Goal: Communication & Community: Participate in discussion

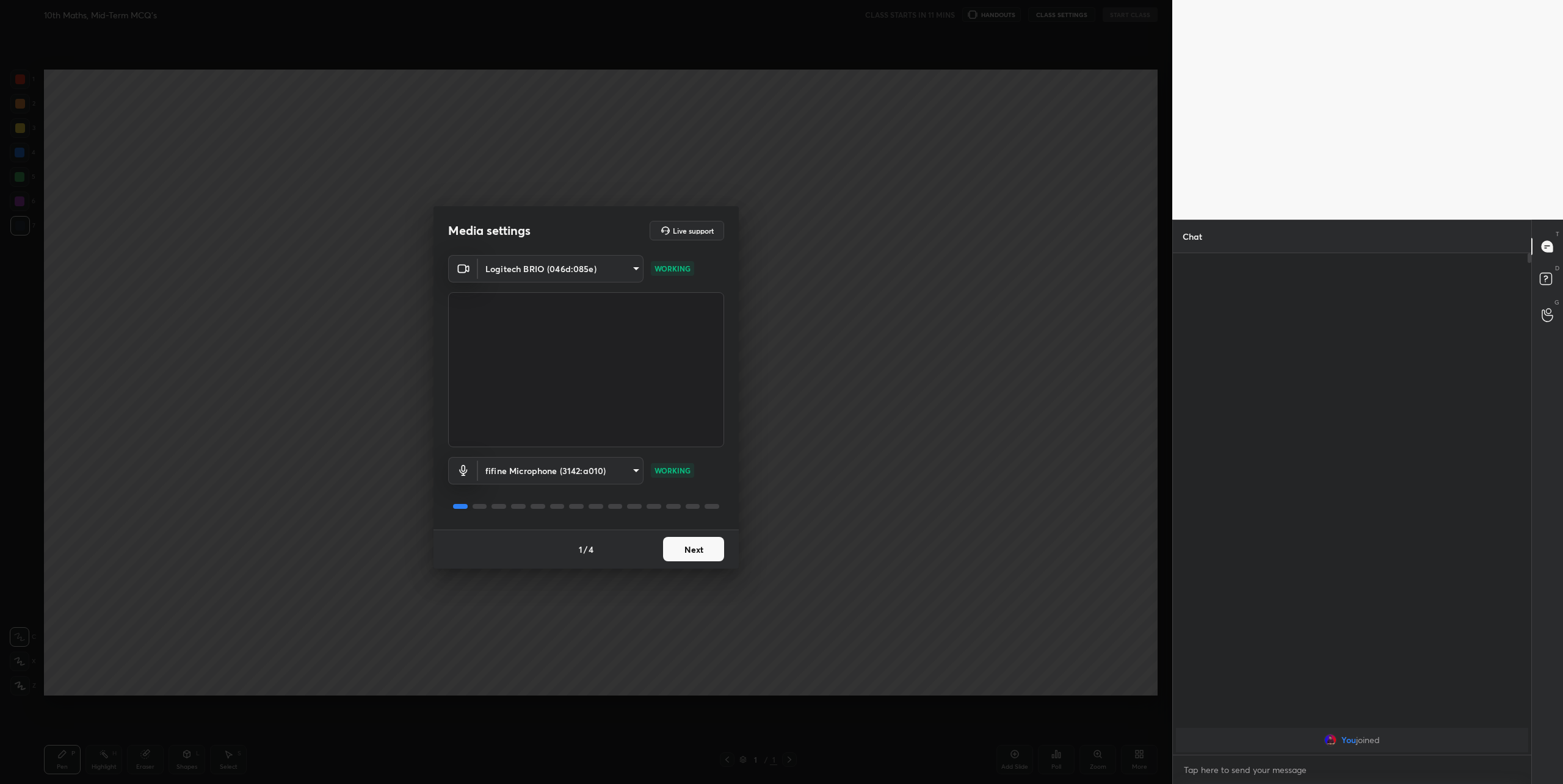
click at [691, 550] on button "Next" at bounding box center [693, 549] width 61 height 25
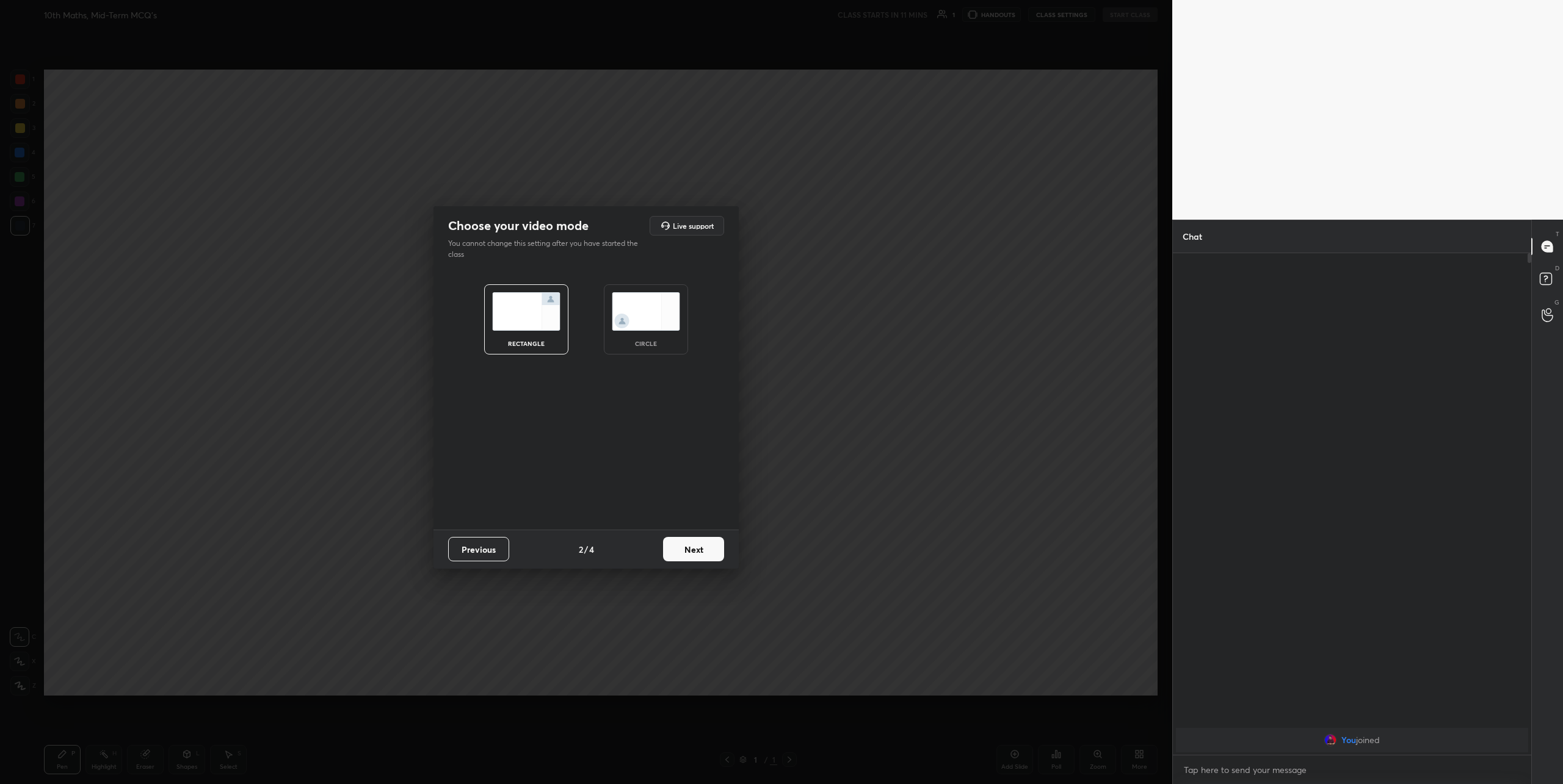
click at [634, 302] on img at bounding box center [645, 312] width 68 height 39
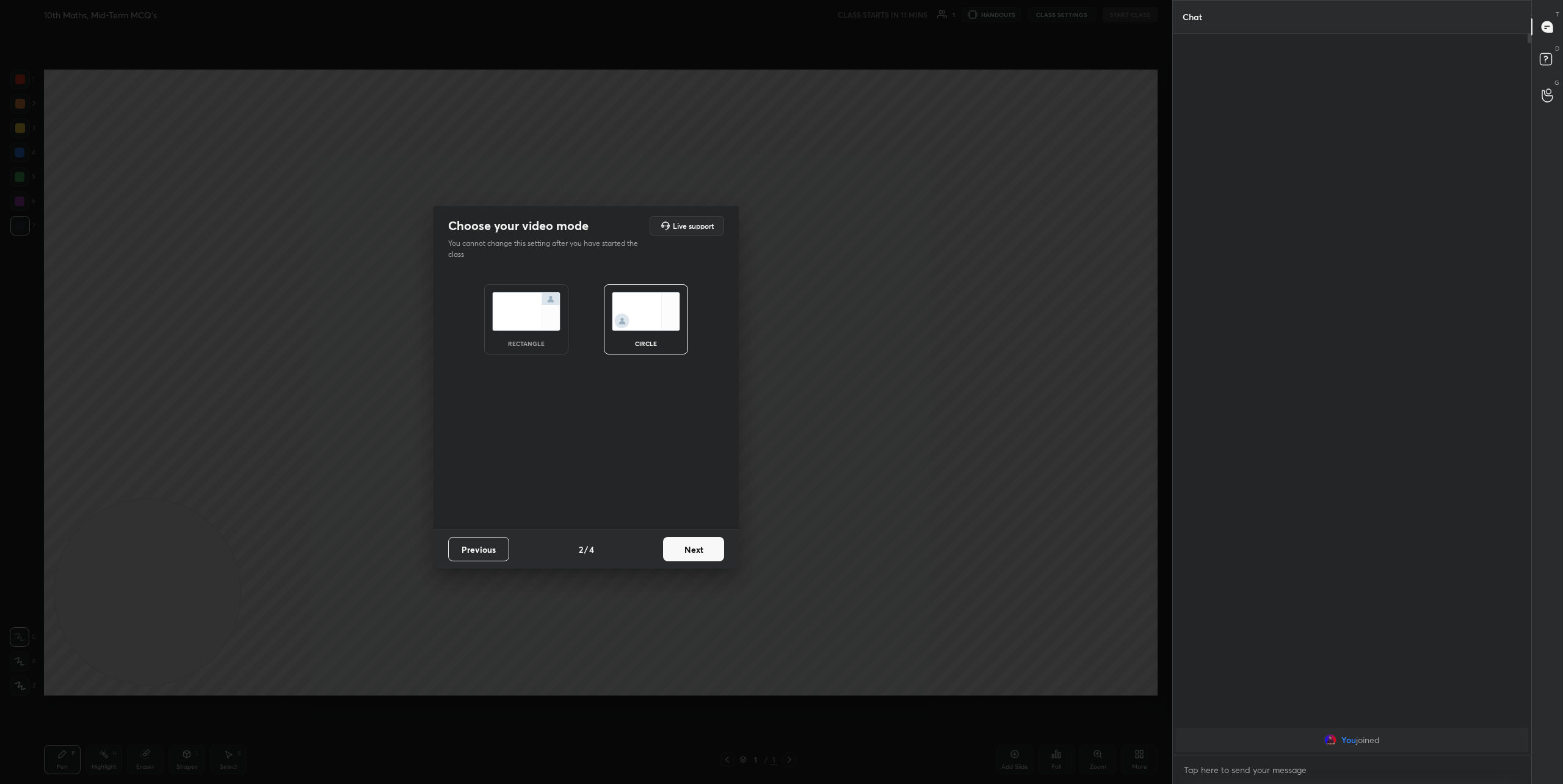
click at [708, 554] on button "Next" at bounding box center [693, 549] width 61 height 25
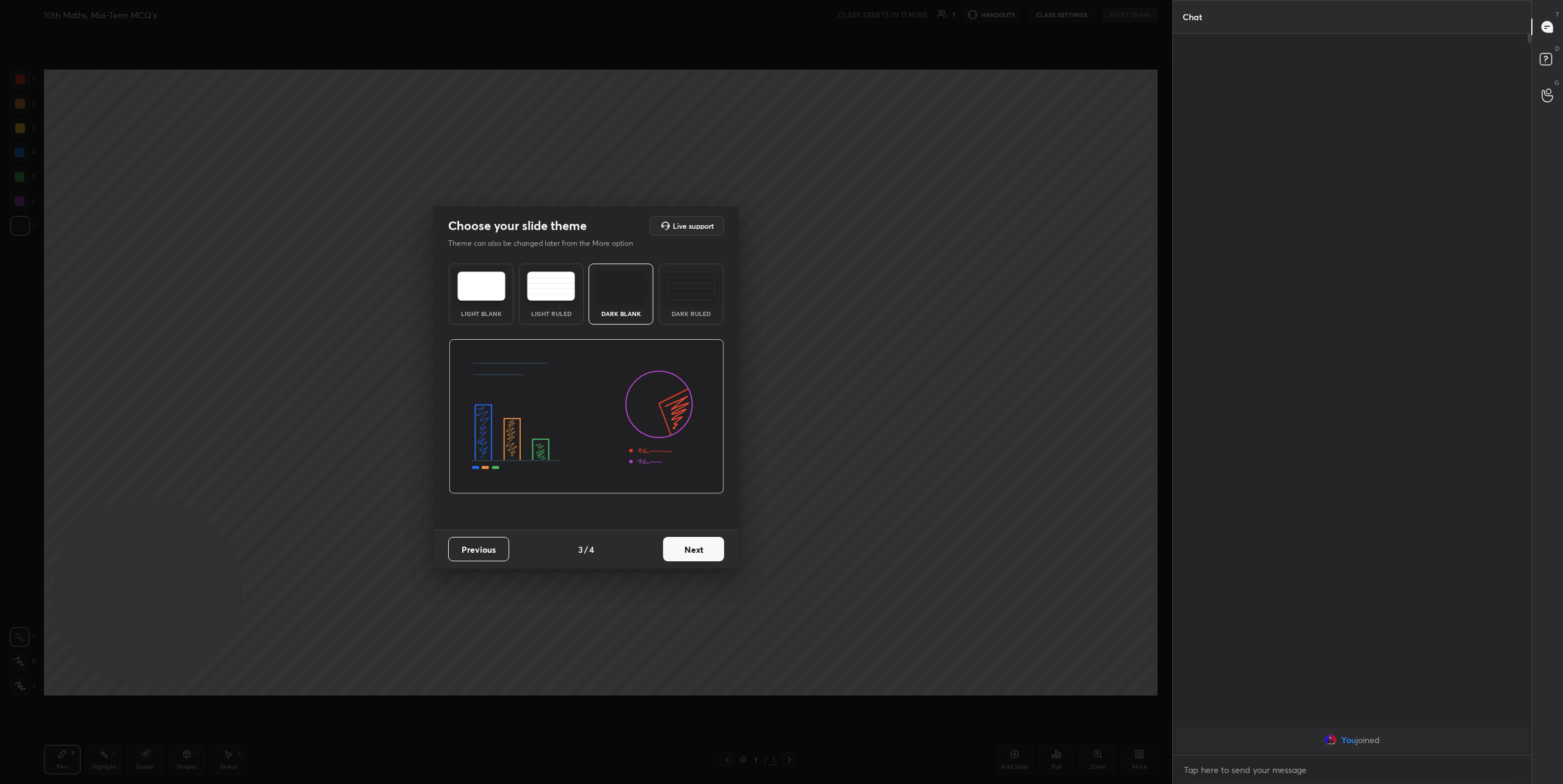
click at [688, 554] on button "Next" at bounding box center [693, 549] width 61 height 25
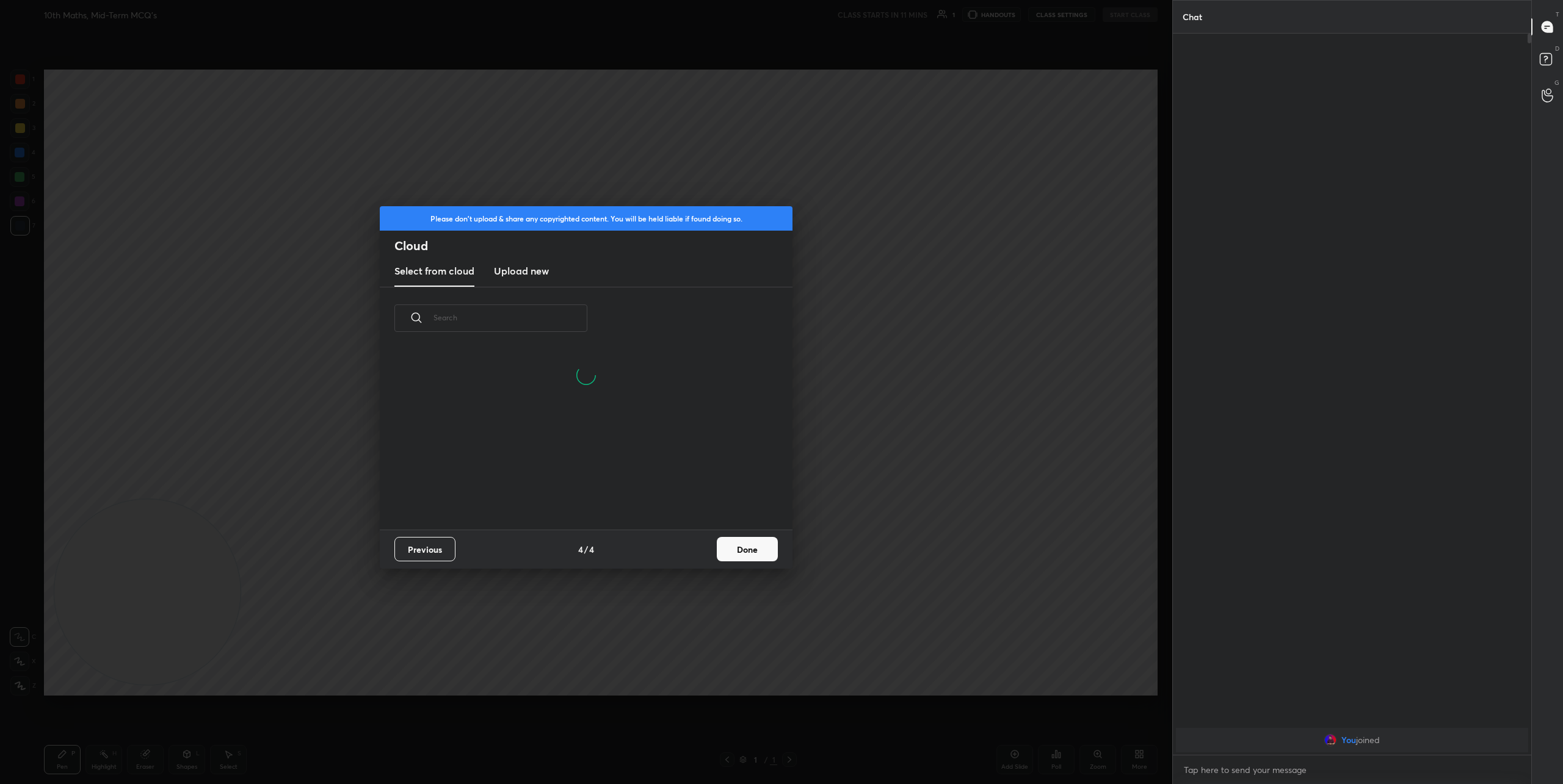
scroll to position [121, 392]
click at [527, 280] on new "Upload new" at bounding box center [522, 271] width 55 height 30
click at [596, 485] on label "Browse" at bounding box center [586, 480] width 54 height 20
click at [560, 485] on input "Browse" at bounding box center [560, 480] width 0 height 20
click at [751, 318] on icon at bounding box center [753, 319] width 6 height 6
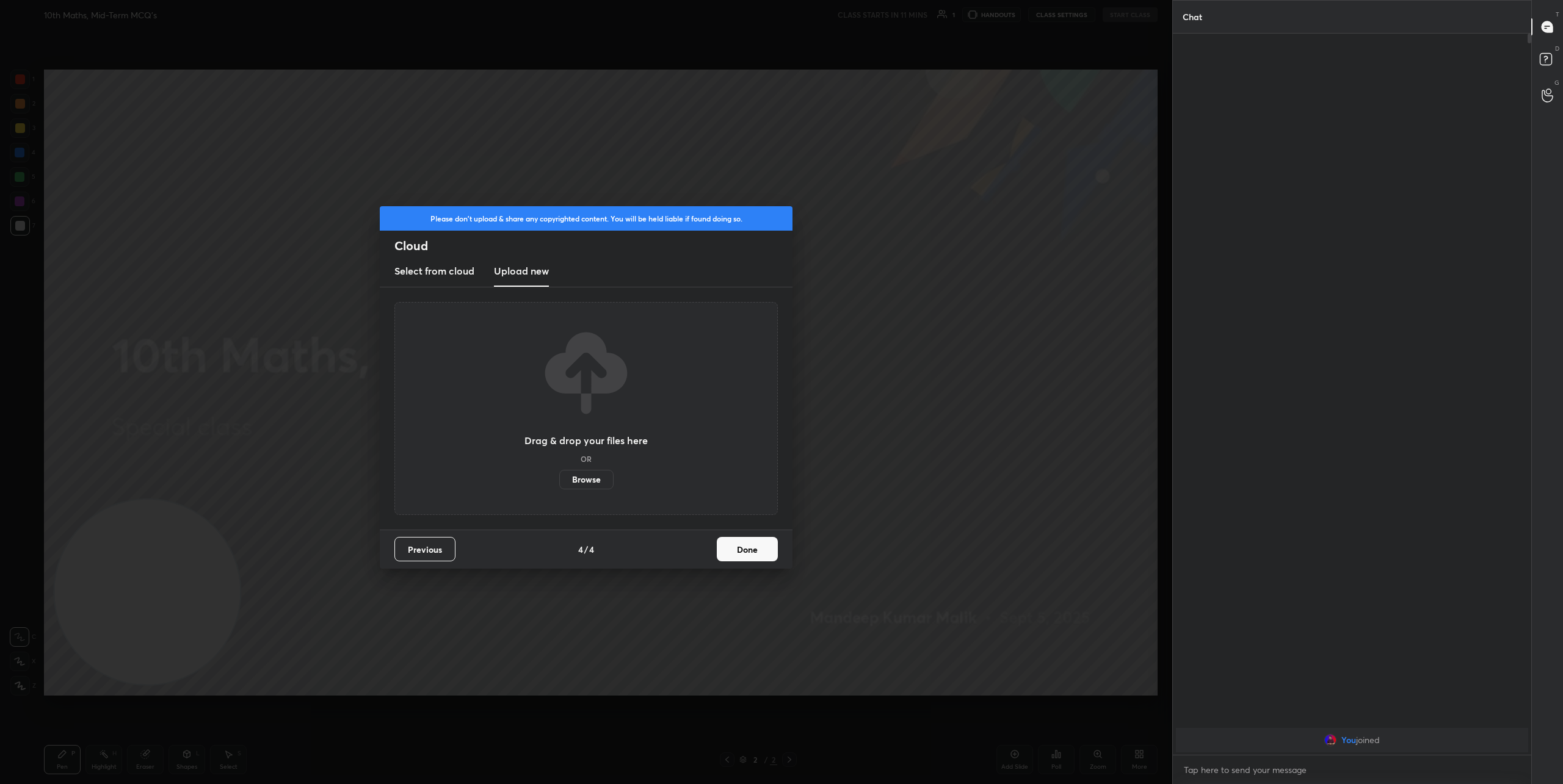
click at [584, 479] on label "Browse" at bounding box center [586, 480] width 54 height 20
click at [560, 479] on input "Browse" at bounding box center [560, 480] width 0 height 20
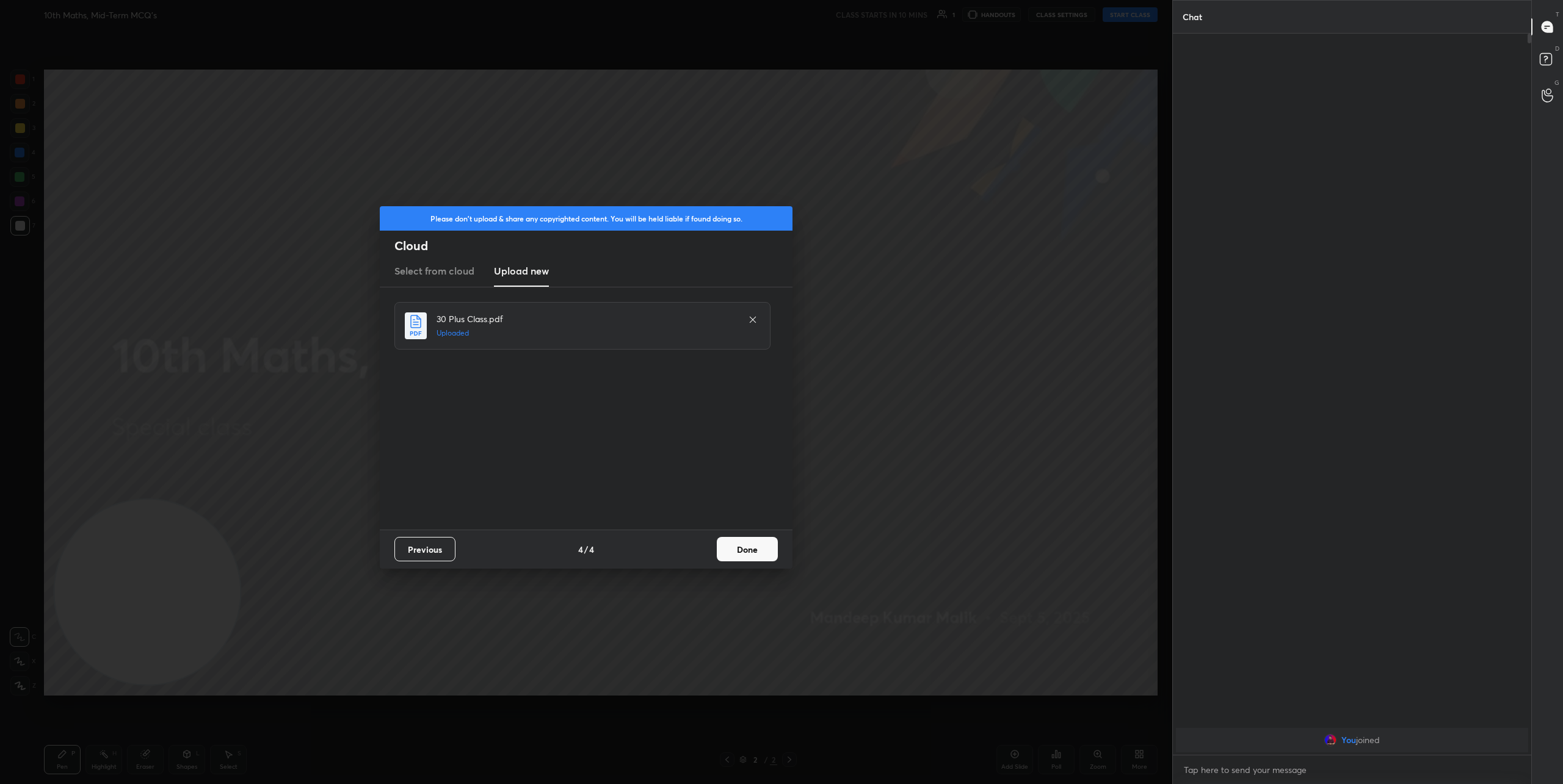
click at [747, 554] on button "Done" at bounding box center [747, 549] width 61 height 25
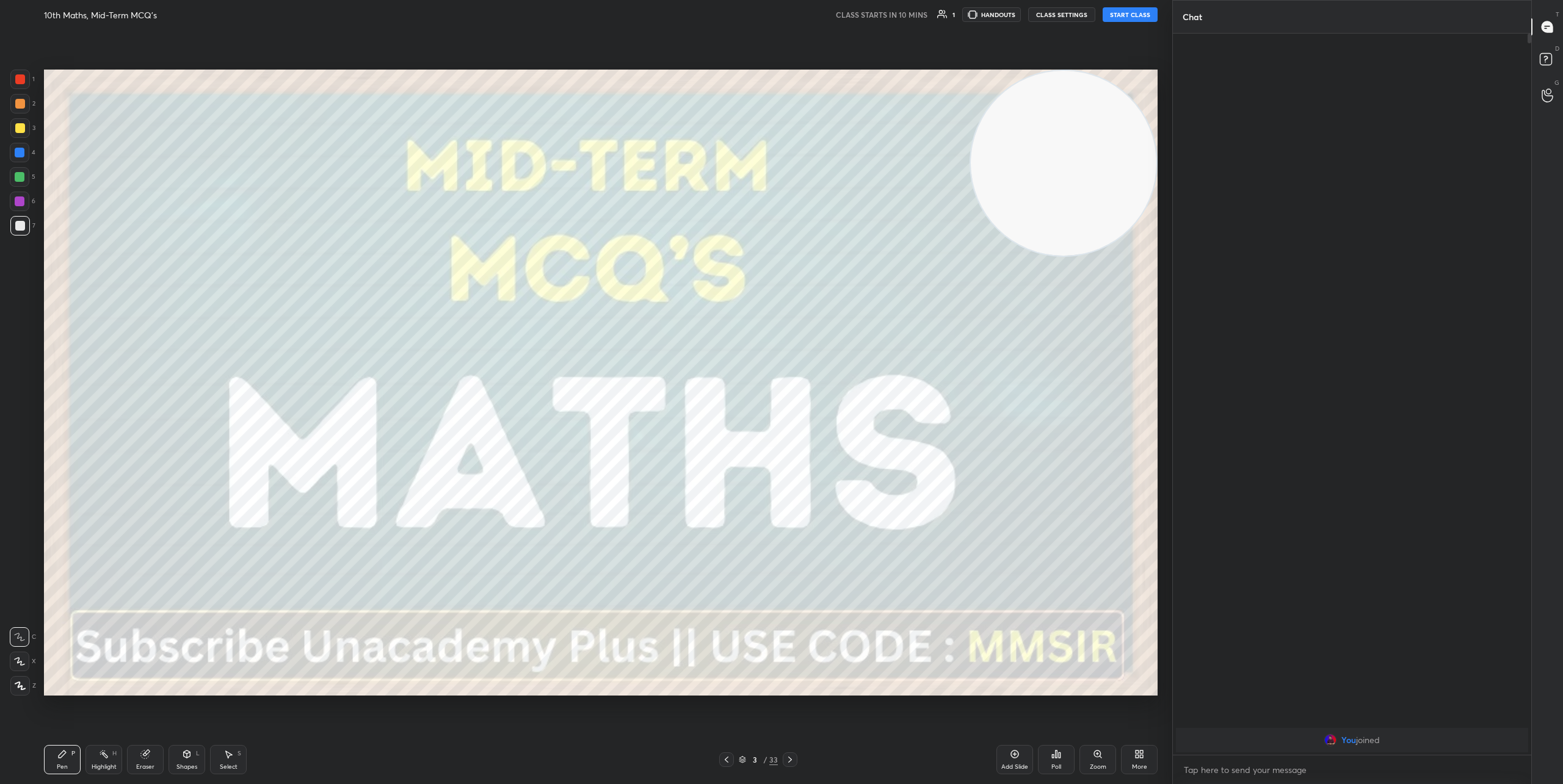
drag, startPoint x: 133, startPoint y: 596, endPoint x: 1097, endPoint y: 115, distance: 1077.3
click at [1097, 115] on video at bounding box center [1064, 164] width 185 height 185
click at [789, 762] on icon at bounding box center [790, 760] width 10 height 10
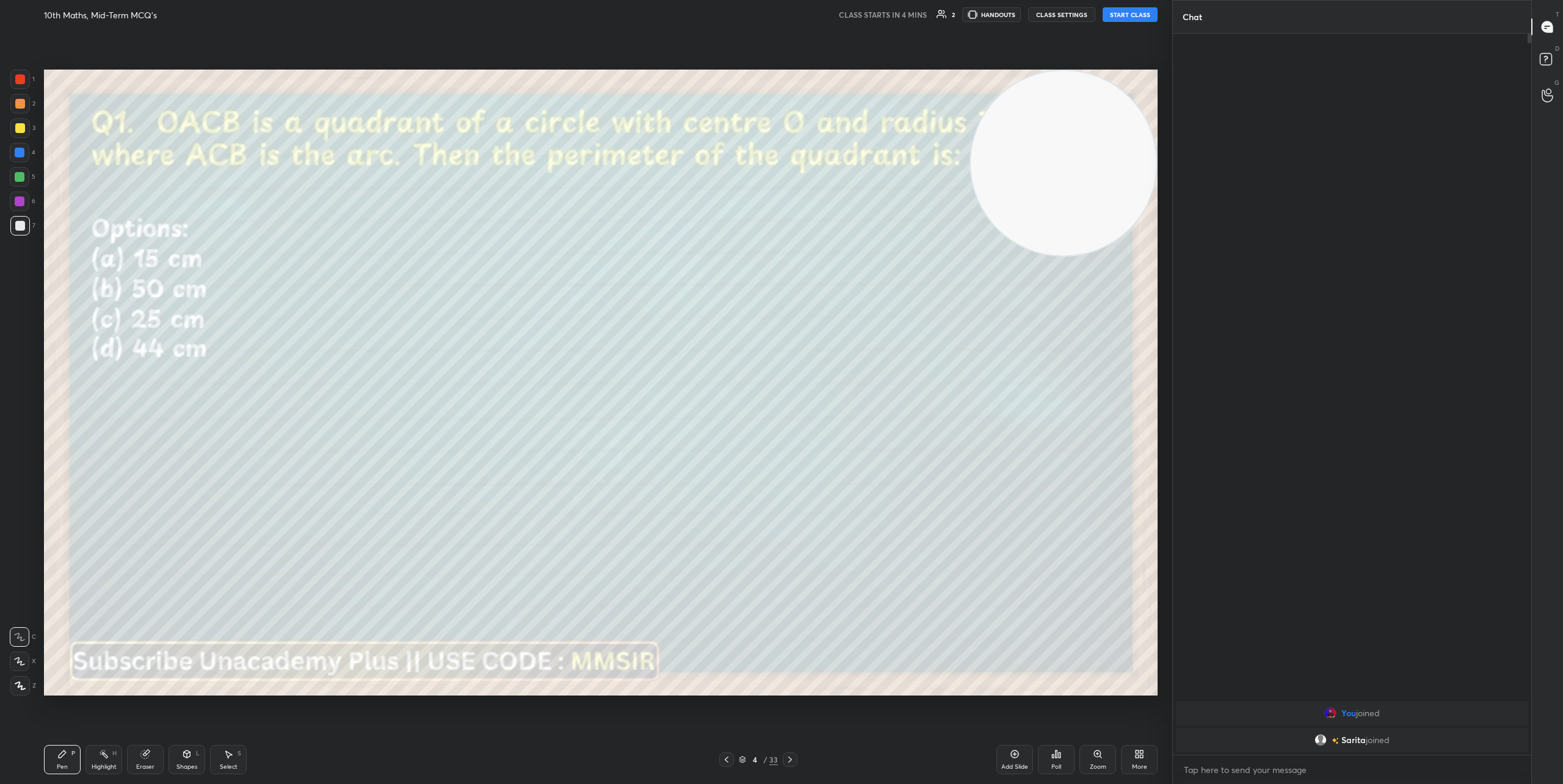
click at [789, 762] on icon at bounding box center [790, 760] width 10 height 10
click at [723, 761] on icon at bounding box center [727, 760] width 10 height 10
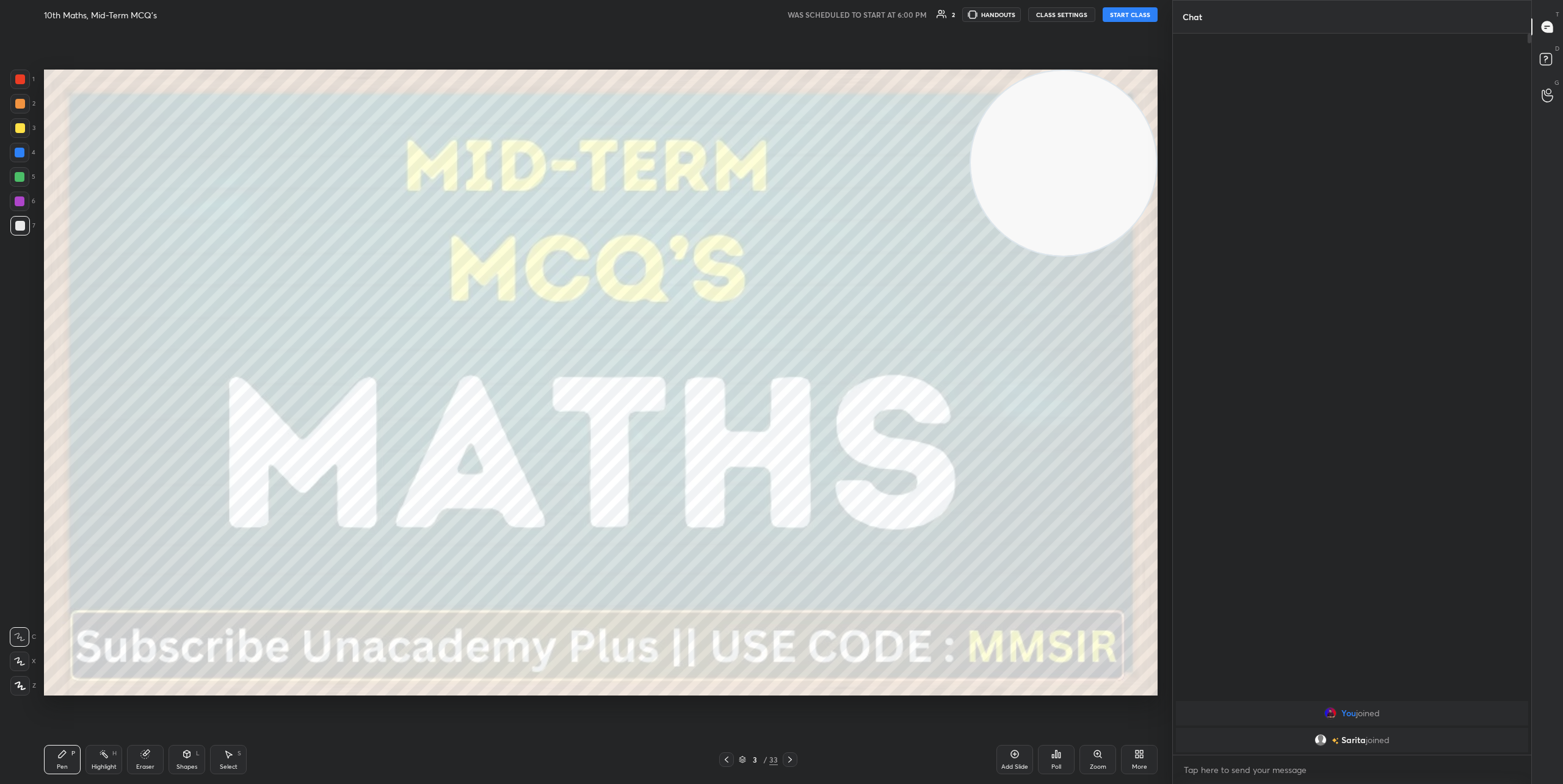
click at [1133, 18] on button "START CLASS" at bounding box center [1130, 14] width 55 height 15
click at [20, 660] on icon at bounding box center [20, 662] width 11 height 8
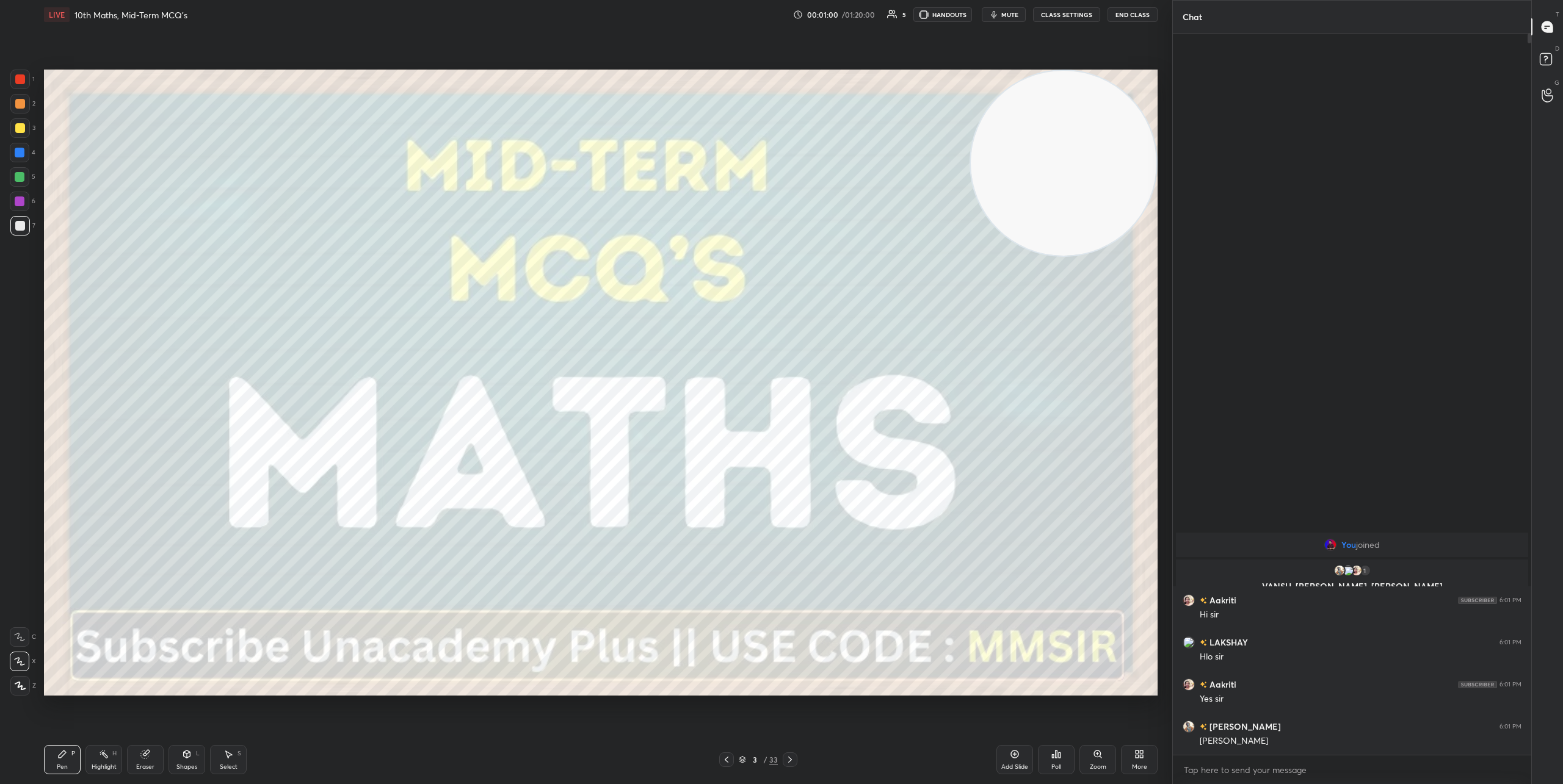
click at [792, 762] on icon at bounding box center [790, 760] width 10 height 10
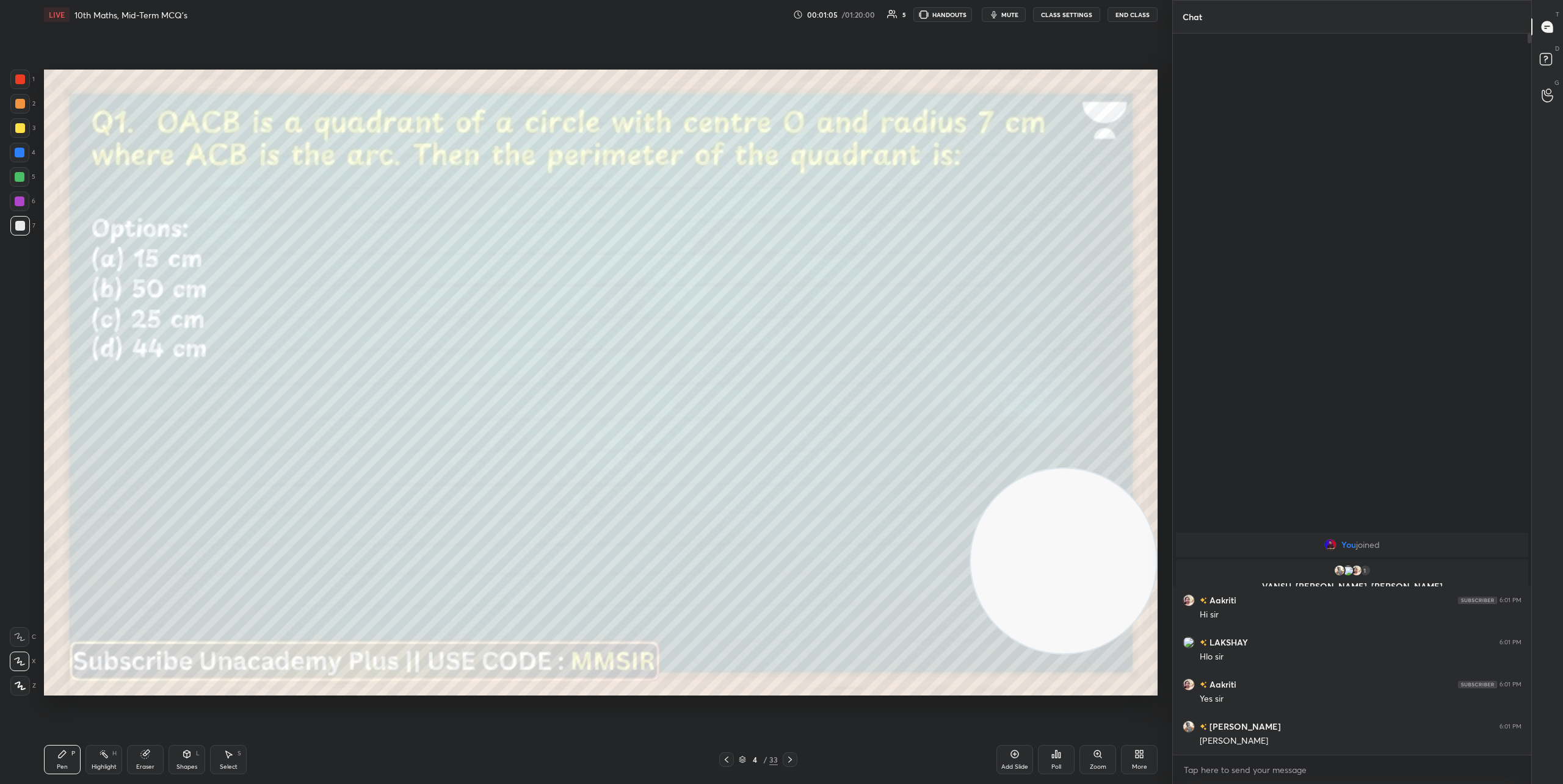
drag, startPoint x: 1046, startPoint y: 159, endPoint x: 1137, endPoint y: 557, distance: 408.3
click at [1137, 557] on video at bounding box center [1064, 562] width 185 height 185
click at [791, 761] on icon at bounding box center [790, 760] width 10 height 10
click at [180, 755] on div "Shapes L" at bounding box center [187, 760] width 37 height 29
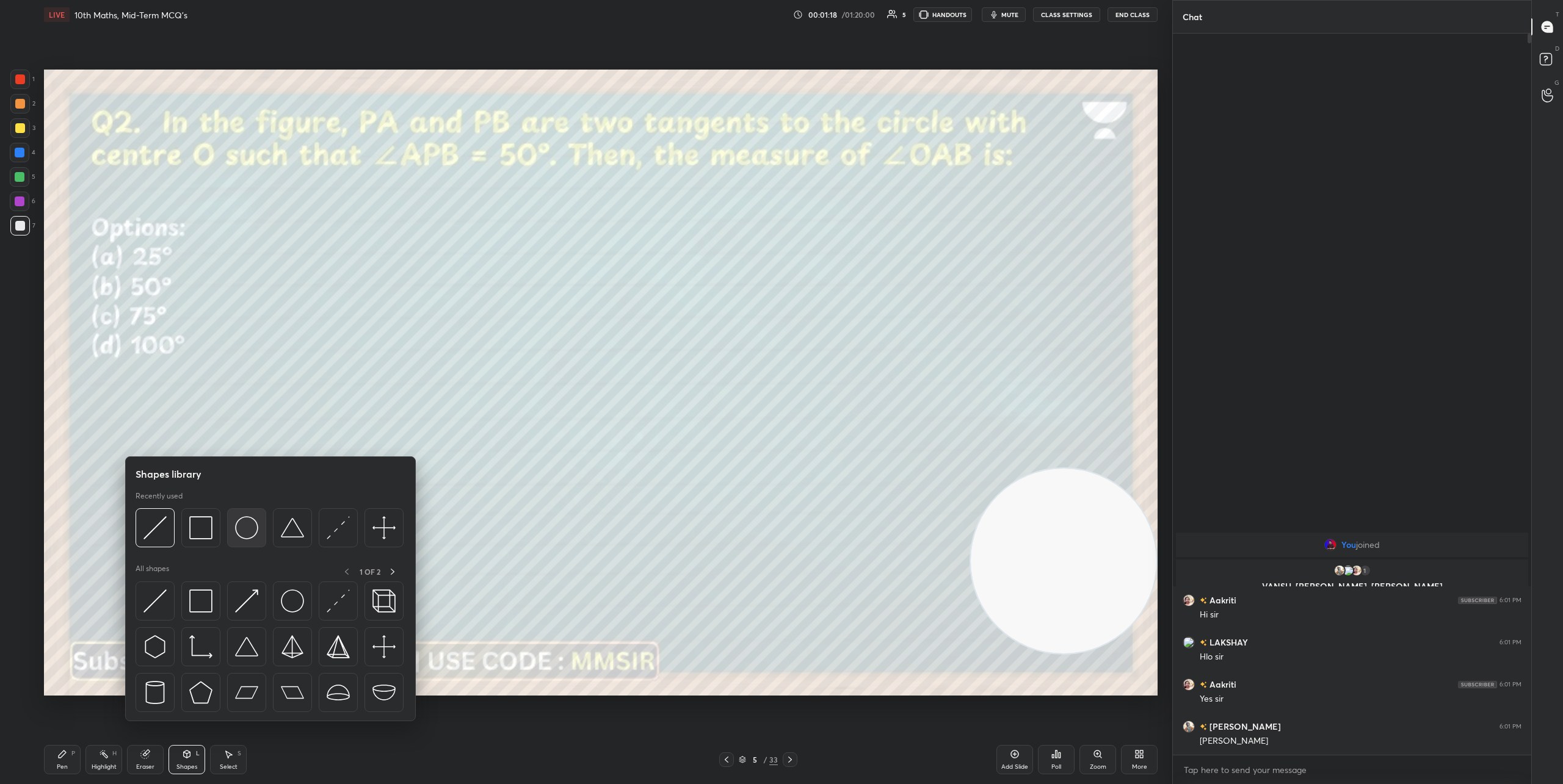
click at [240, 529] on img at bounding box center [246, 528] width 23 height 23
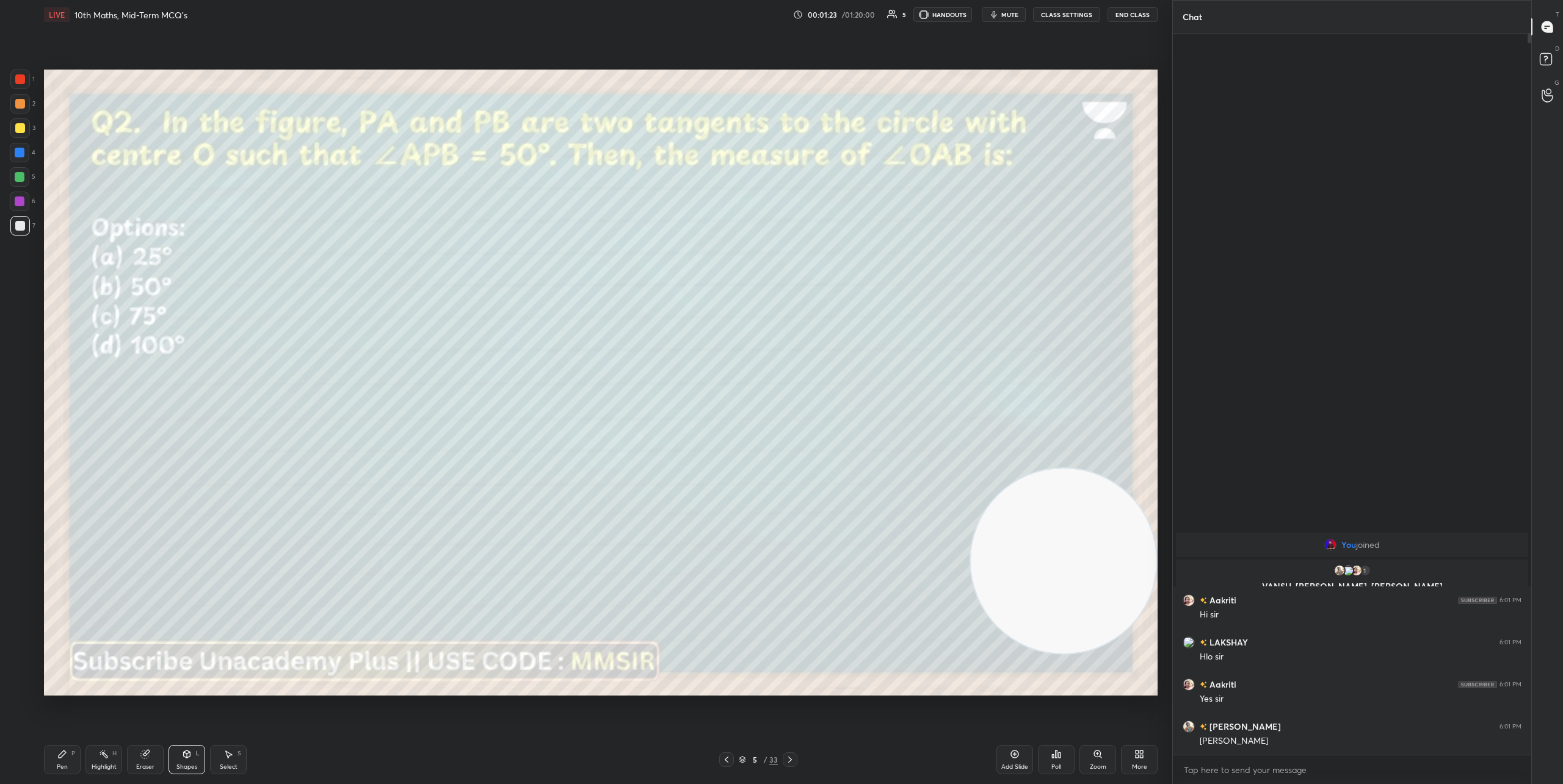
click at [180, 761] on div "Shapes L" at bounding box center [187, 760] width 37 height 29
click at [178, 752] on div "Shapes L" at bounding box center [187, 760] width 37 height 29
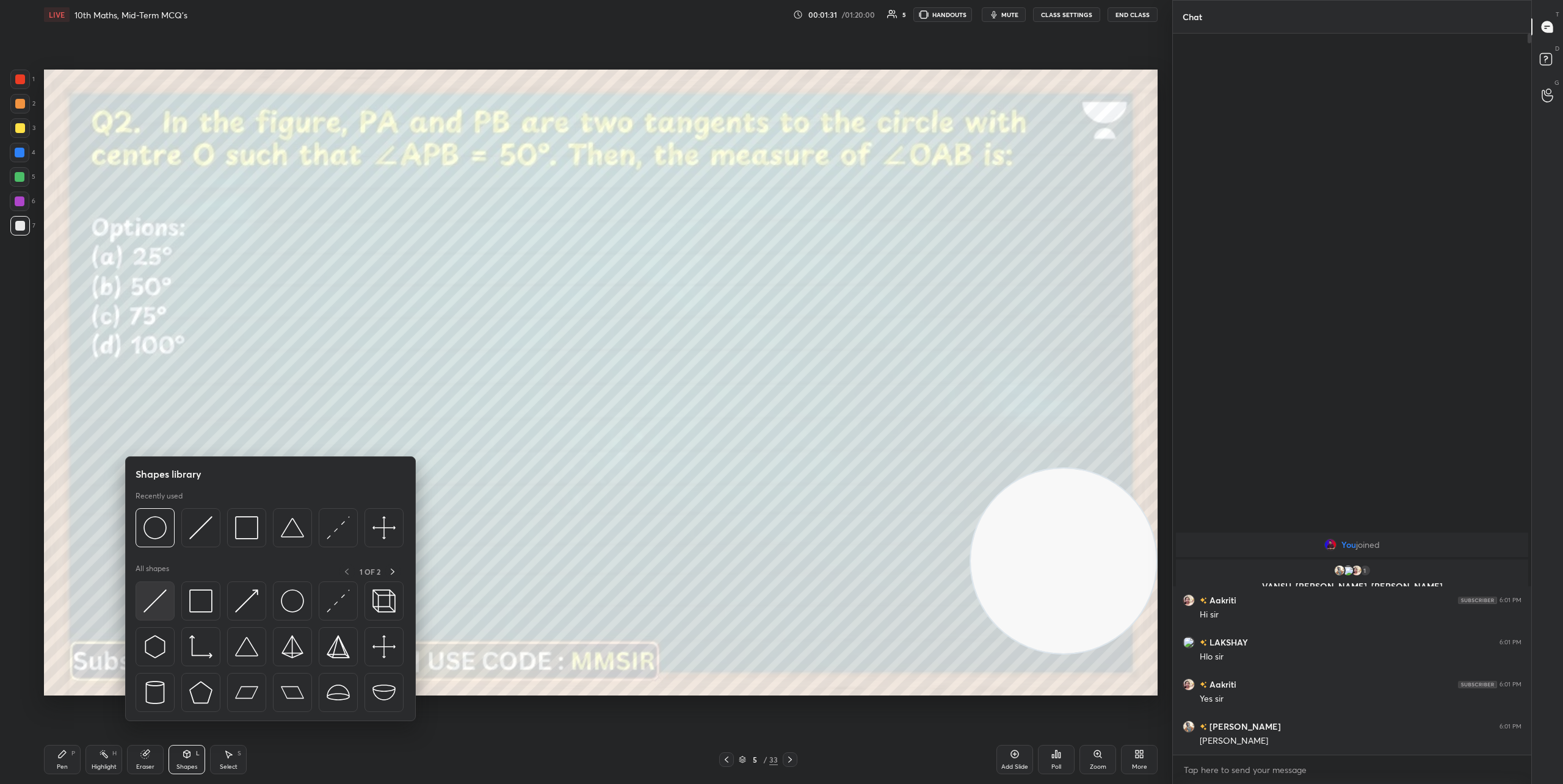
click at [152, 615] on div at bounding box center [155, 602] width 39 height 39
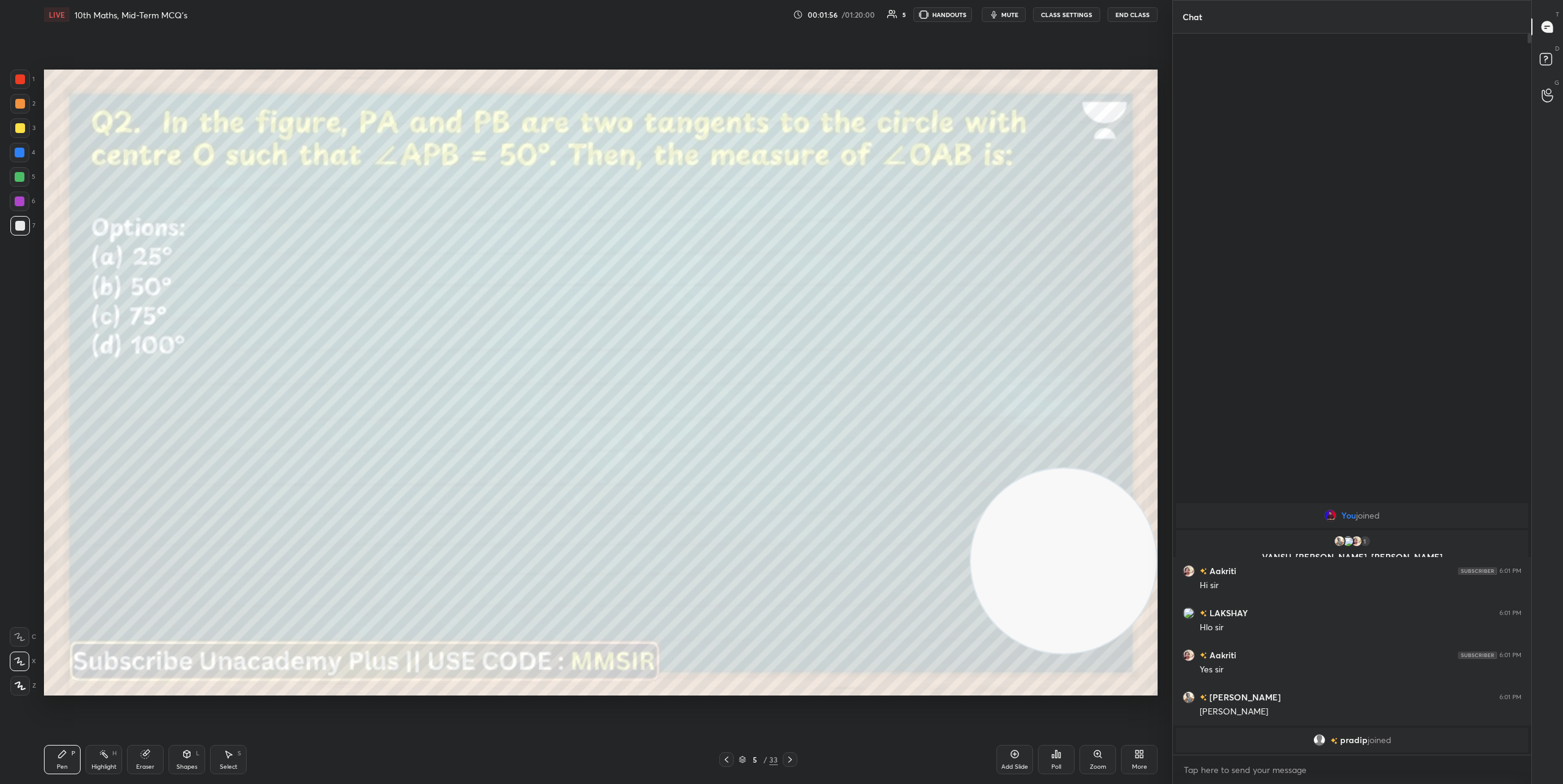
click at [1051, 760] on div "Poll" at bounding box center [1056, 760] width 37 height 29
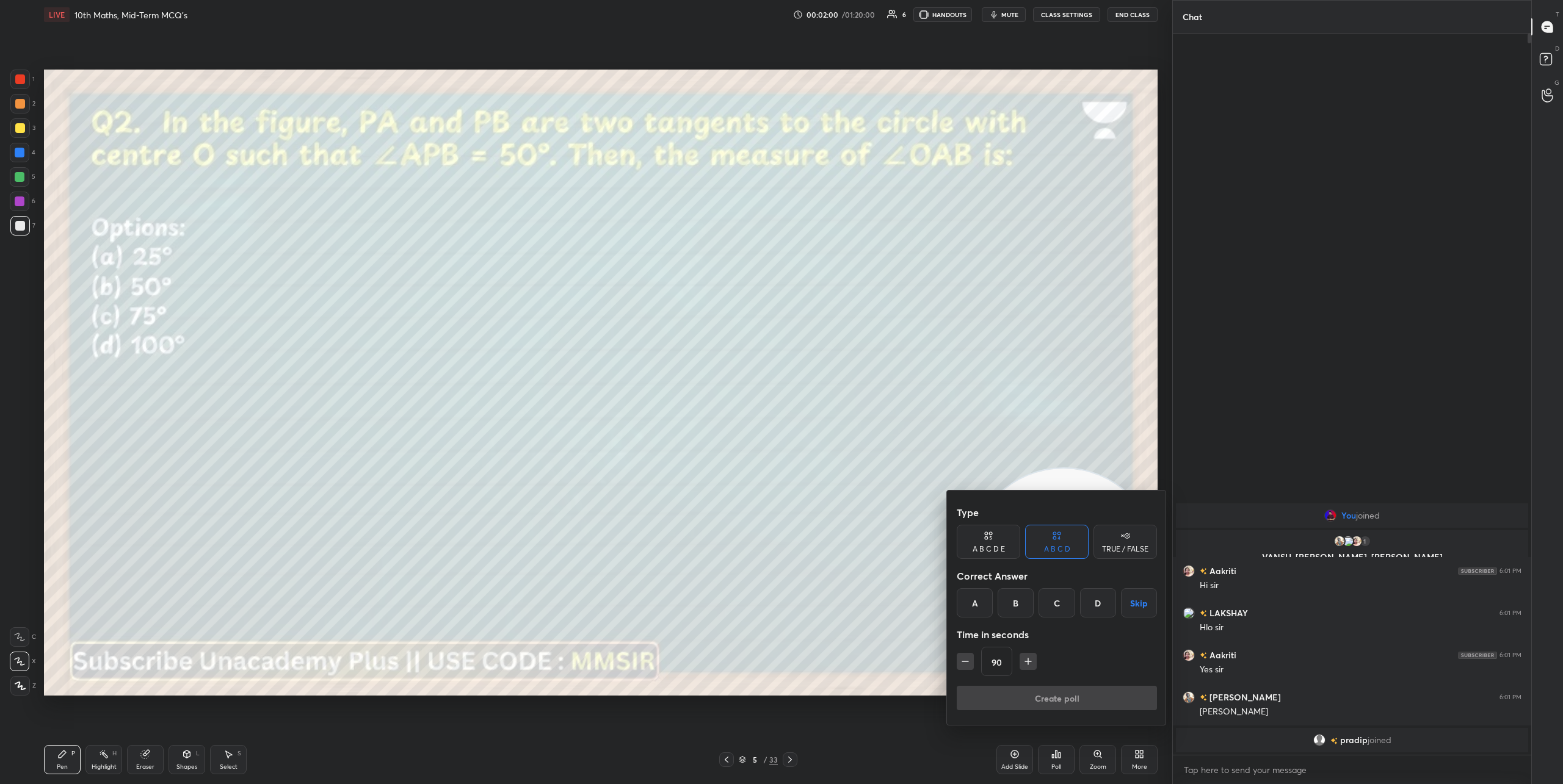
click at [980, 597] on div "A" at bounding box center [975, 603] width 36 height 29
click at [1025, 696] on button "Create poll" at bounding box center [1057, 698] width 200 height 25
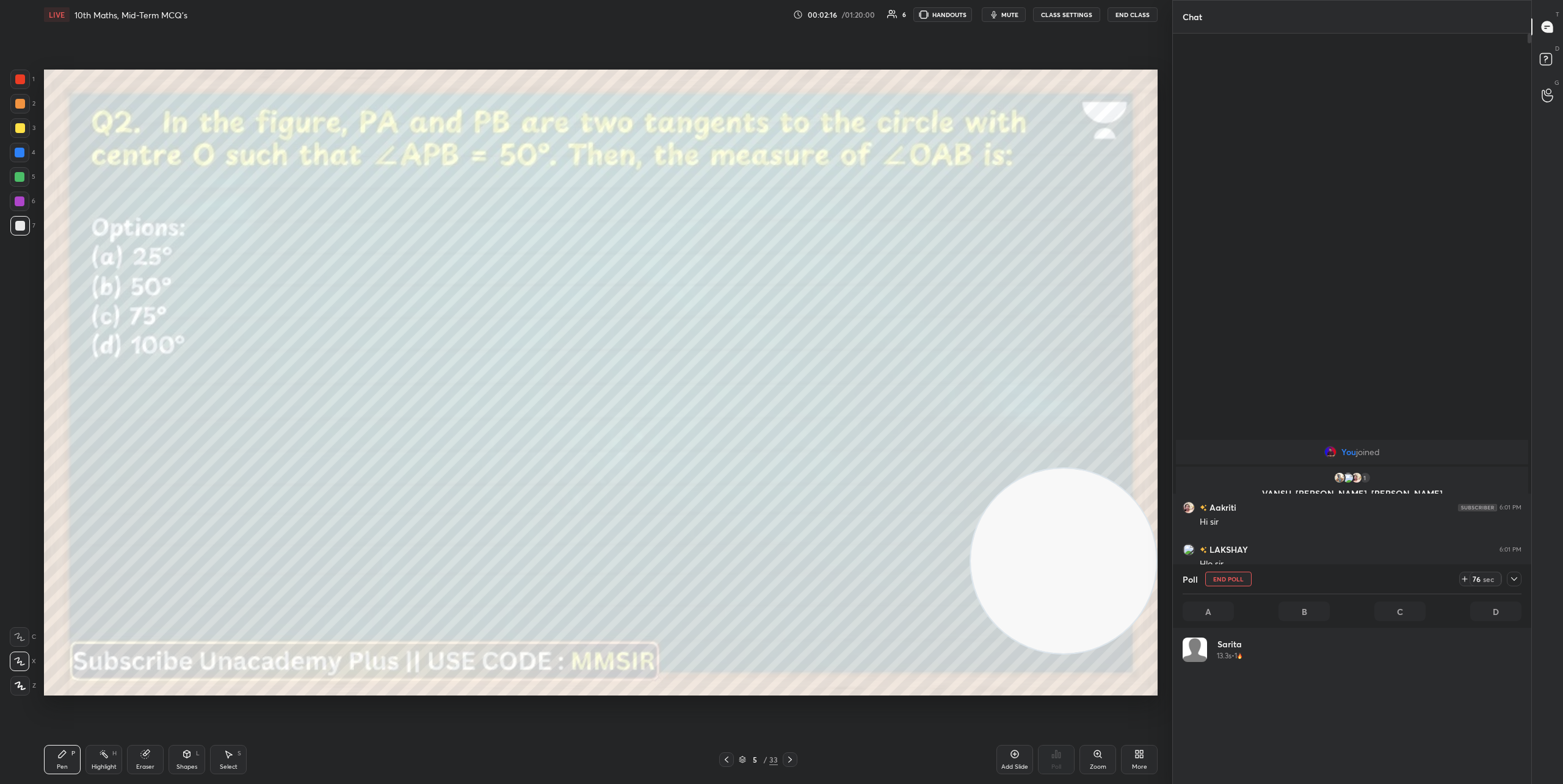
scroll to position [142, 335]
click at [1513, 577] on icon at bounding box center [1515, 579] width 10 height 10
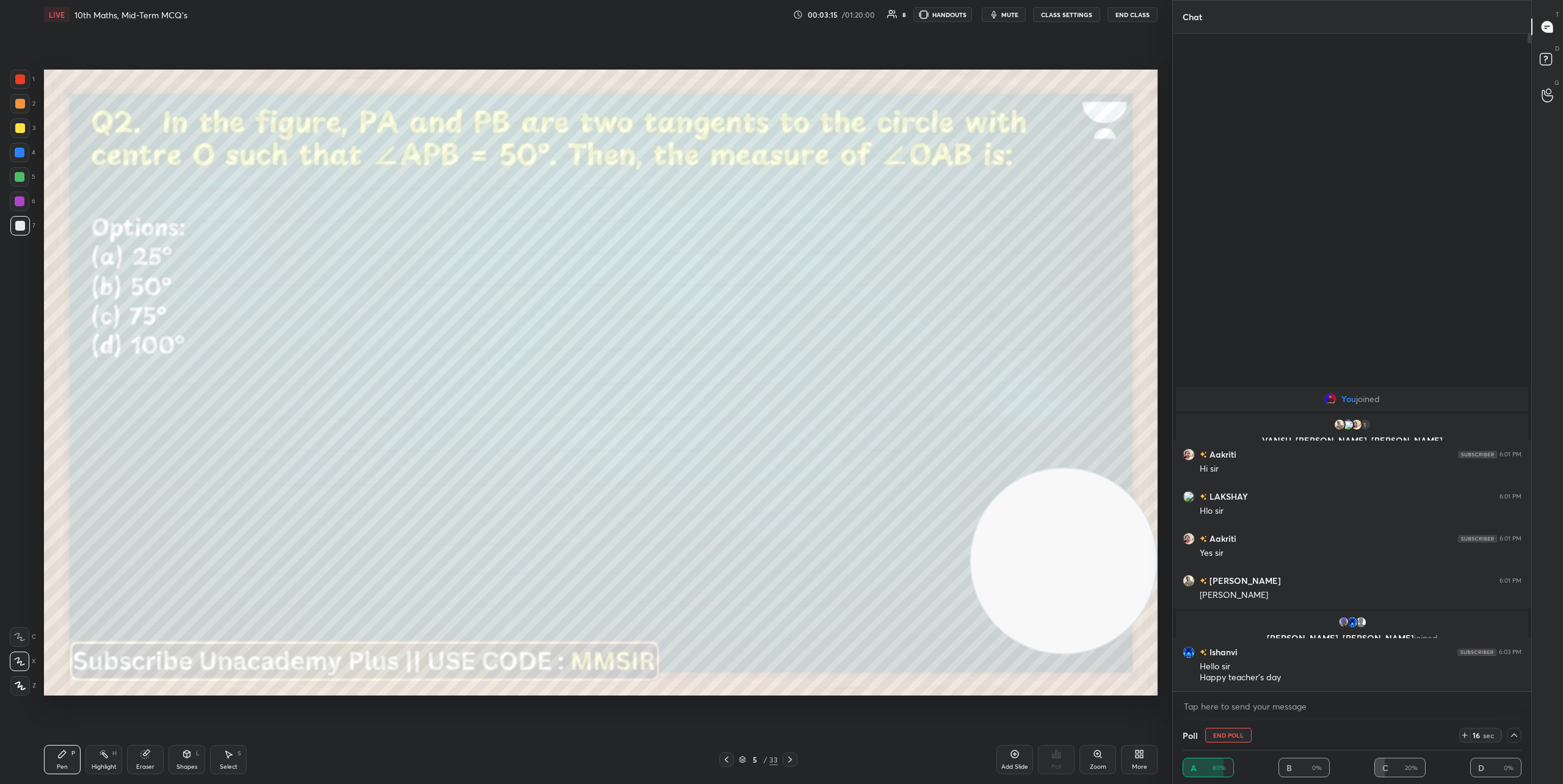
click at [1514, 737] on icon at bounding box center [1515, 736] width 10 height 10
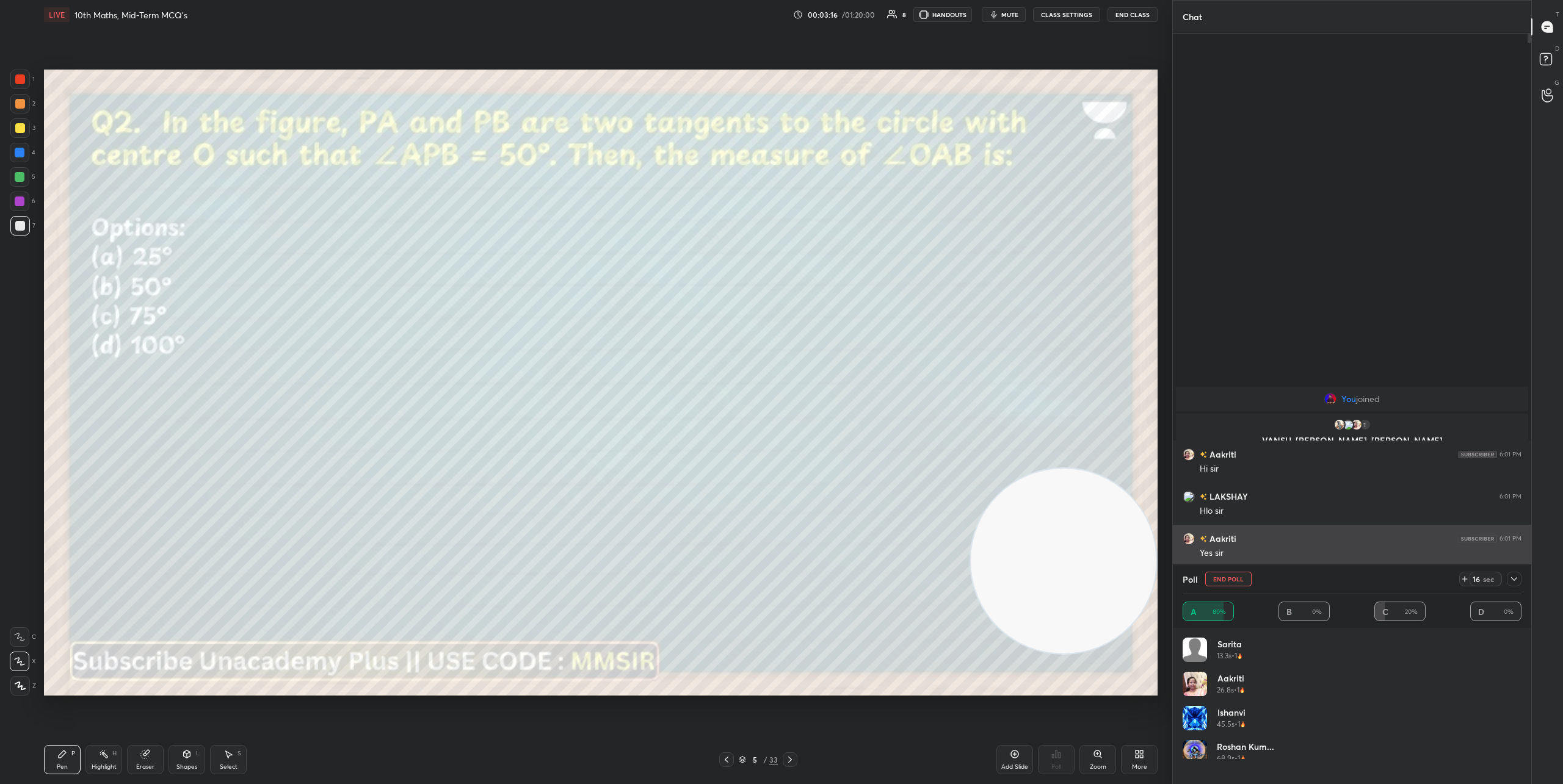
scroll to position [142, 335]
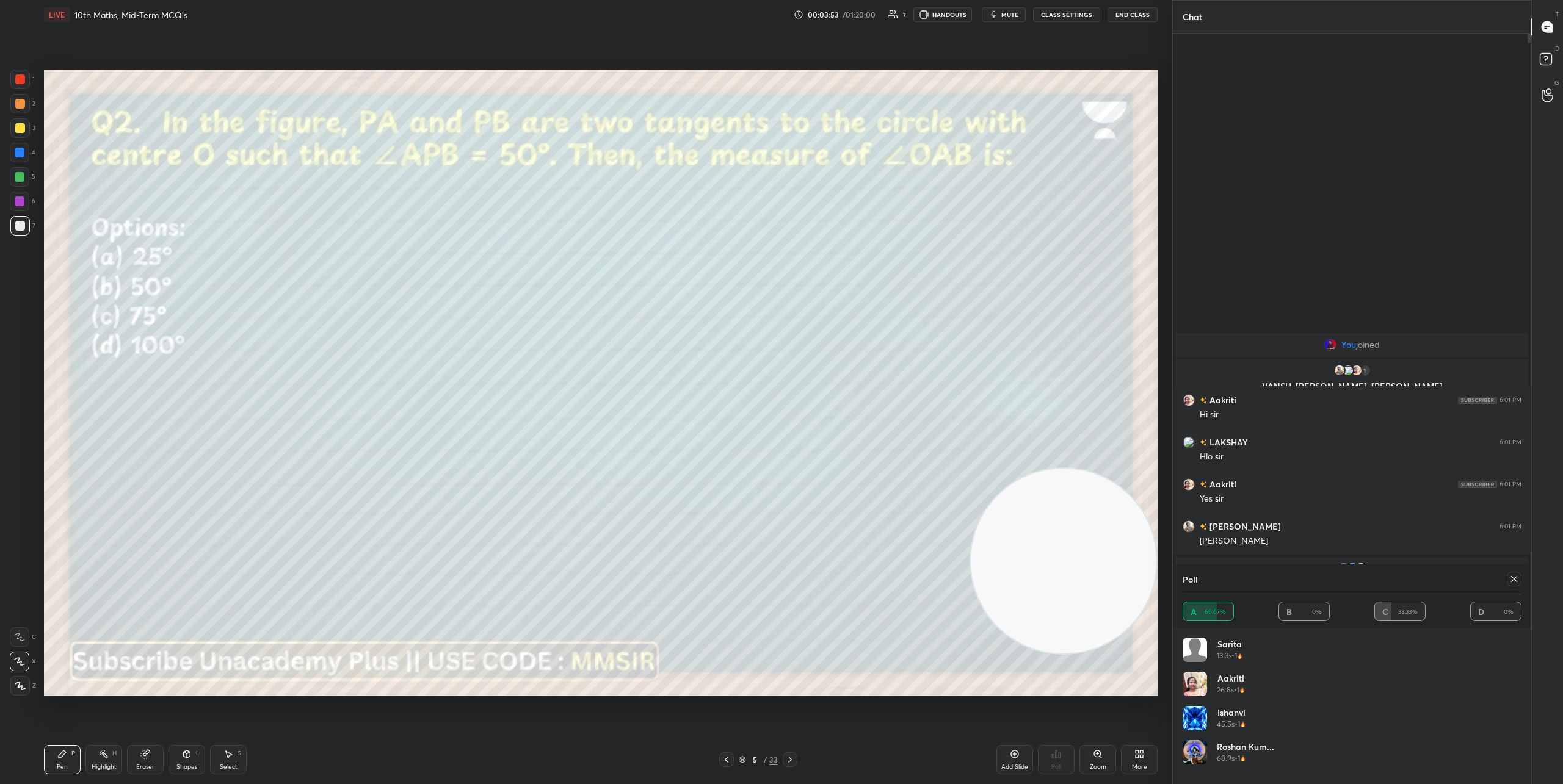
click at [789, 761] on icon at bounding box center [790, 760] width 10 height 10
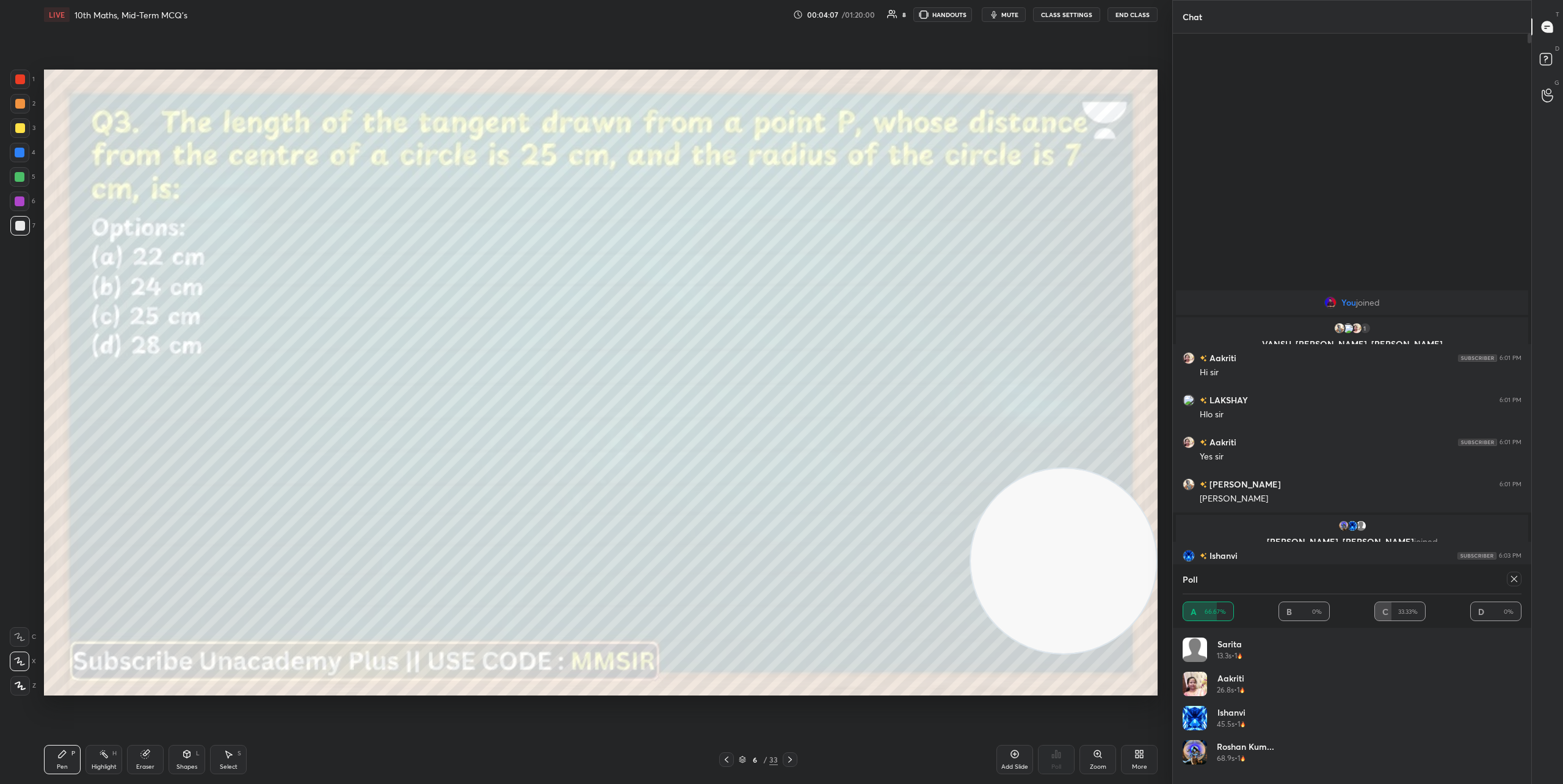
drag, startPoint x: 1515, startPoint y: 580, endPoint x: 1493, endPoint y: 587, distance: 23.1
click at [1515, 580] on icon at bounding box center [1514, 579] width 6 height 6
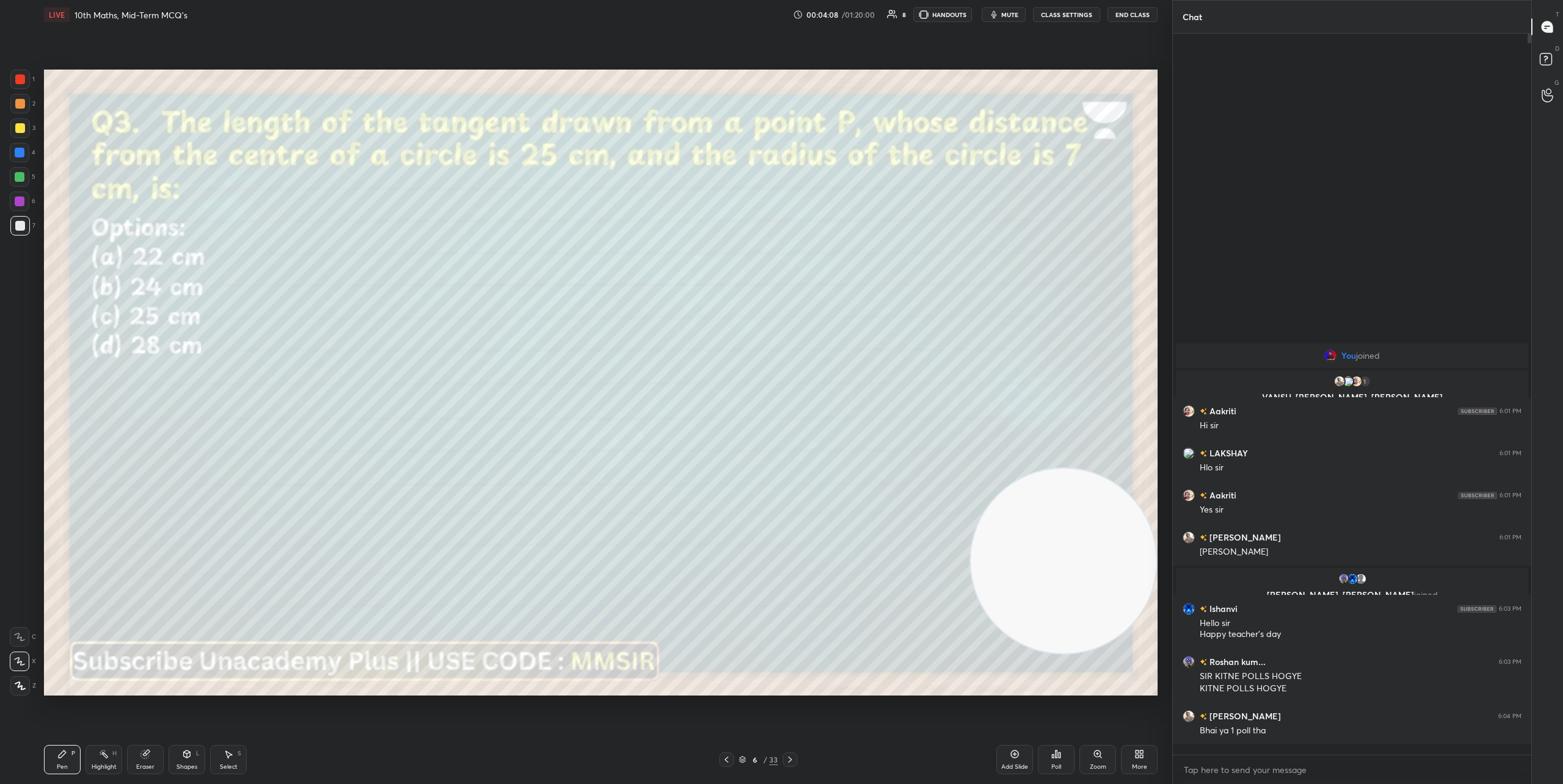
scroll to position [4, 4]
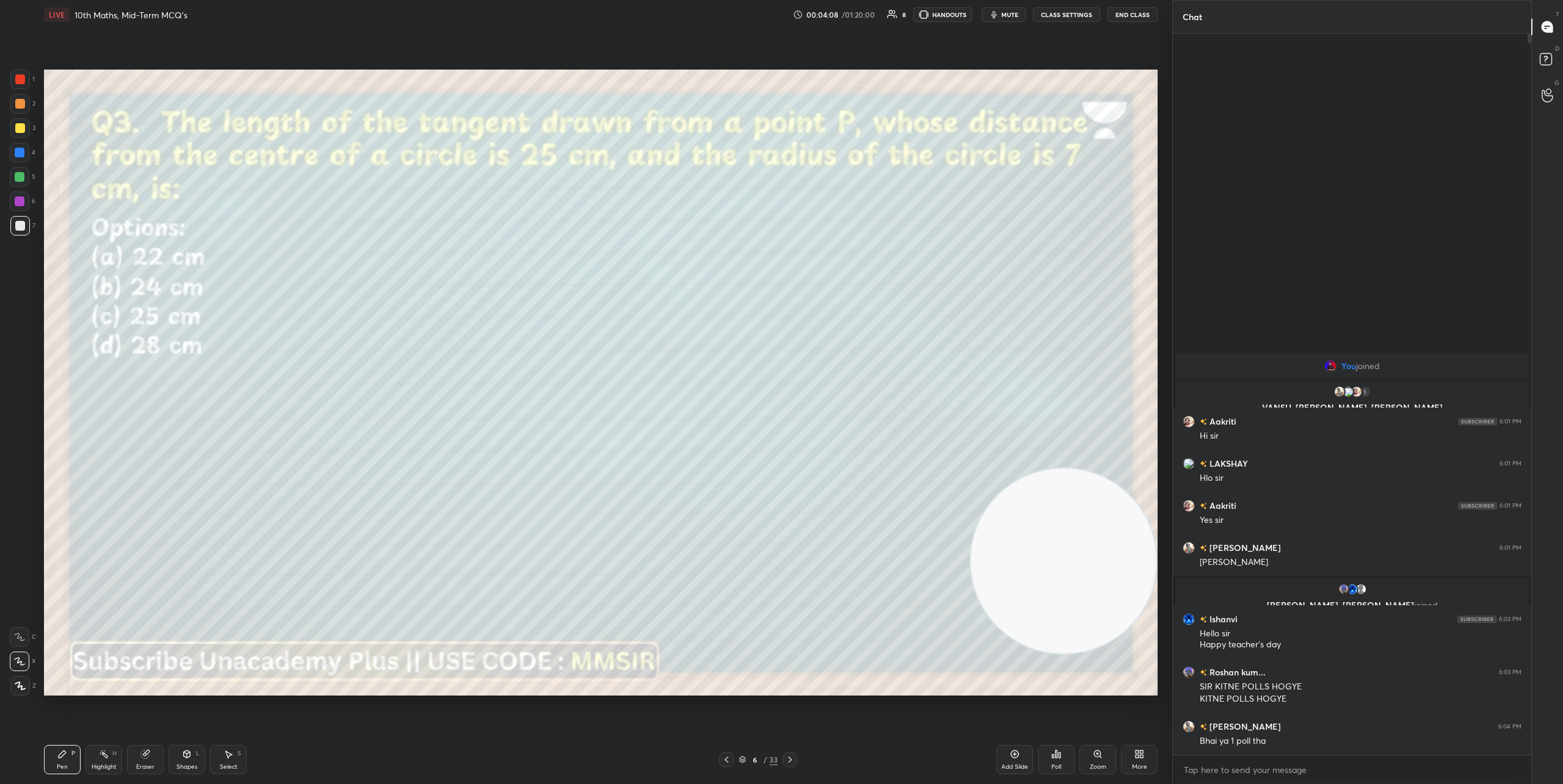
click at [1060, 757] on icon at bounding box center [1056, 755] width 10 height 10
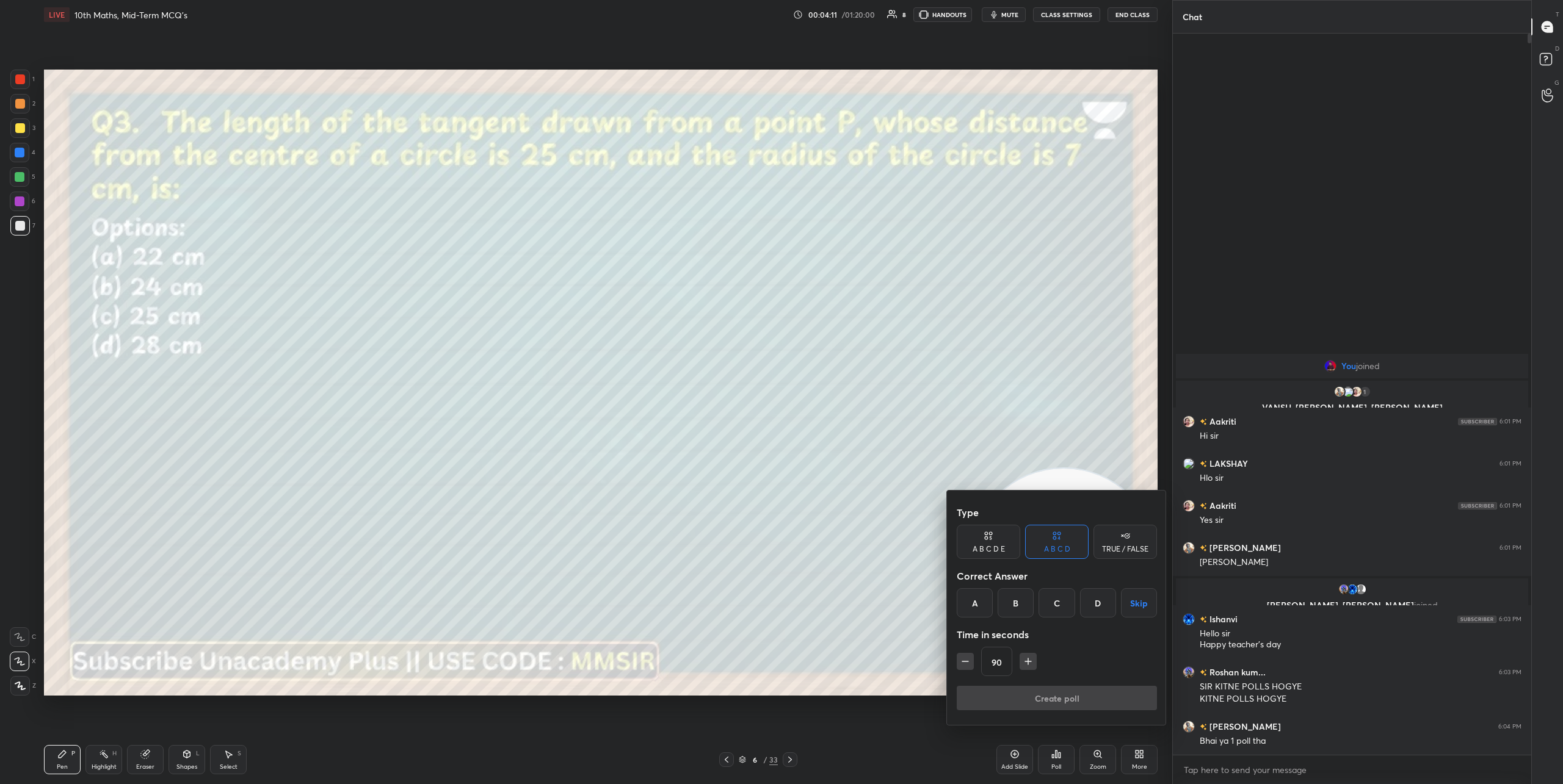
click at [1024, 607] on div "B" at bounding box center [1015, 603] width 36 height 29
click at [1054, 700] on button "Create poll" at bounding box center [1057, 698] width 200 height 25
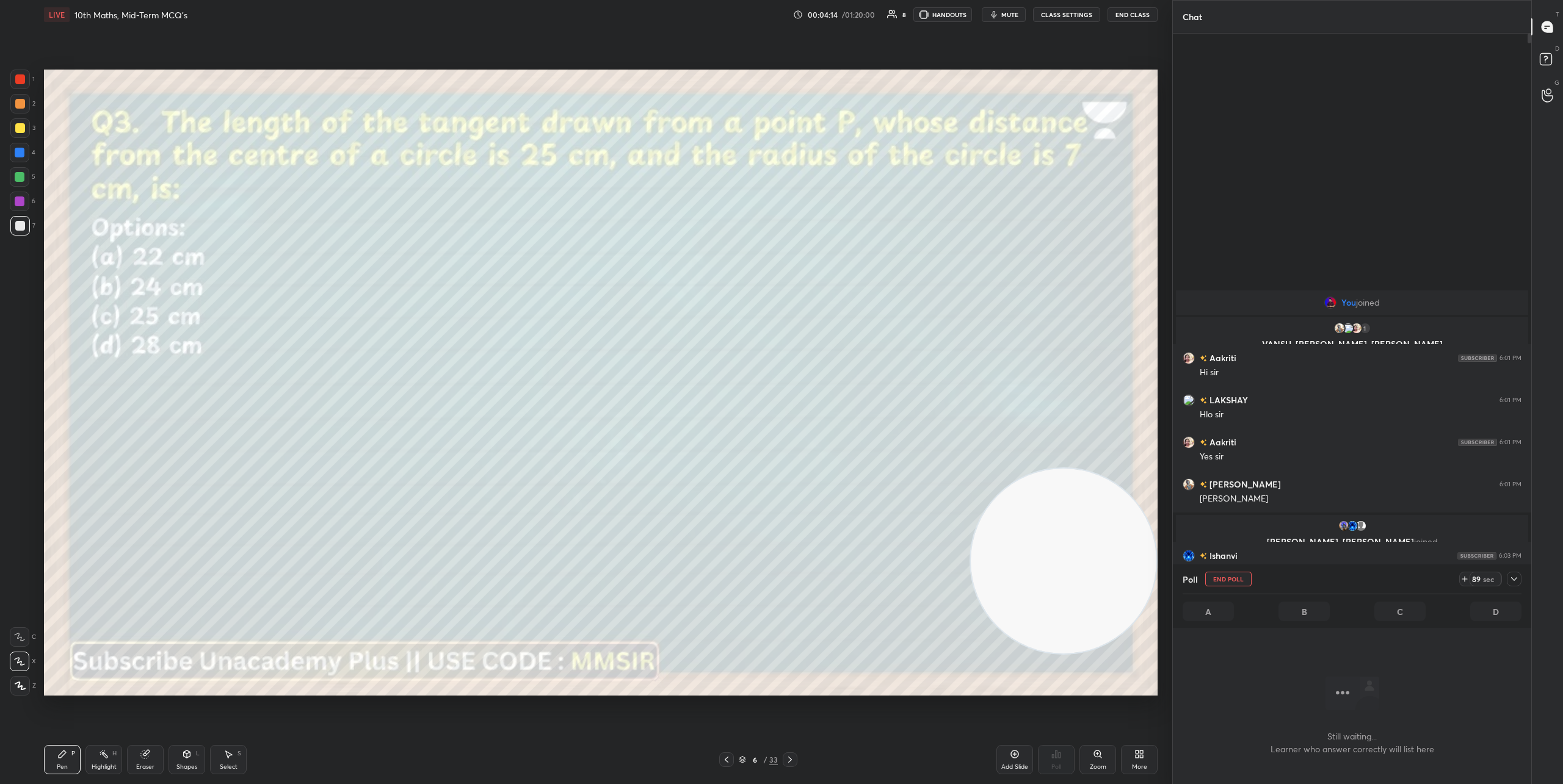
click at [1510, 576] on icon at bounding box center [1515, 579] width 10 height 10
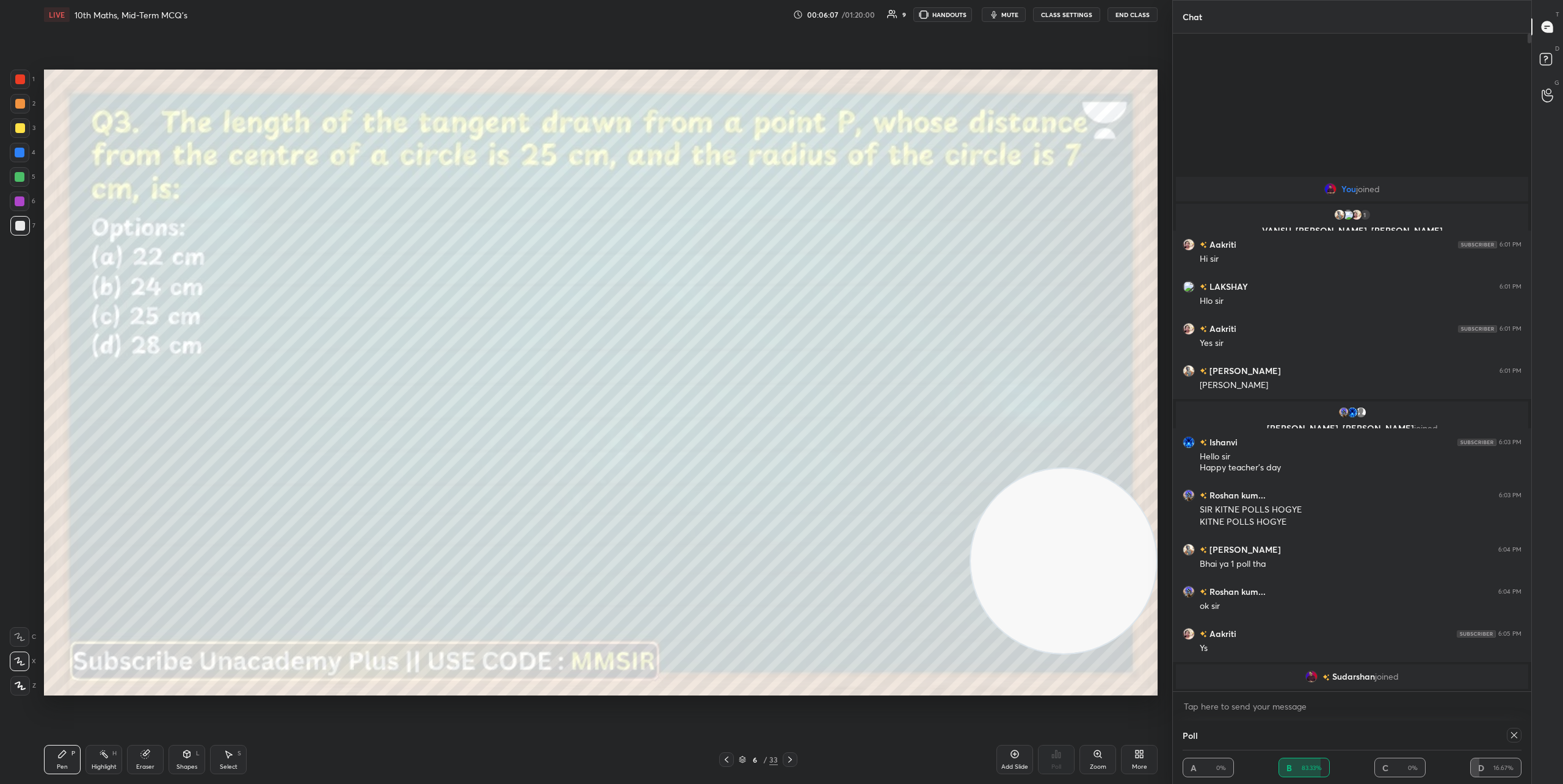
click at [790, 761] on icon at bounding box center [790, 759] width 4 height 6
click at [1514, 733] on icon at bounding box center [1515, 736] width 10 height 10
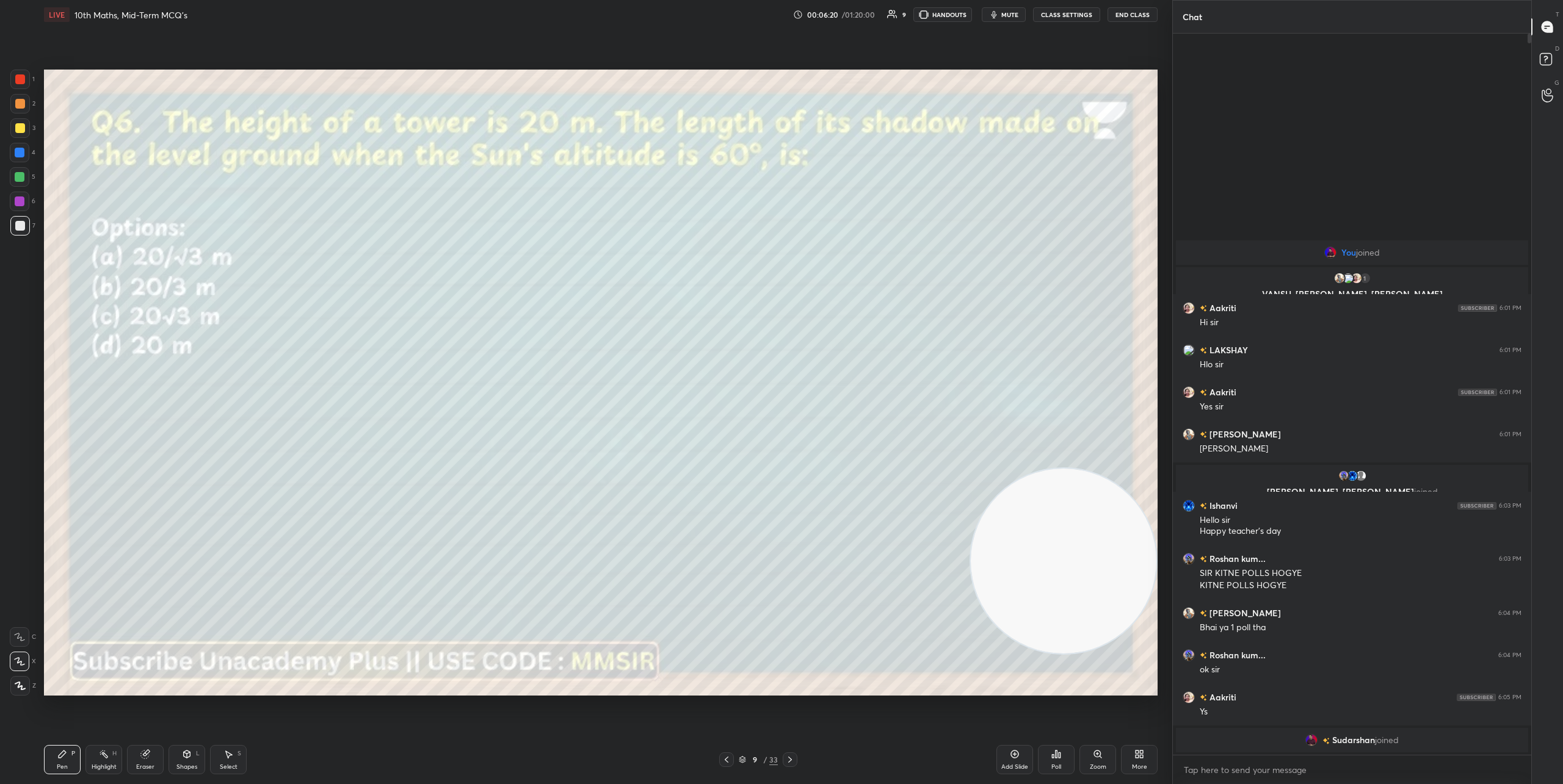
click at [1058, 760] on div "Poll" at bounding box center [1056, 760] width 37 height 29
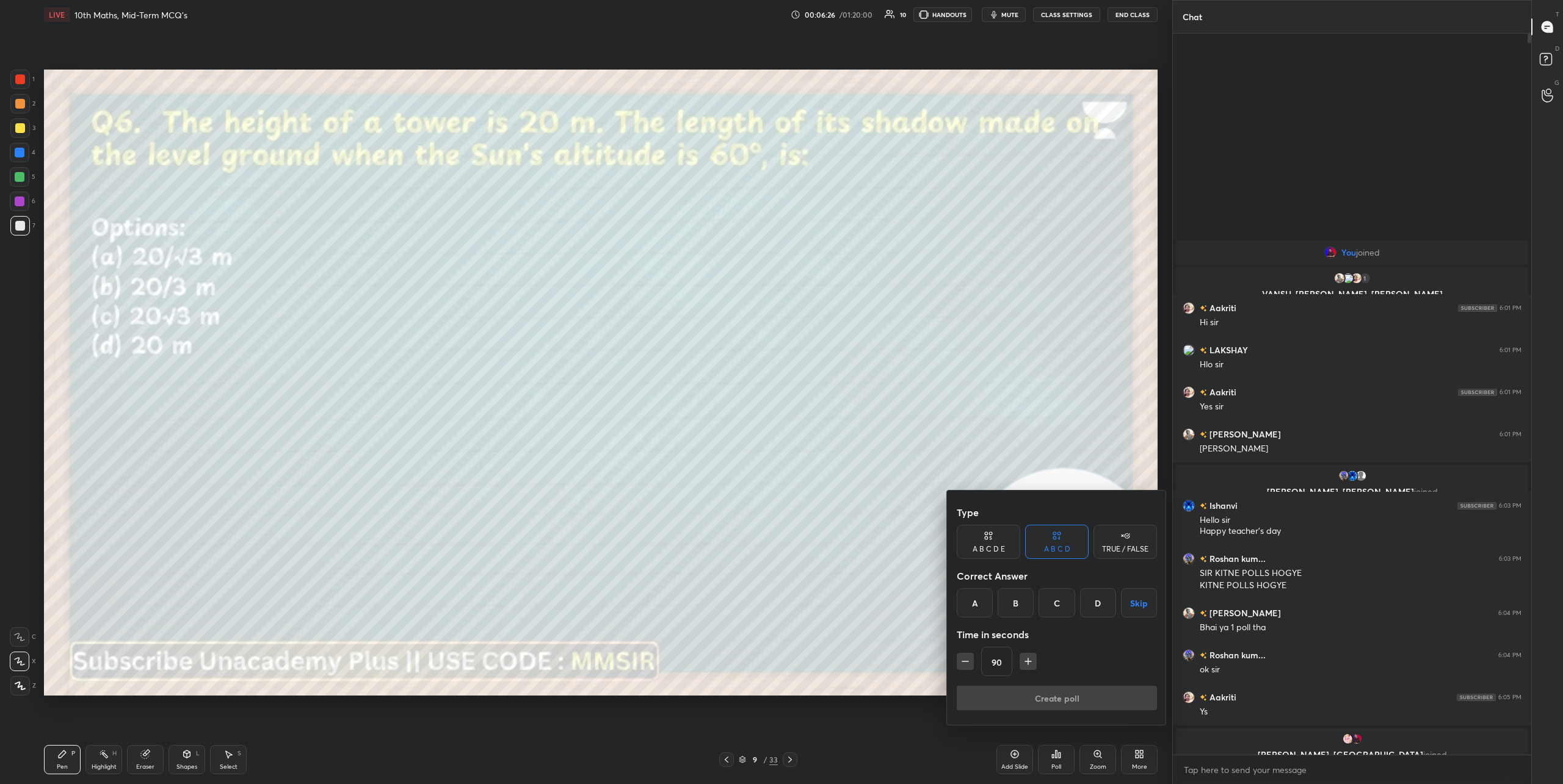
click at [976, 602] on div "A" at bounding box center [975, 603] width 36 height 29
click at [1044, 699] on button "Create poll" at bounding box center [1057, 698] width 200 height 25
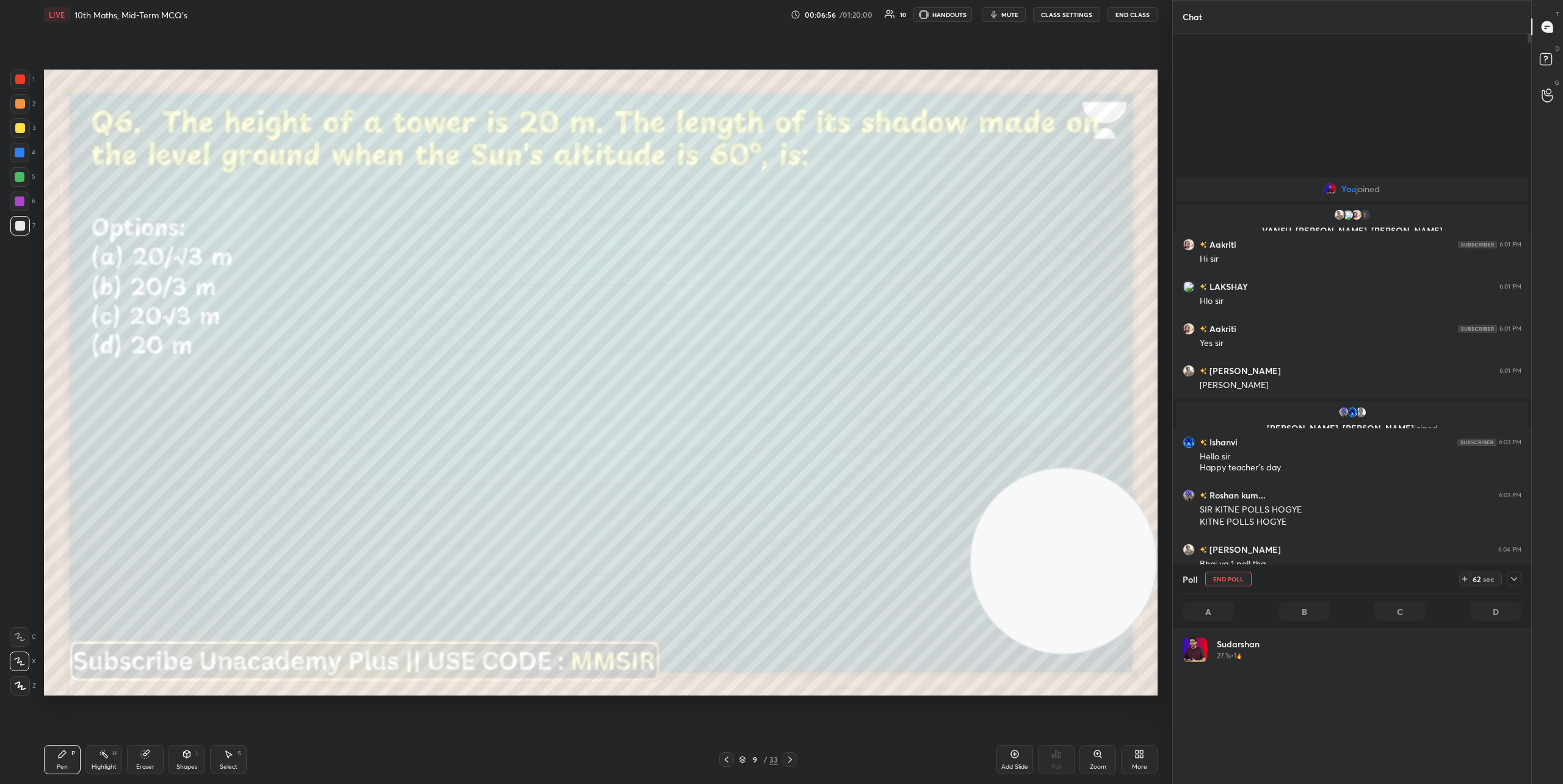
scroll to position [142, 335]
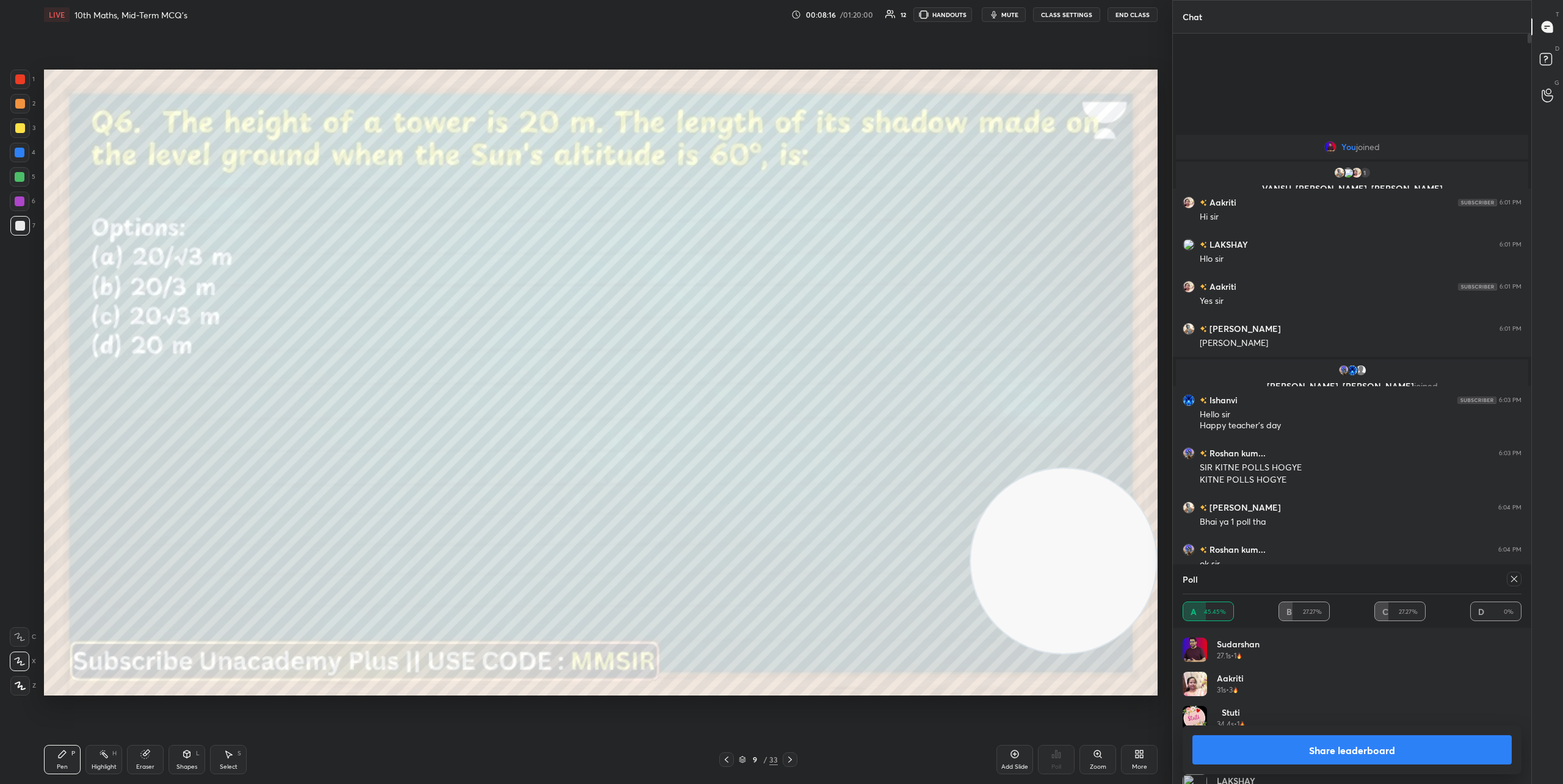
click at [1331, 748] on button "Share leaderboard" at bounding box center [1352, 750] width 319 height 29
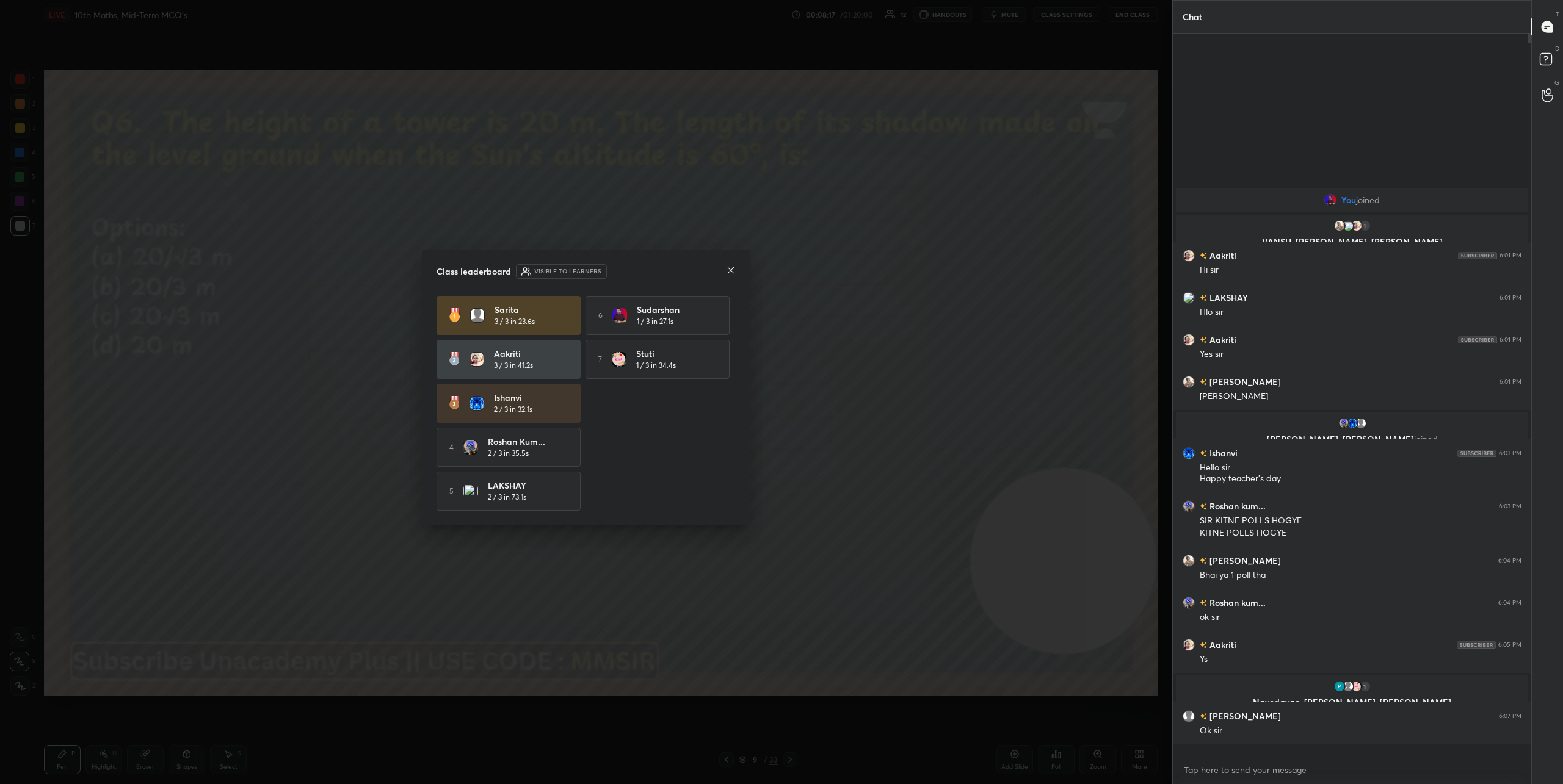
scroll to position [747, 355]
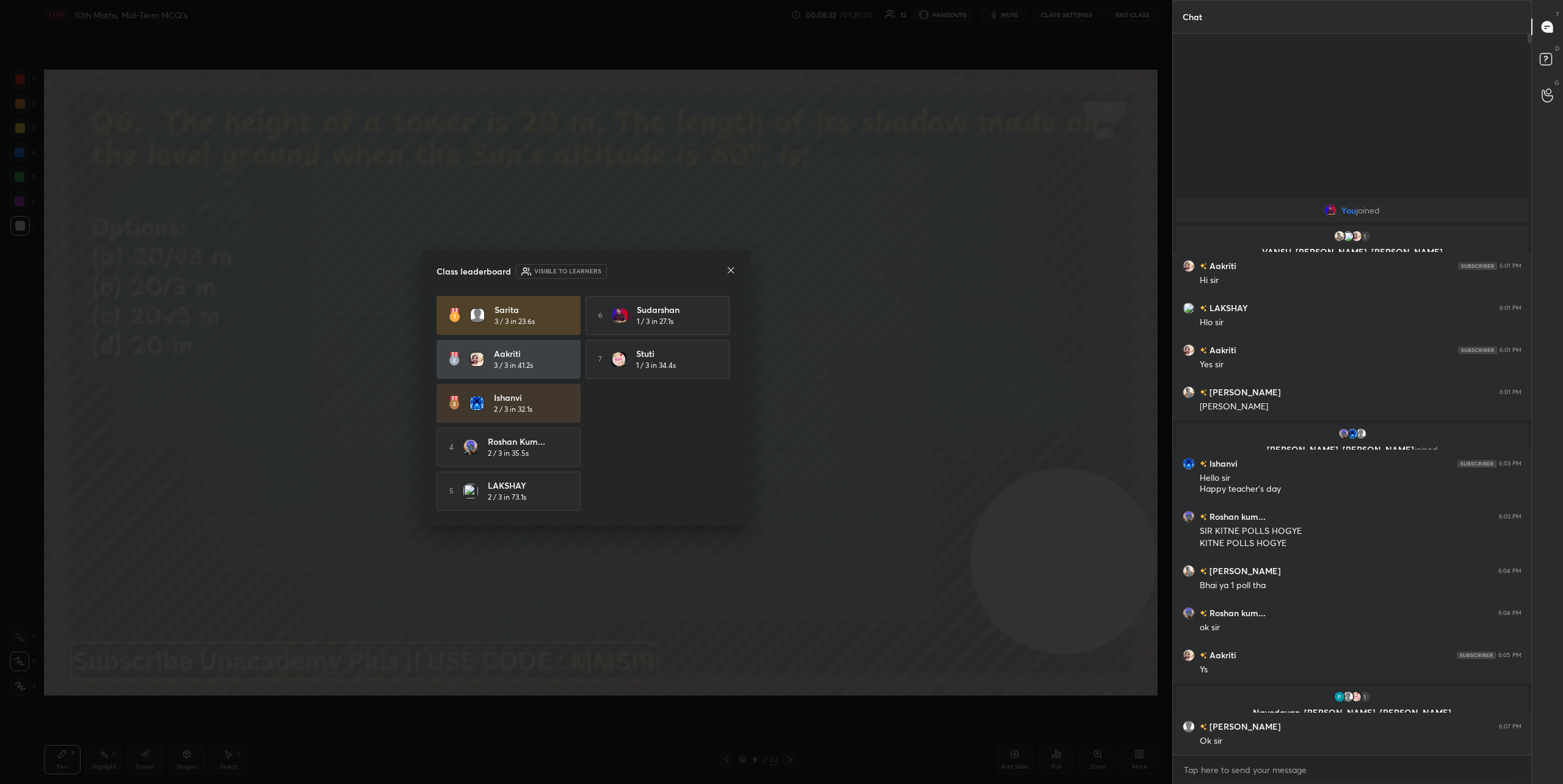
click at [730, 272] on icon at bounding box center [731, 270] width 10 height 10
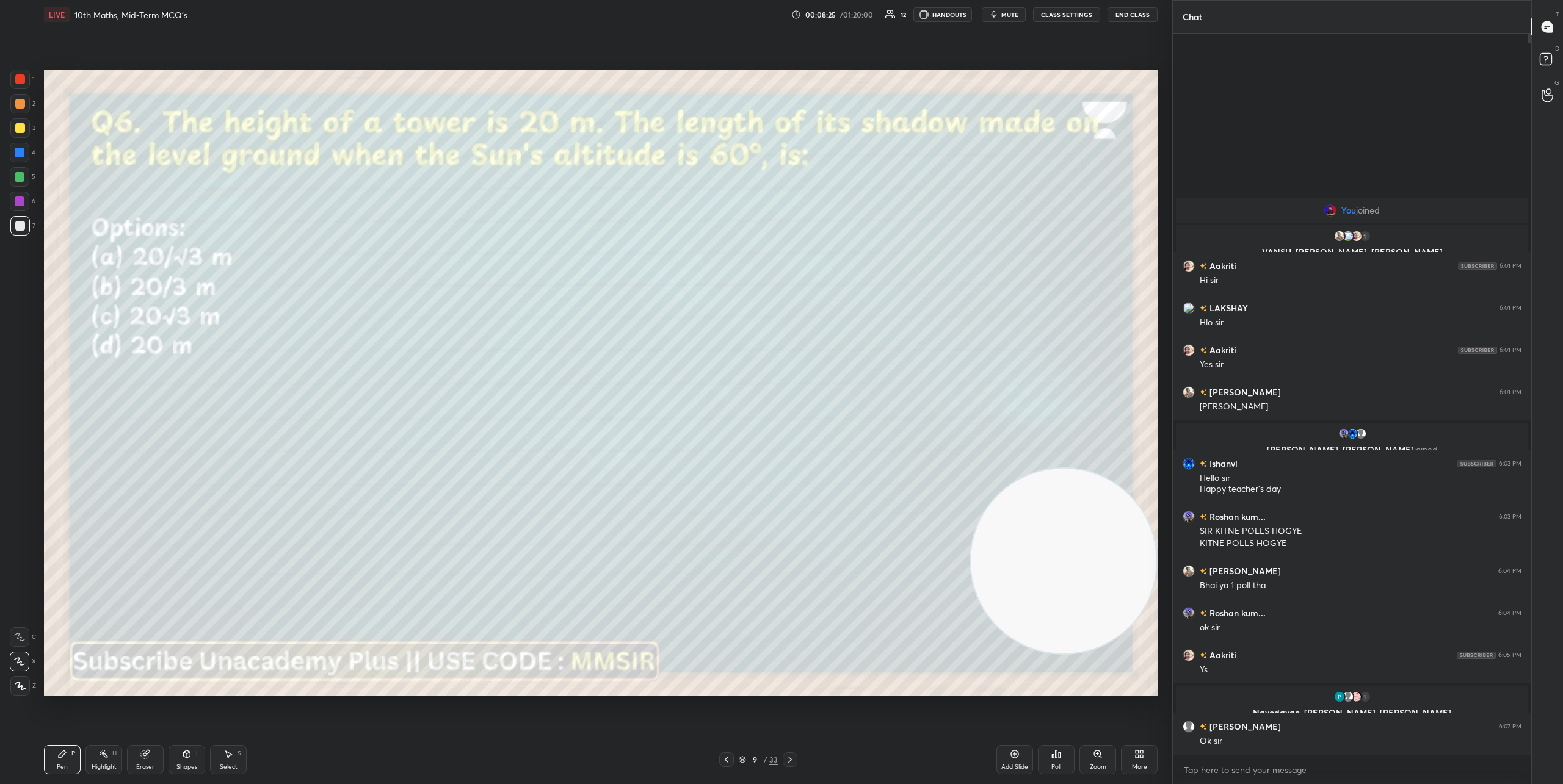
click at [791, 760] on icon at bounding box center [790, 759] width 4 height 6
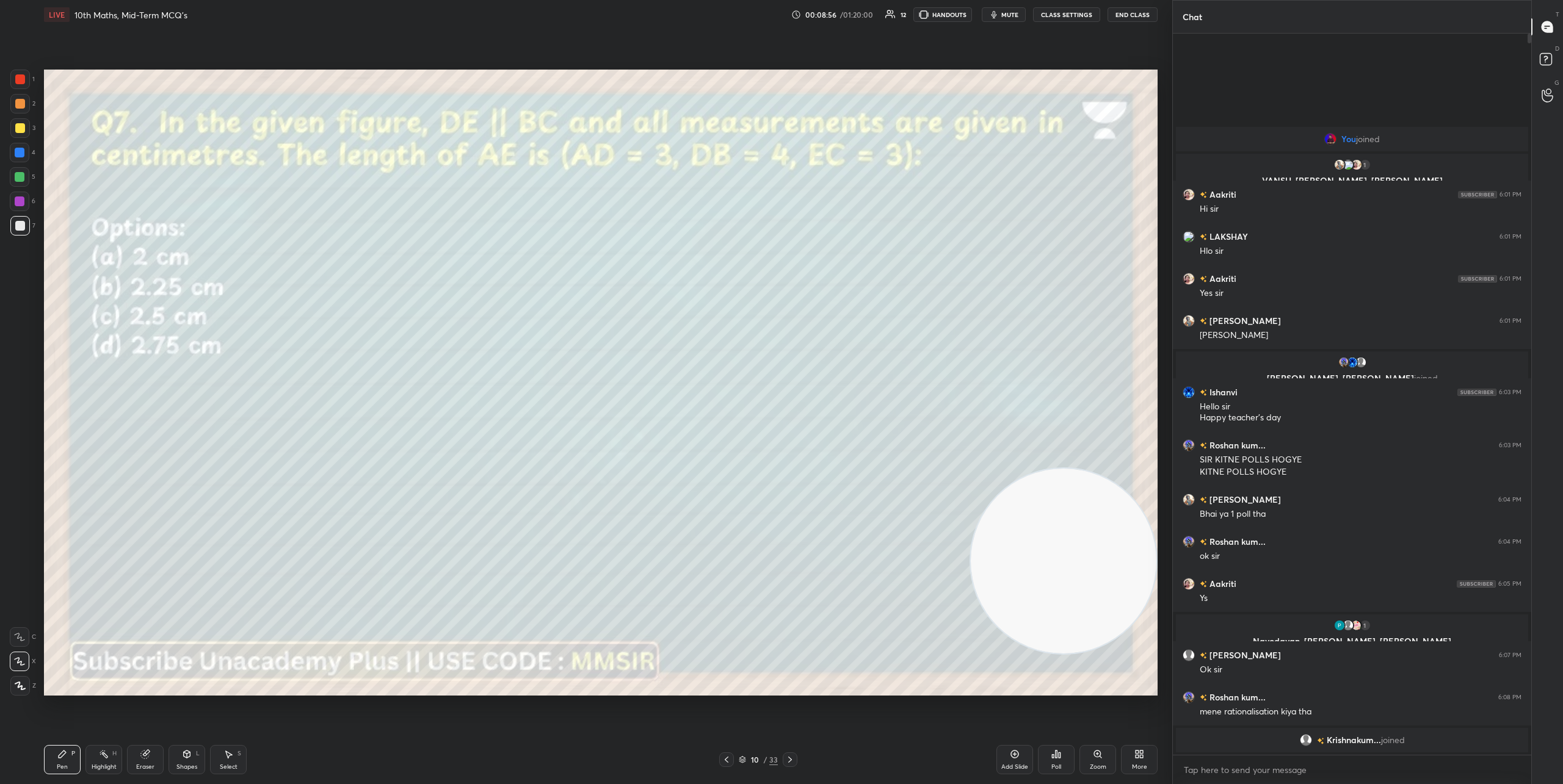
click at [1052, 761] on div "Poll" at bounding box center [1056, 760] width 37 height 29
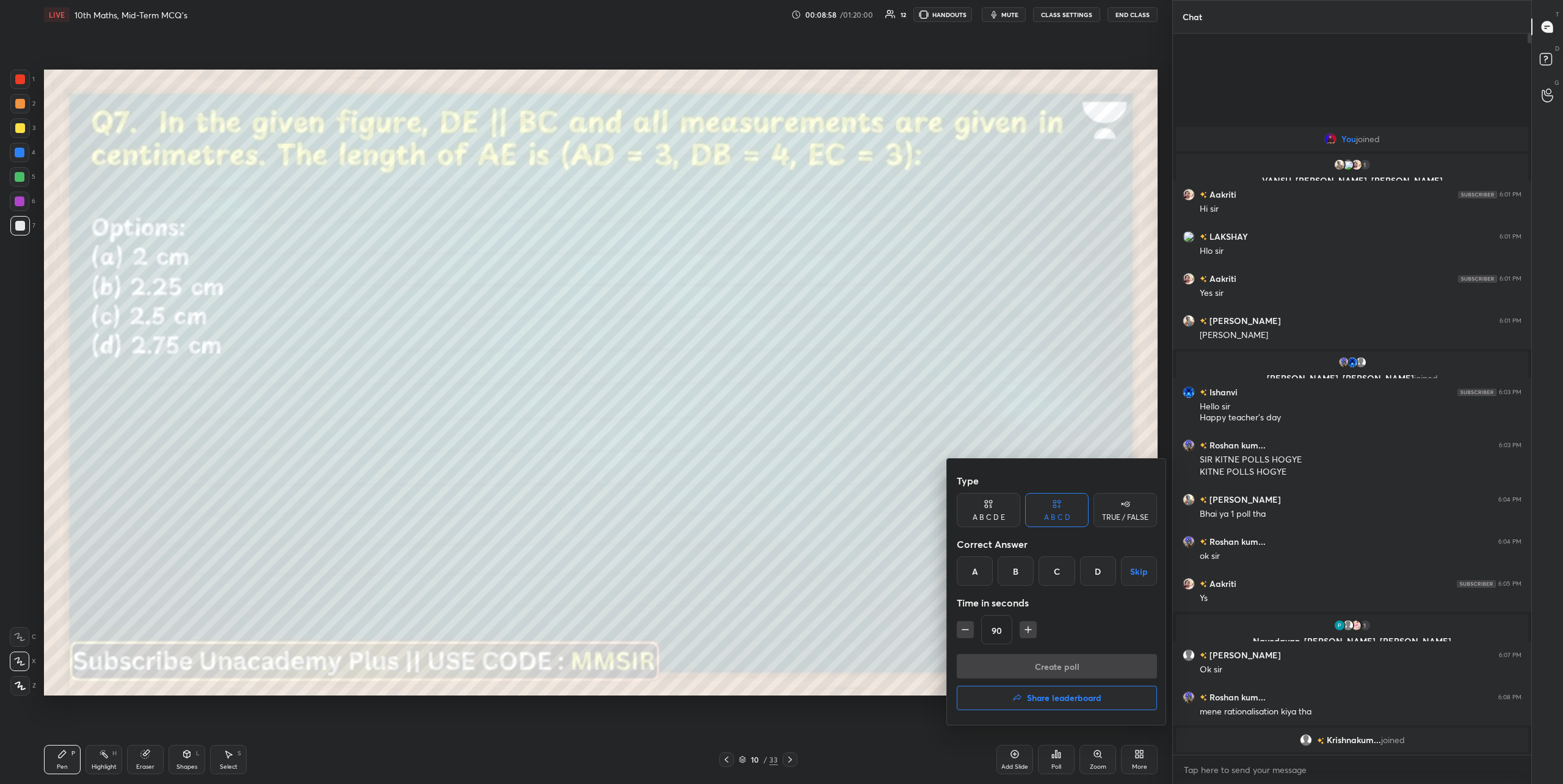
click at [1010, 566] on div "B" at bounding box center [1015, 571] width 36 height 29
click at [1042, 658] on button "Create poll" at bounding box center [1057, 666] width 200 height 25
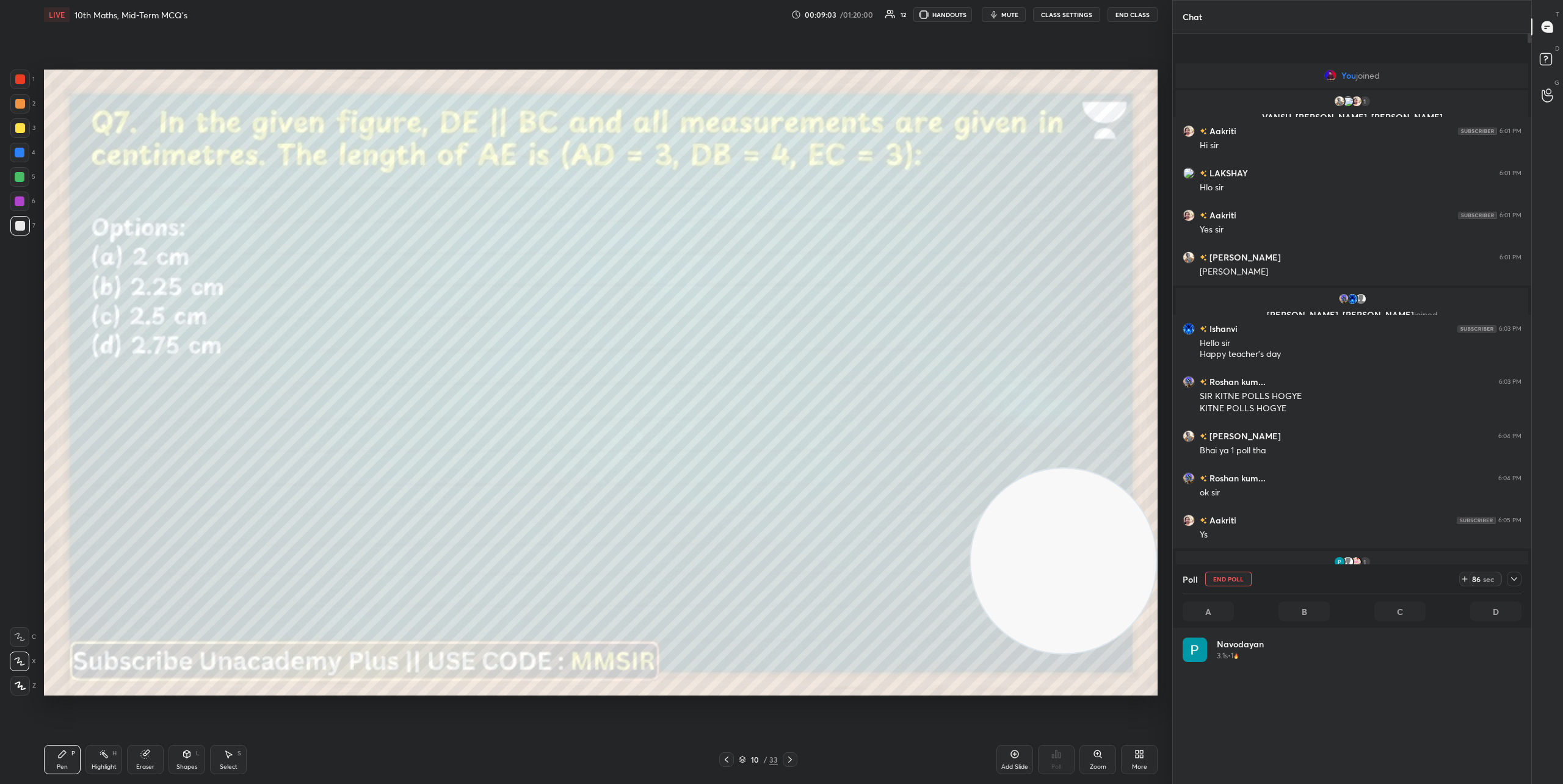
scroll to position [142, 335]
click at [1517, 577] on icon at bounding box center [1515, 579] width 10 height 10
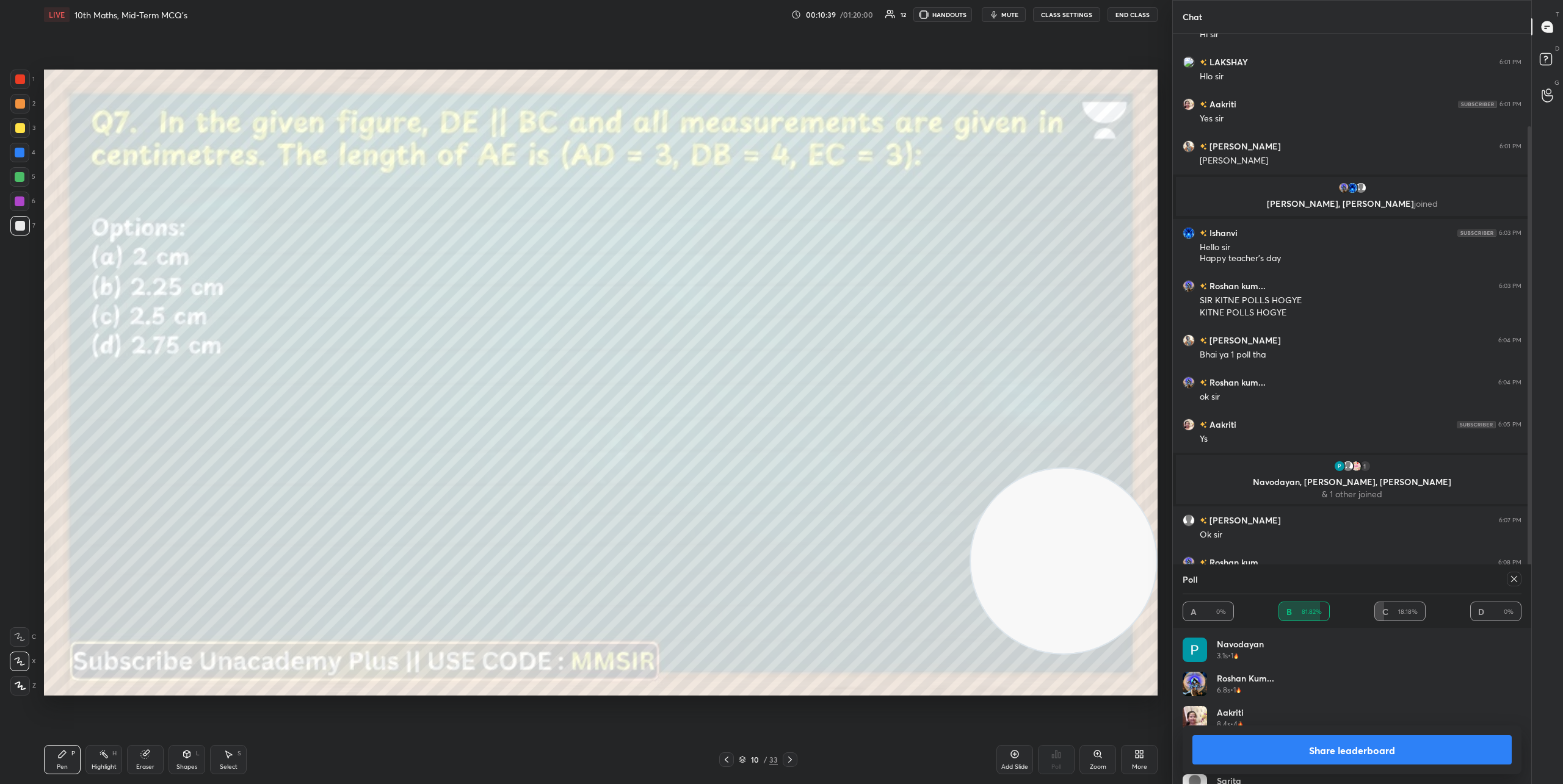
click at [1346, 747] on button "Share leaderboard" at bounding box center [1352, 750] width 319 height 29
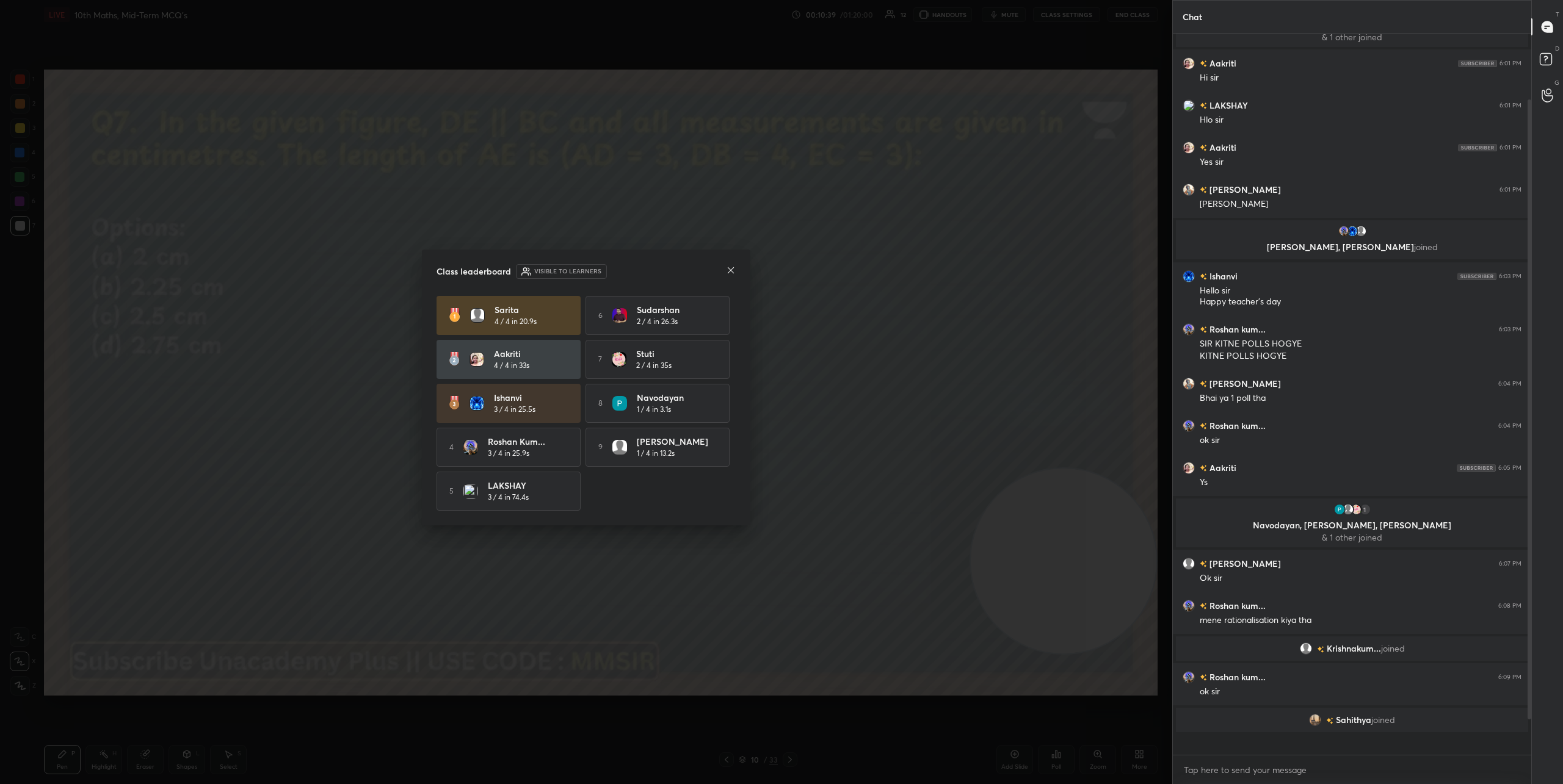
scroll to position [718, 355]
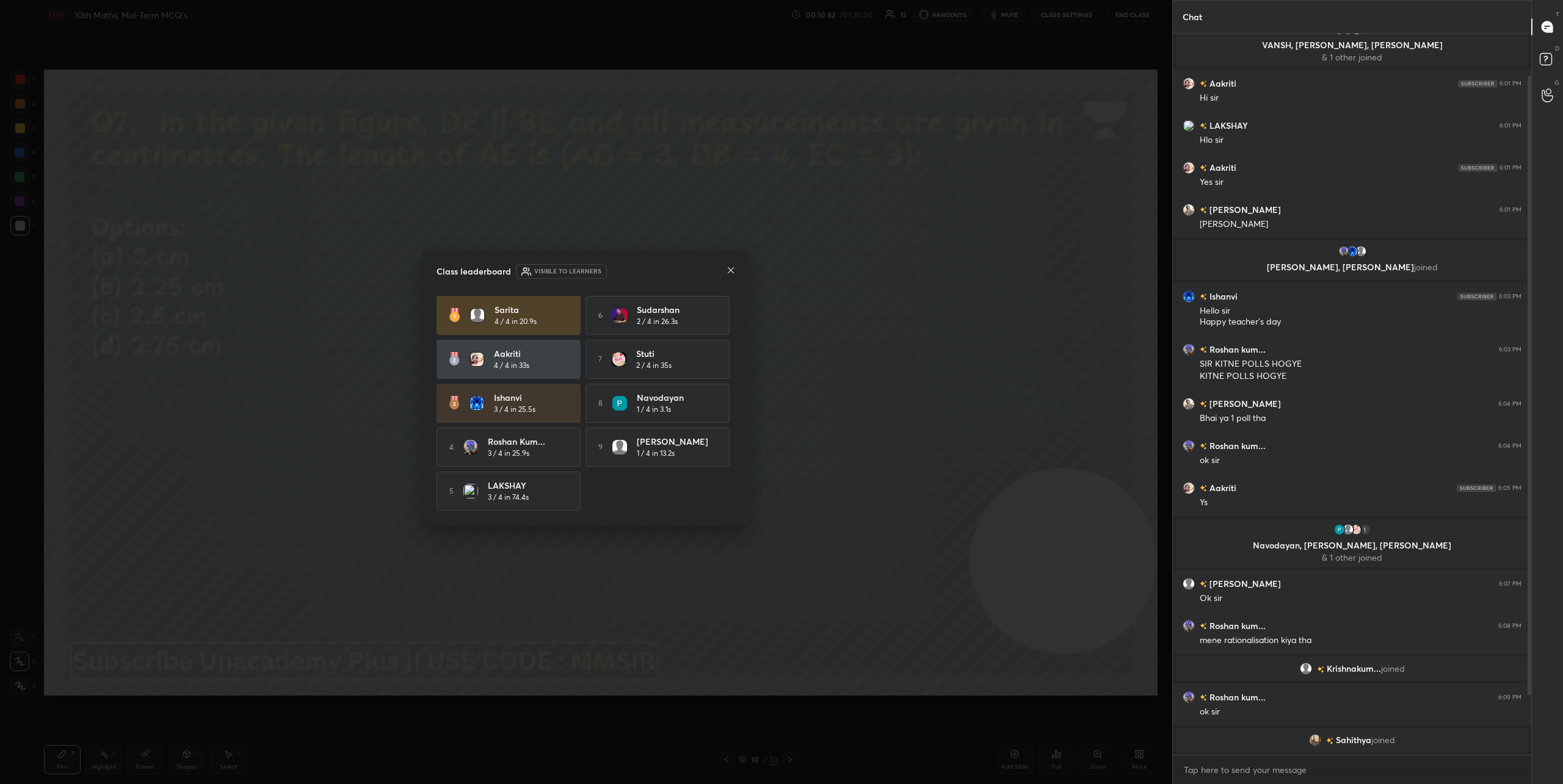
click at [735, 271] on icon at bounding box center [731, 270] width 10 height 10
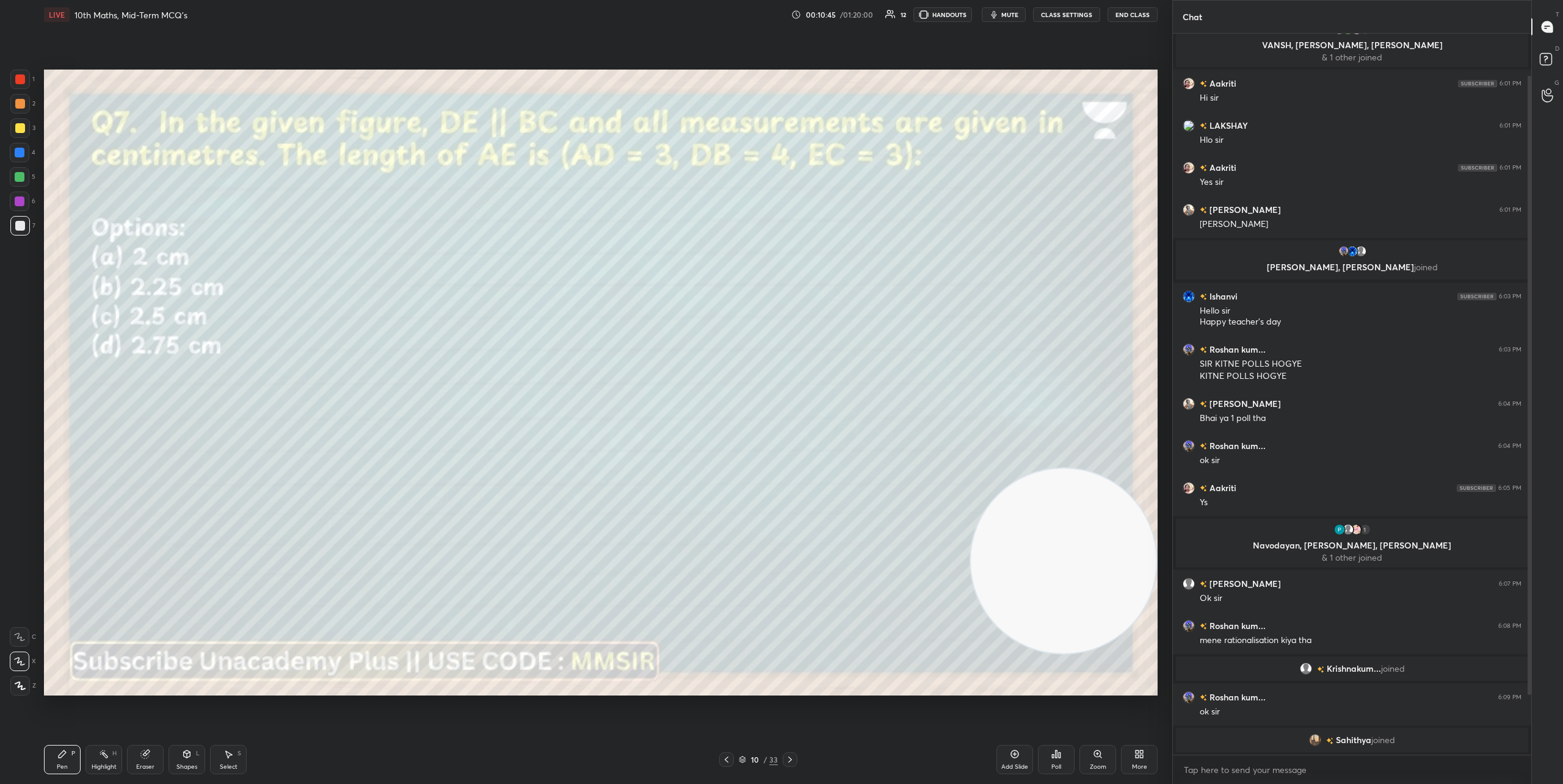
click at [793, 760] on icon at bounding box center [790, 760] width 10 height 10
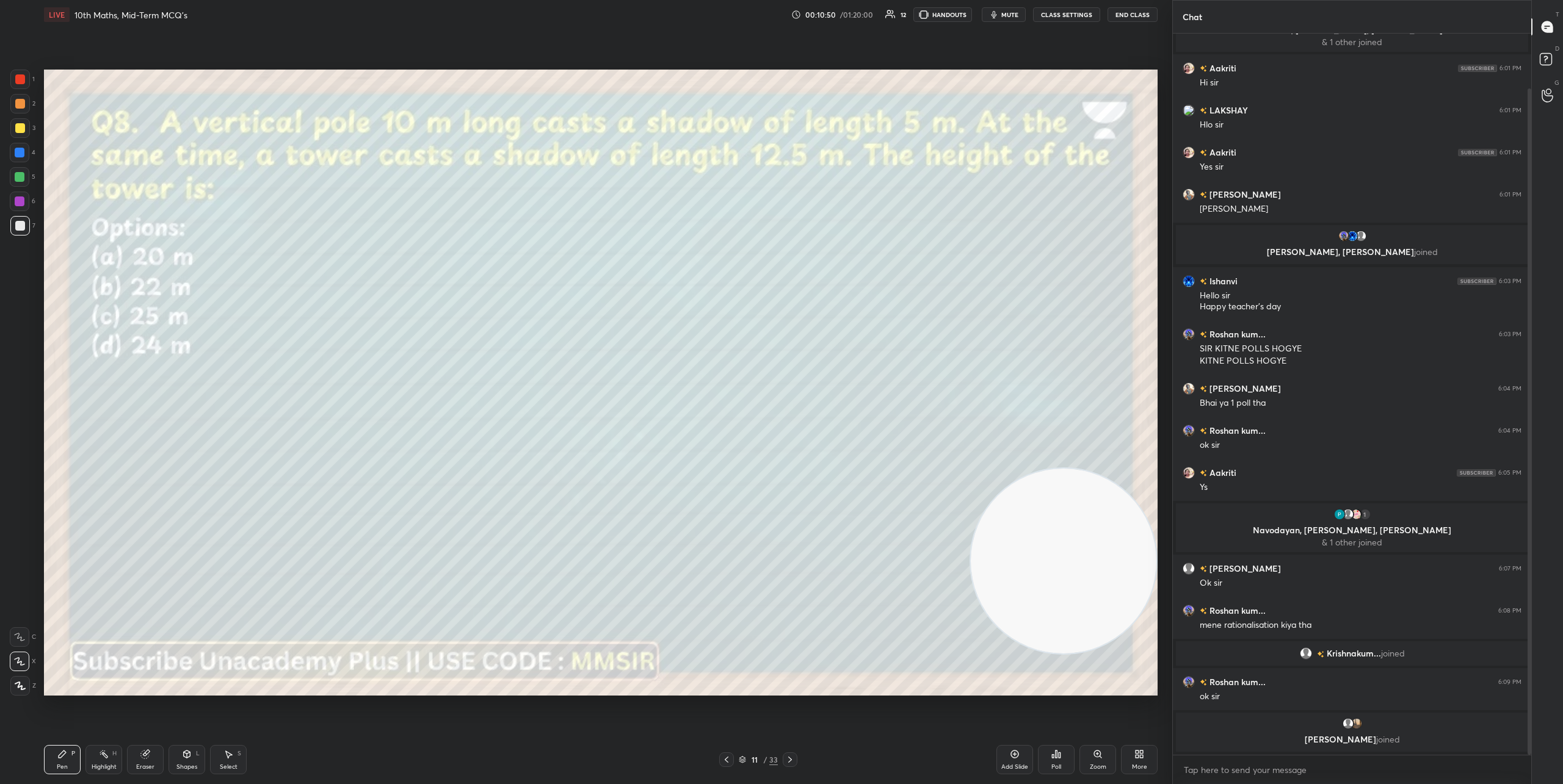
click at [1061, 761] on div "Poll" at bounding box center [1056, 760] width 37 height 29
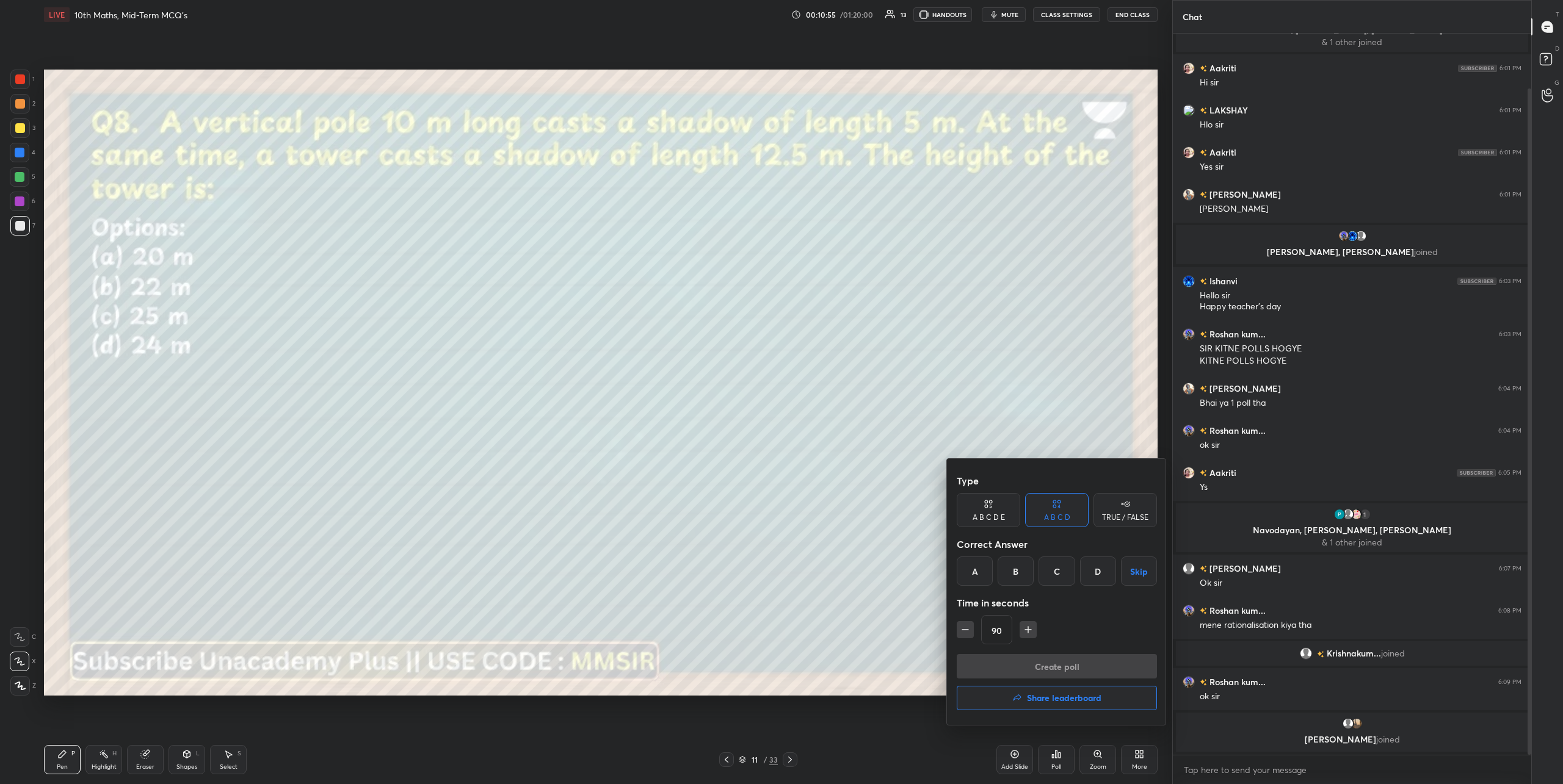
click at [1061, 578] on div "C" at bounding box center [1056, 571] width 36 height 29
click at [1062, 662] on button "Create poll" at bounding box center [1057, 666] width 200 height 25
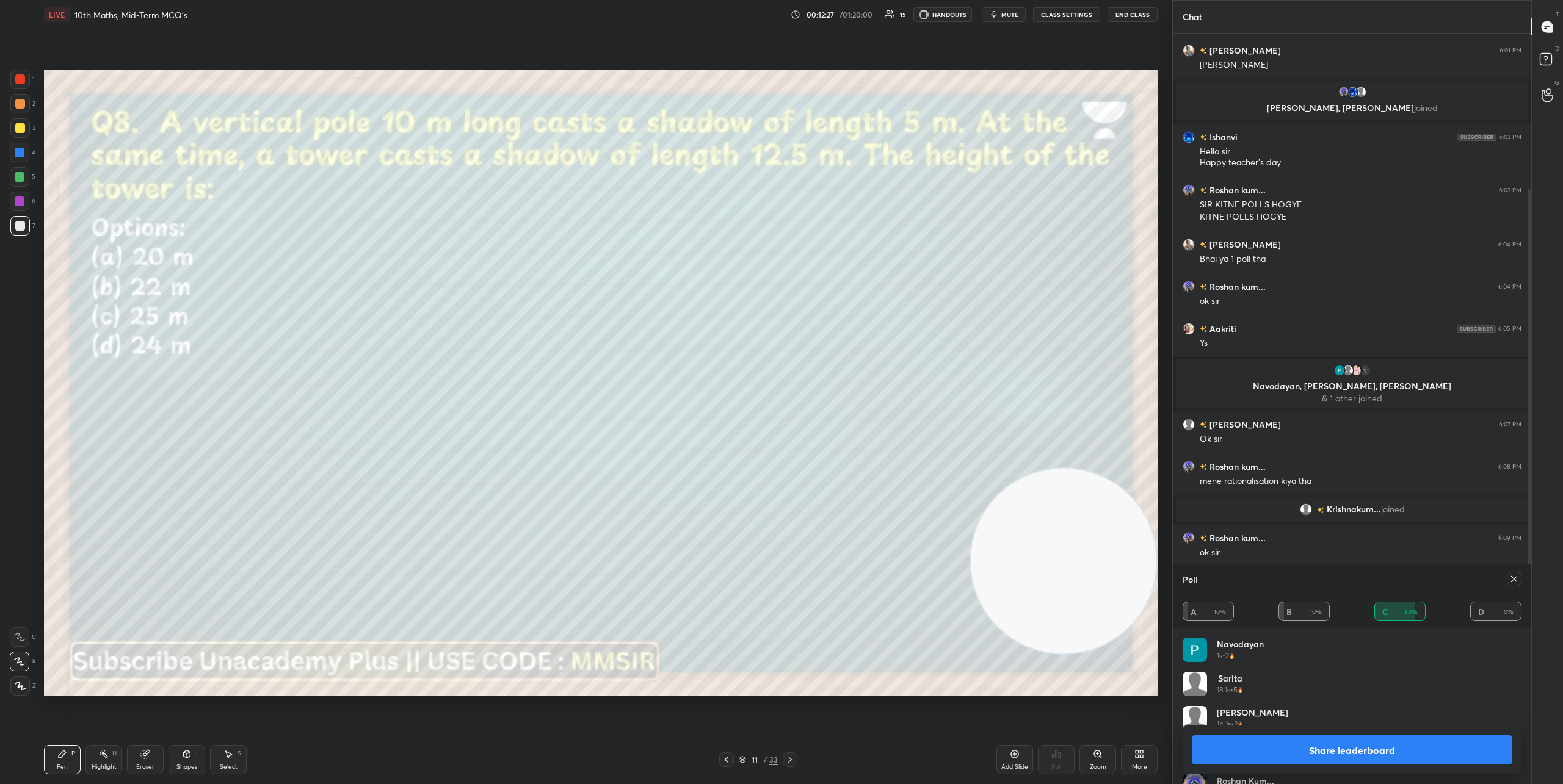
scroll to position [246, 0]
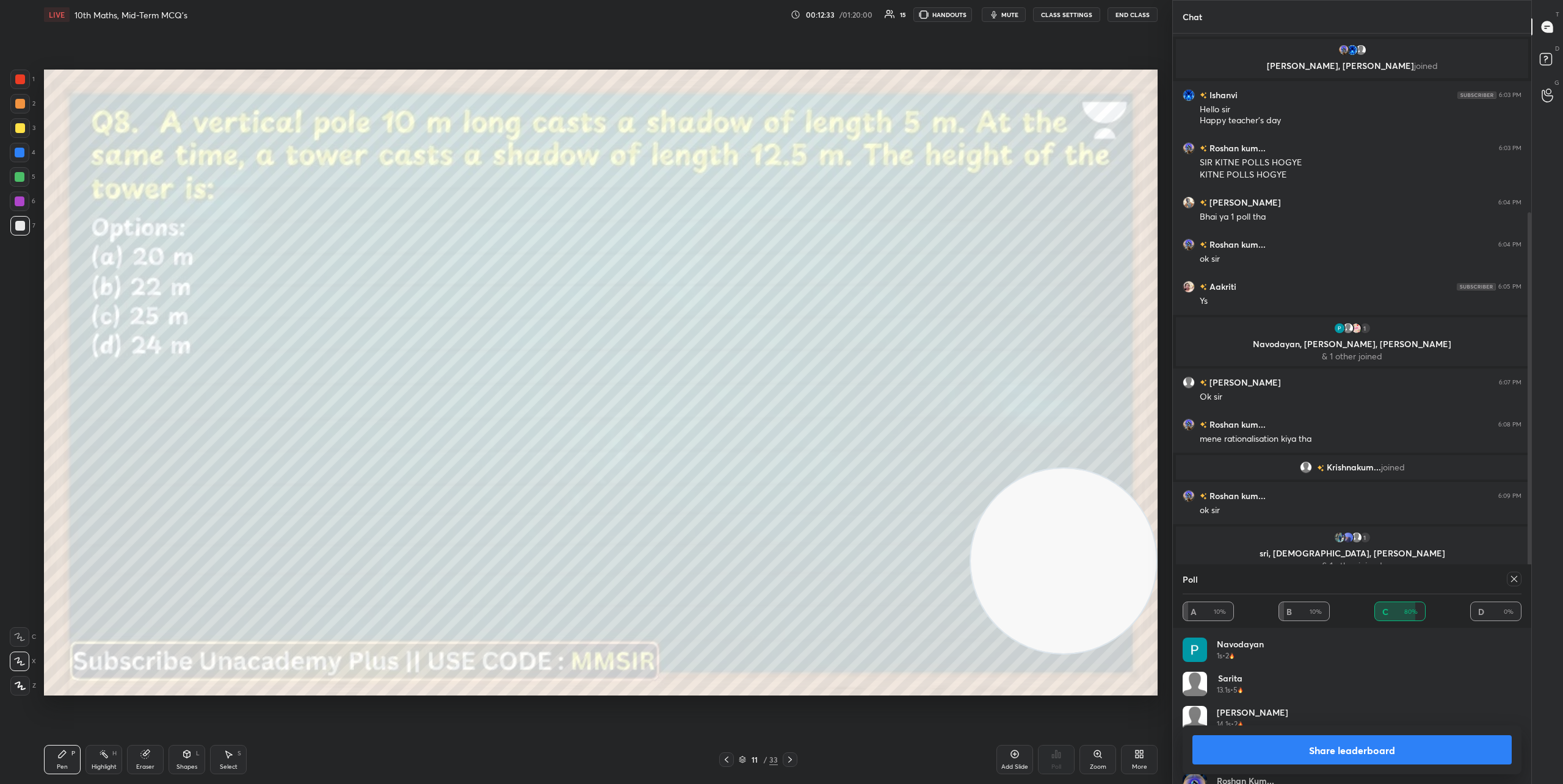
click at [1510, 578] on icon at bounding box center [1515, 579] width 10 height 10
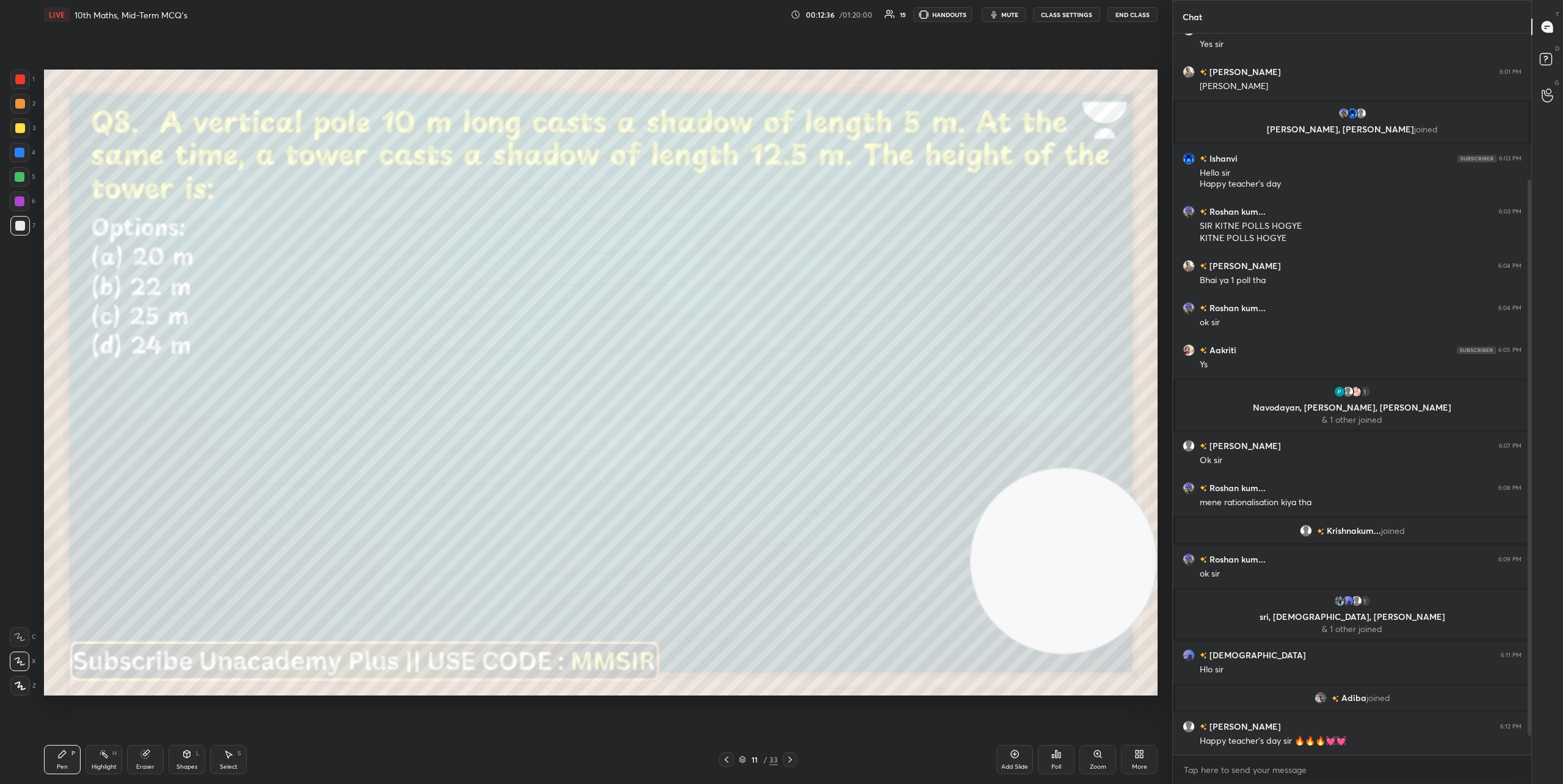
scroll to position [212, 0]
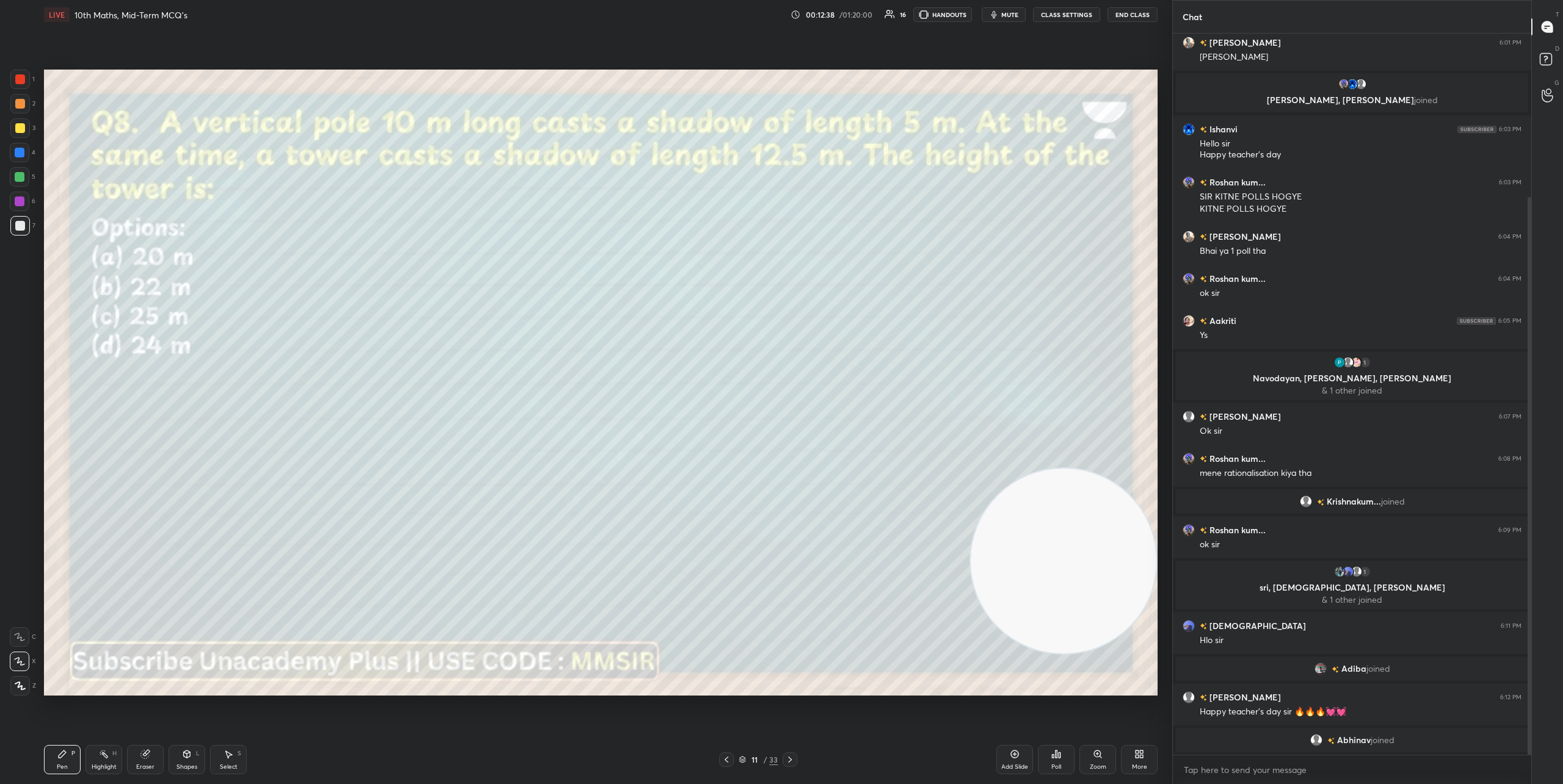
click at [790, 759] on icon at bounding box center [790, 760] width 10 height 10
click at [793, 761] on icon at bounding box center [790, 760] width 10 height 10
click at [1055, 758] on icon at bounding box center [1056, 755] width 10 height 10
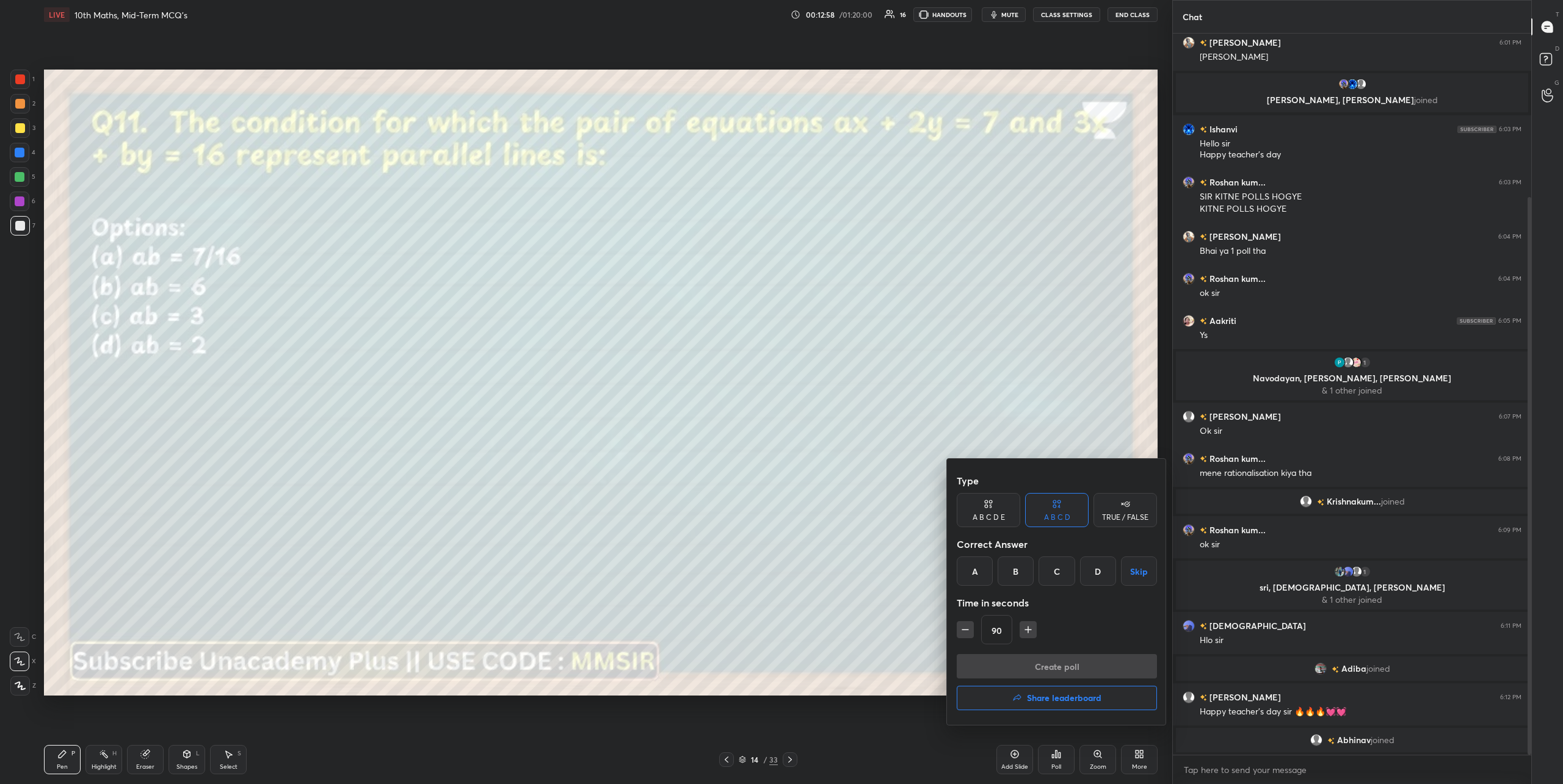
click at [1021, 574] on div "B" at bounding box center [1015, 571] width 36 height 29
click at [1070, 670] on button "Create poll" at bounding box center [1057, 666] width 200 height 25
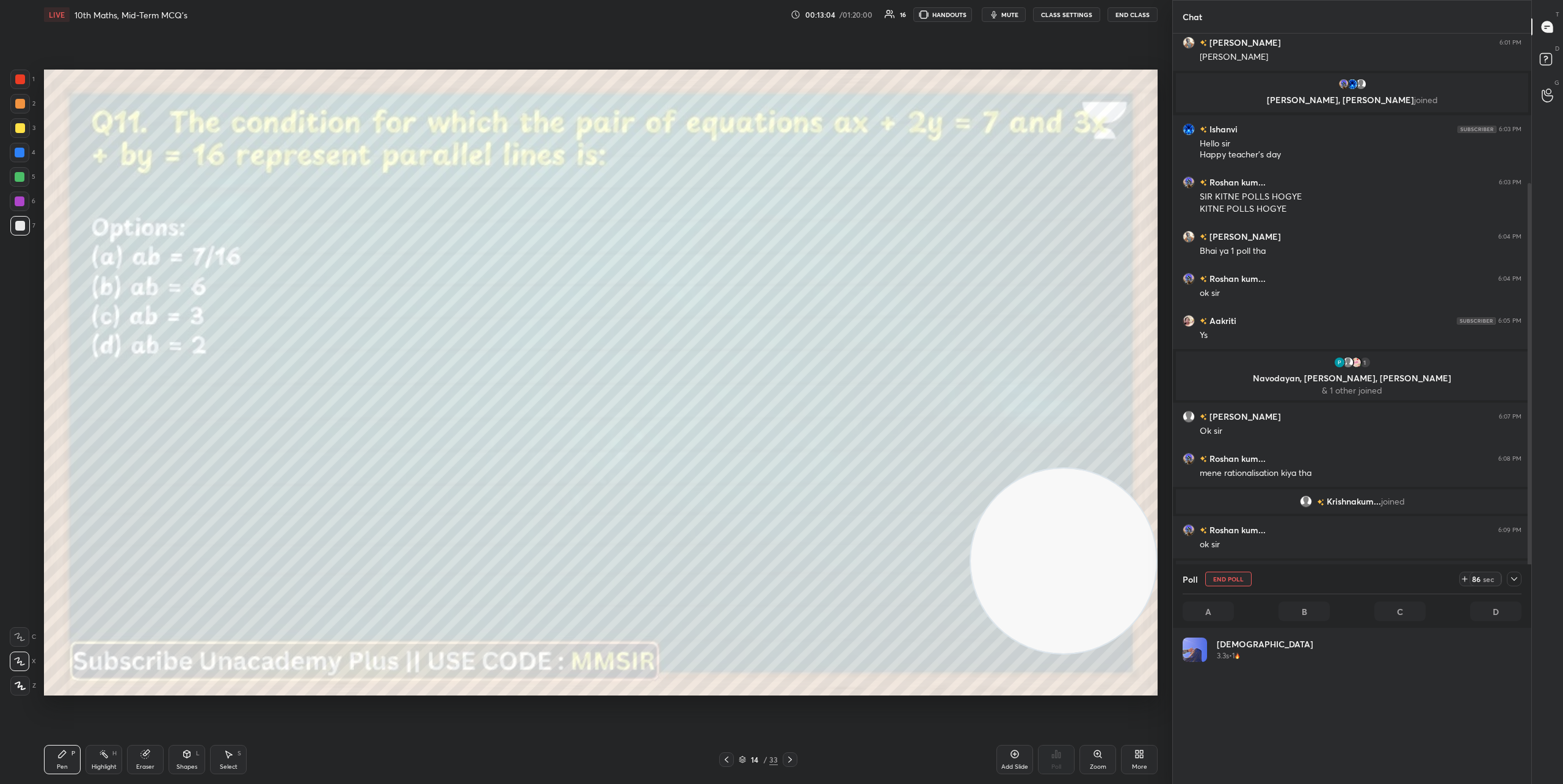
scroll to position [4, 4]
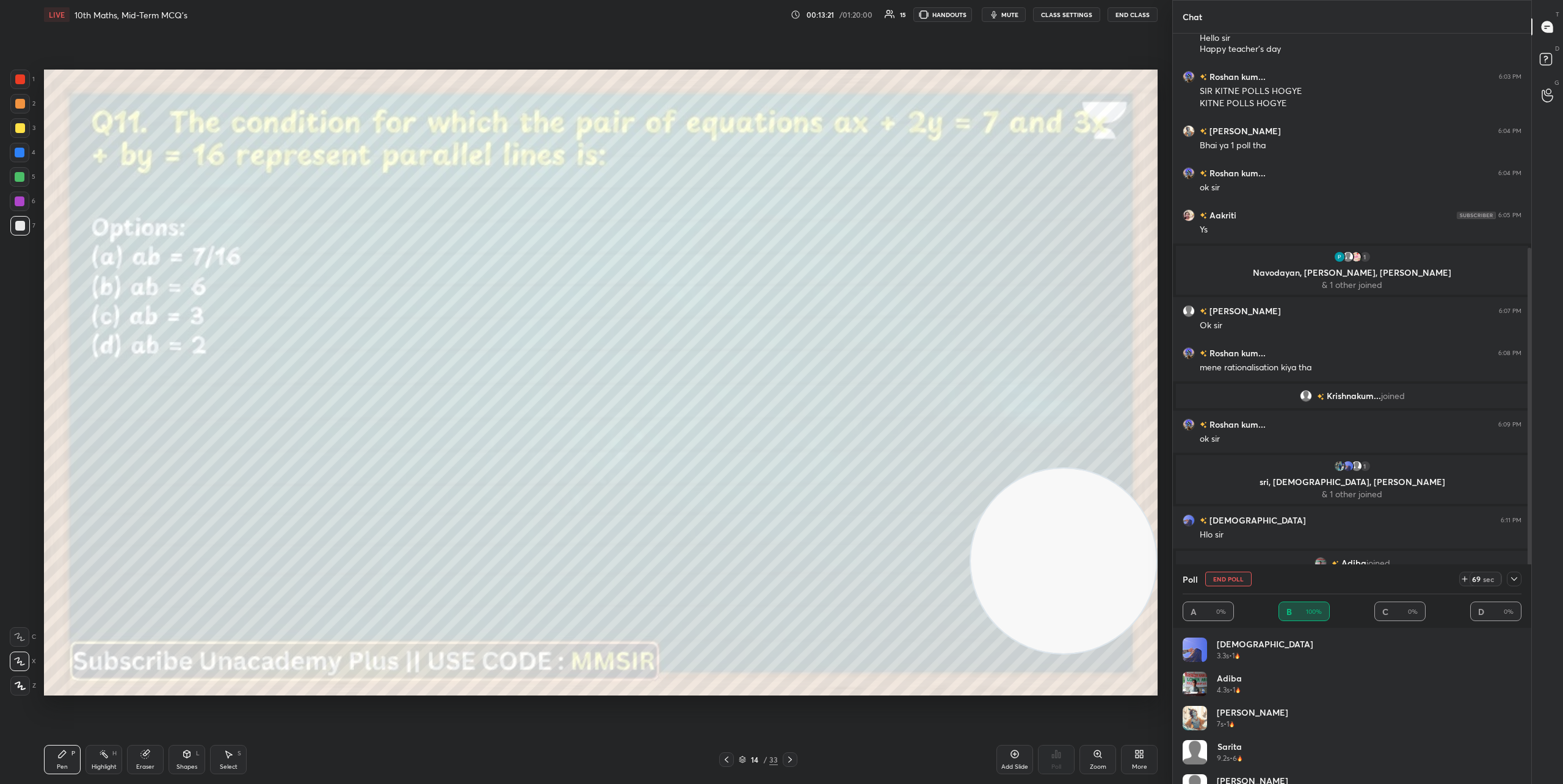
click at [1516, 579] on icon at bounding box center [1515, 579] width 10 height 10
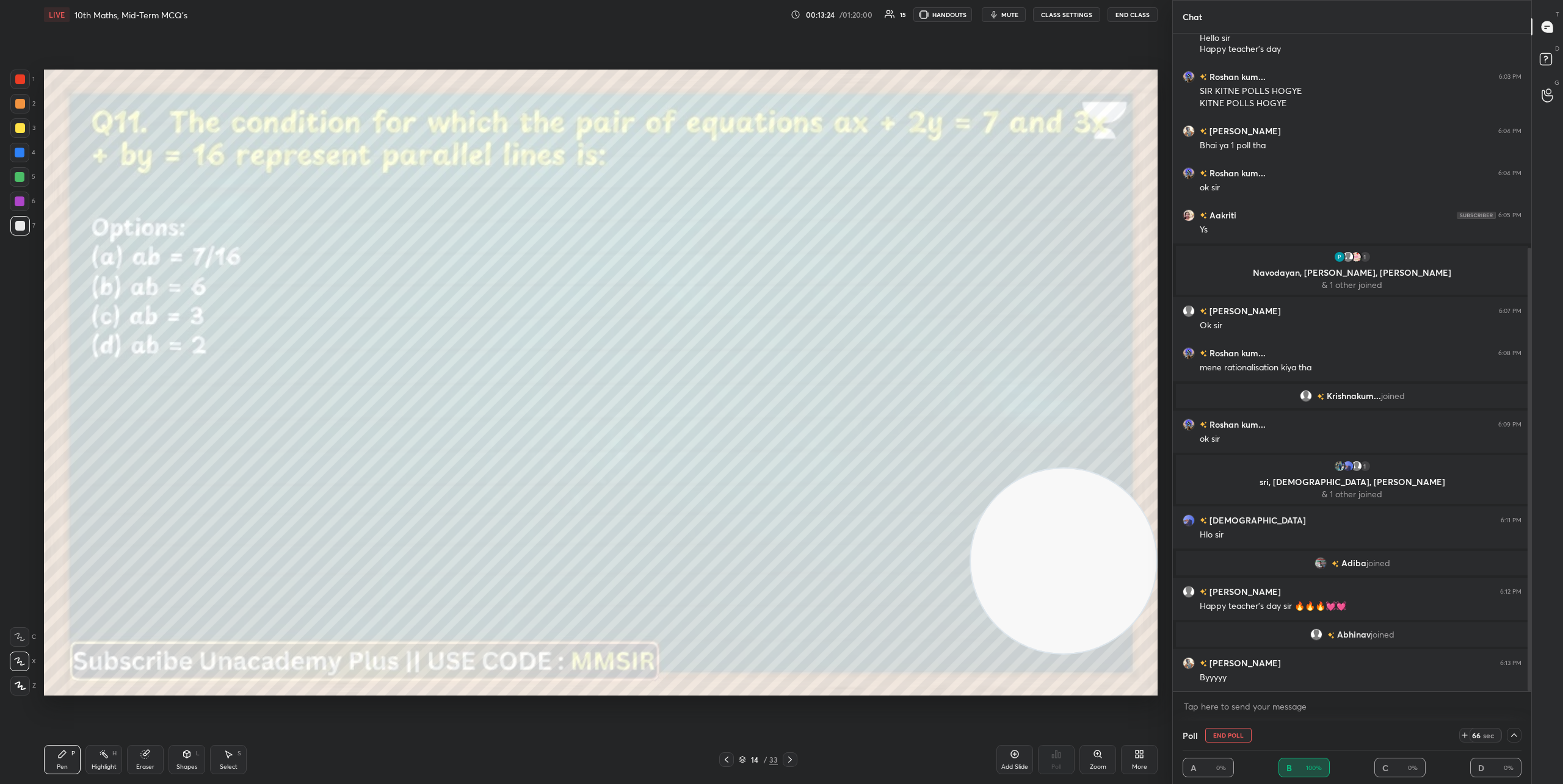
click at [1515, 735] on icon at bounding box center [1514, 735] width 6 height 4
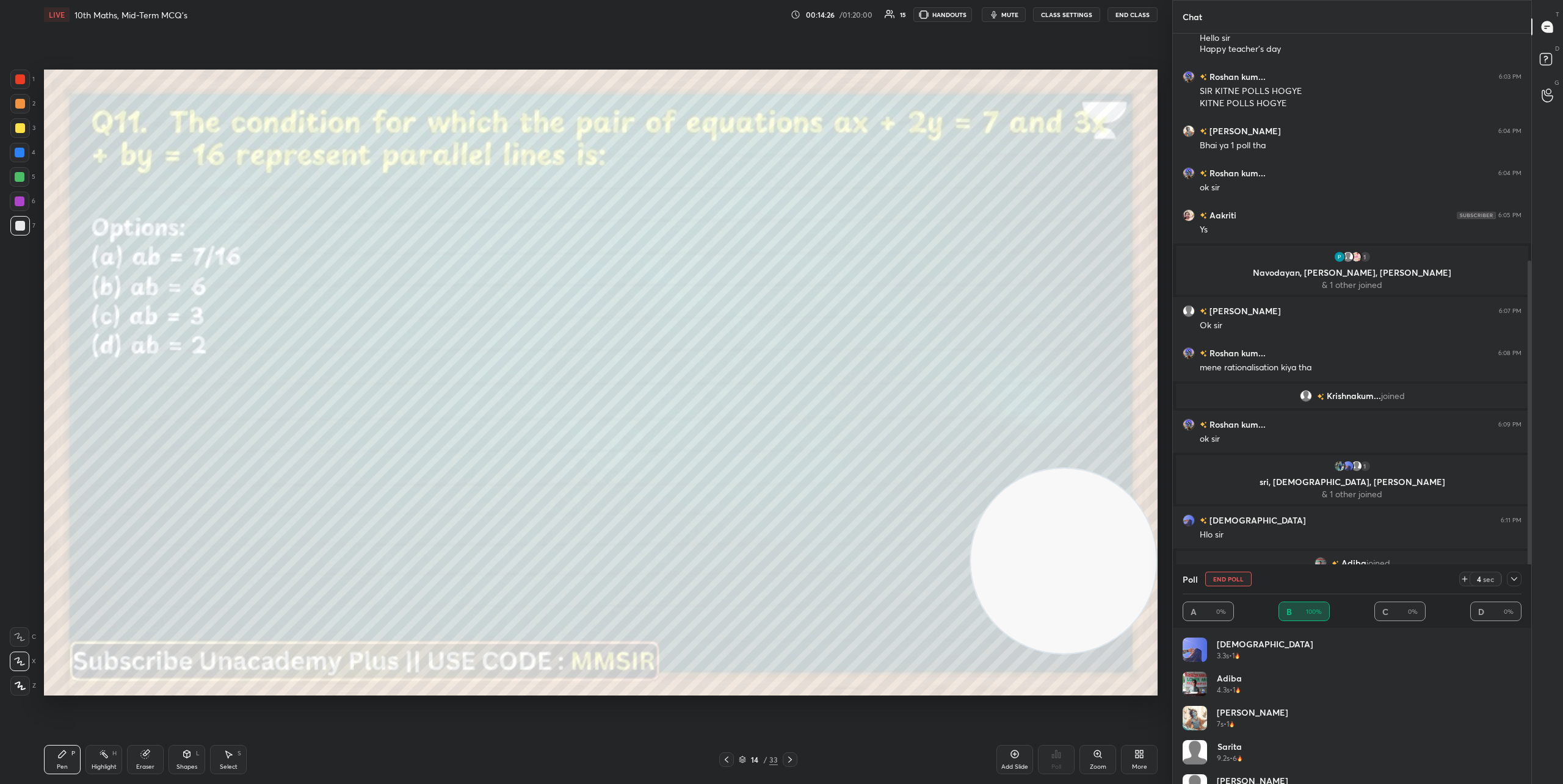
scroll to position [347, 0]
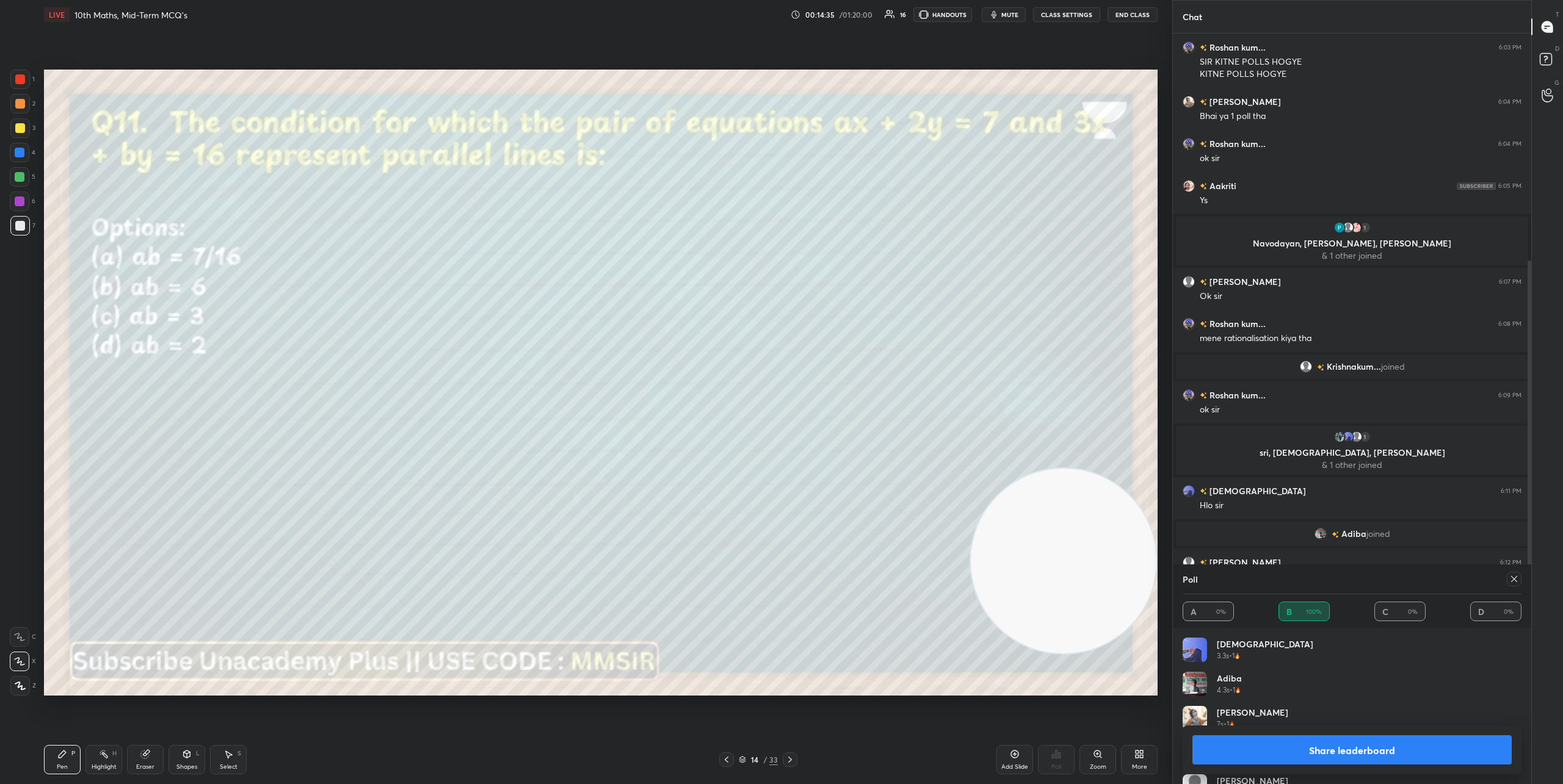
click at [794, 758] on icon at bounding box center [790, 760] width 10 height 10
click at [1516, 580] on icon at bounding box center [1515, 579] width 10 height 10
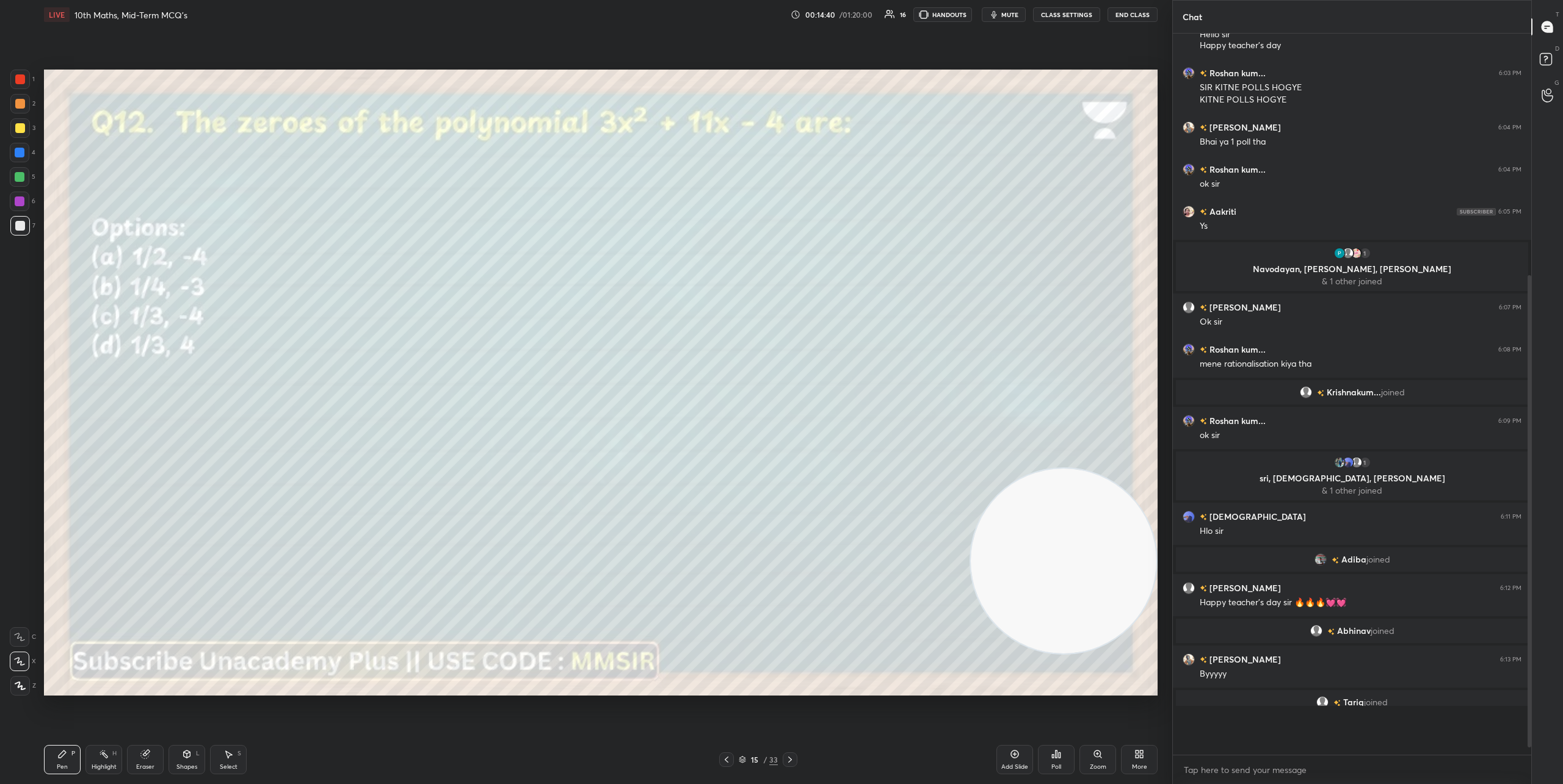
scroll to position [714, 355]
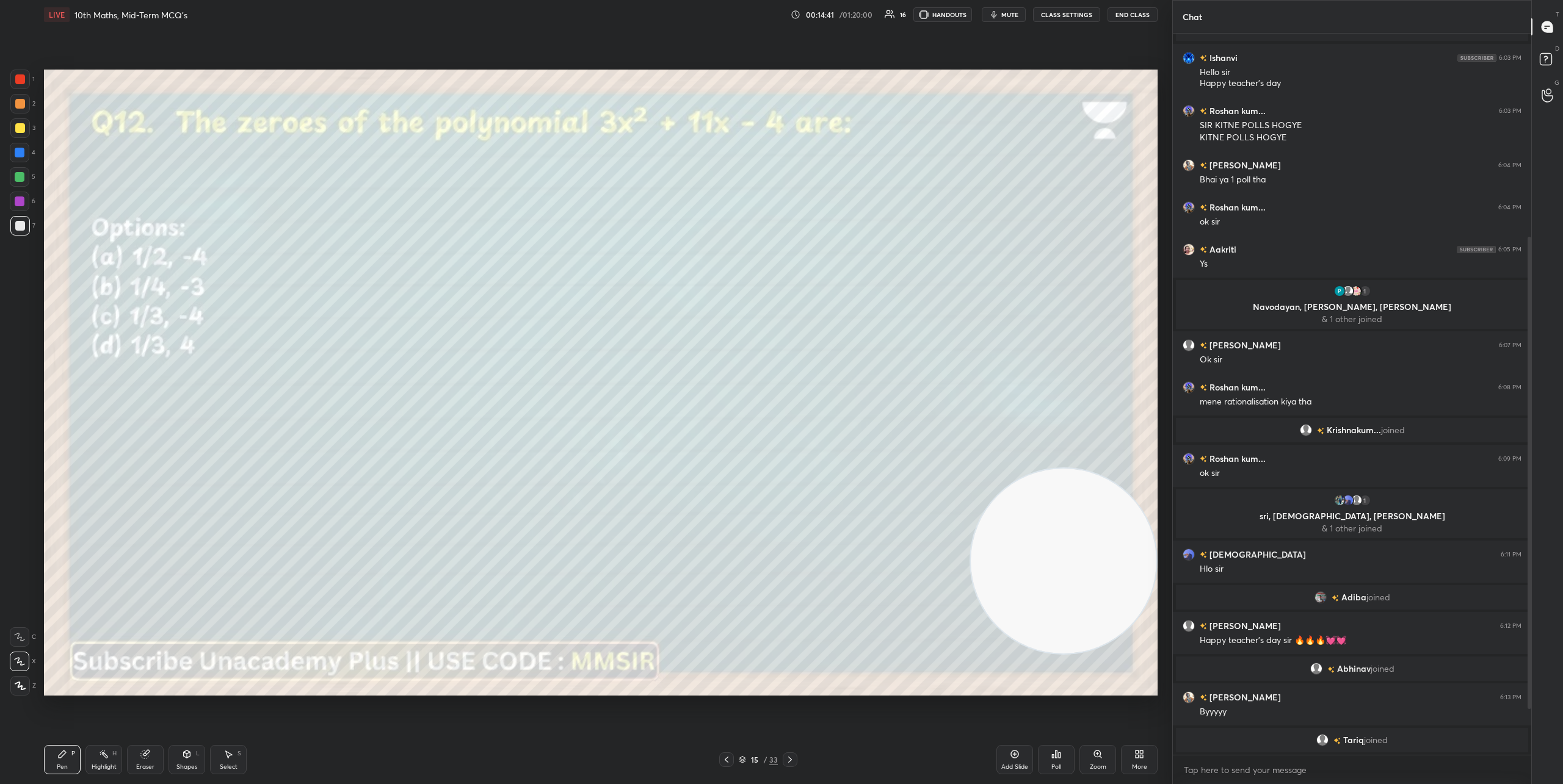
click at [1060, 762] on div "Poll" at bounding box center [1056, 760] width 37 height 29
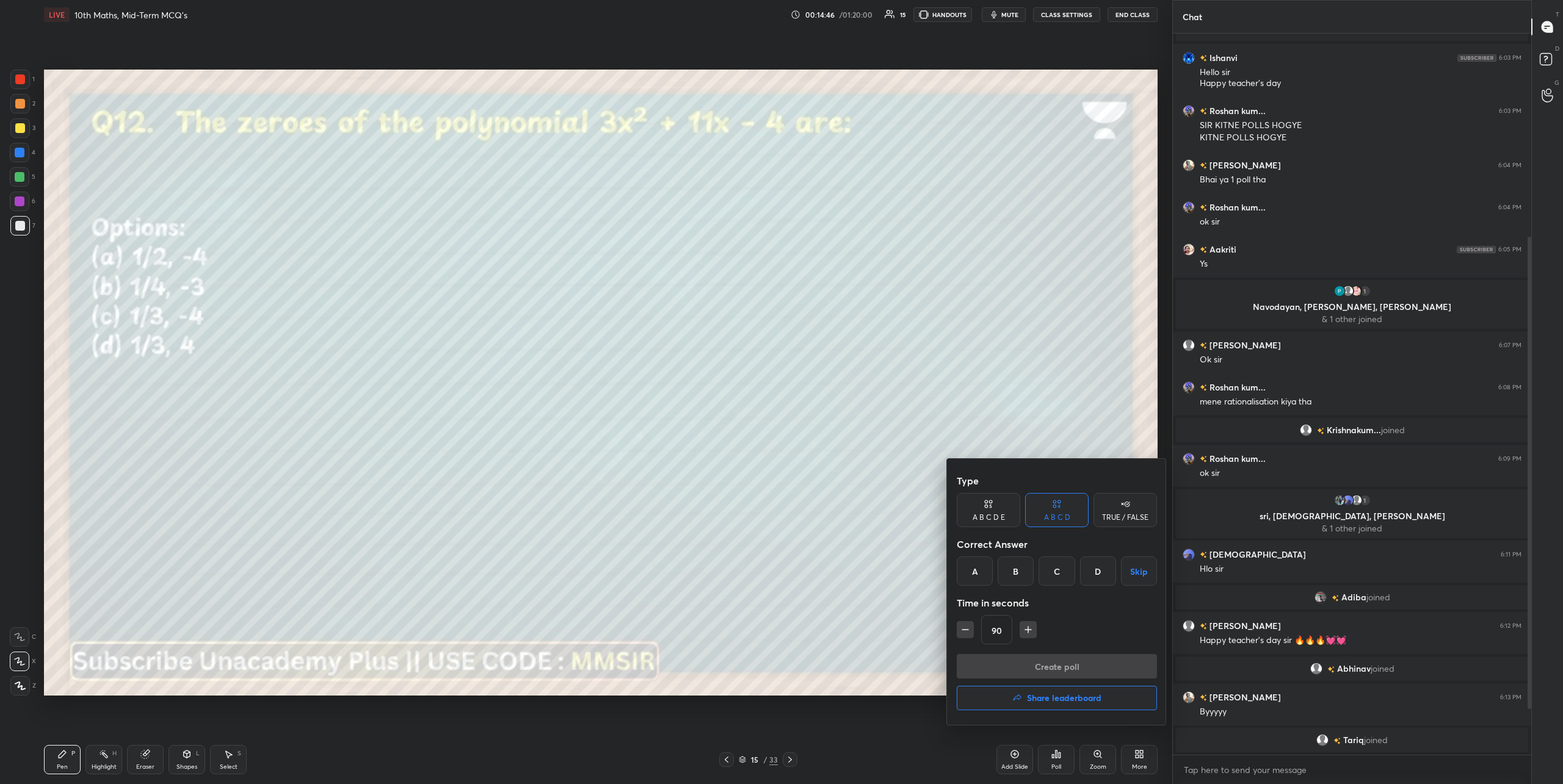
click at [1054, 571] on div "C" at bounding box center [1056, 571] width 36 height 29
click at [1051, 663] on button "Create poll" at bounding box center [1057, 666] width 200 height 25
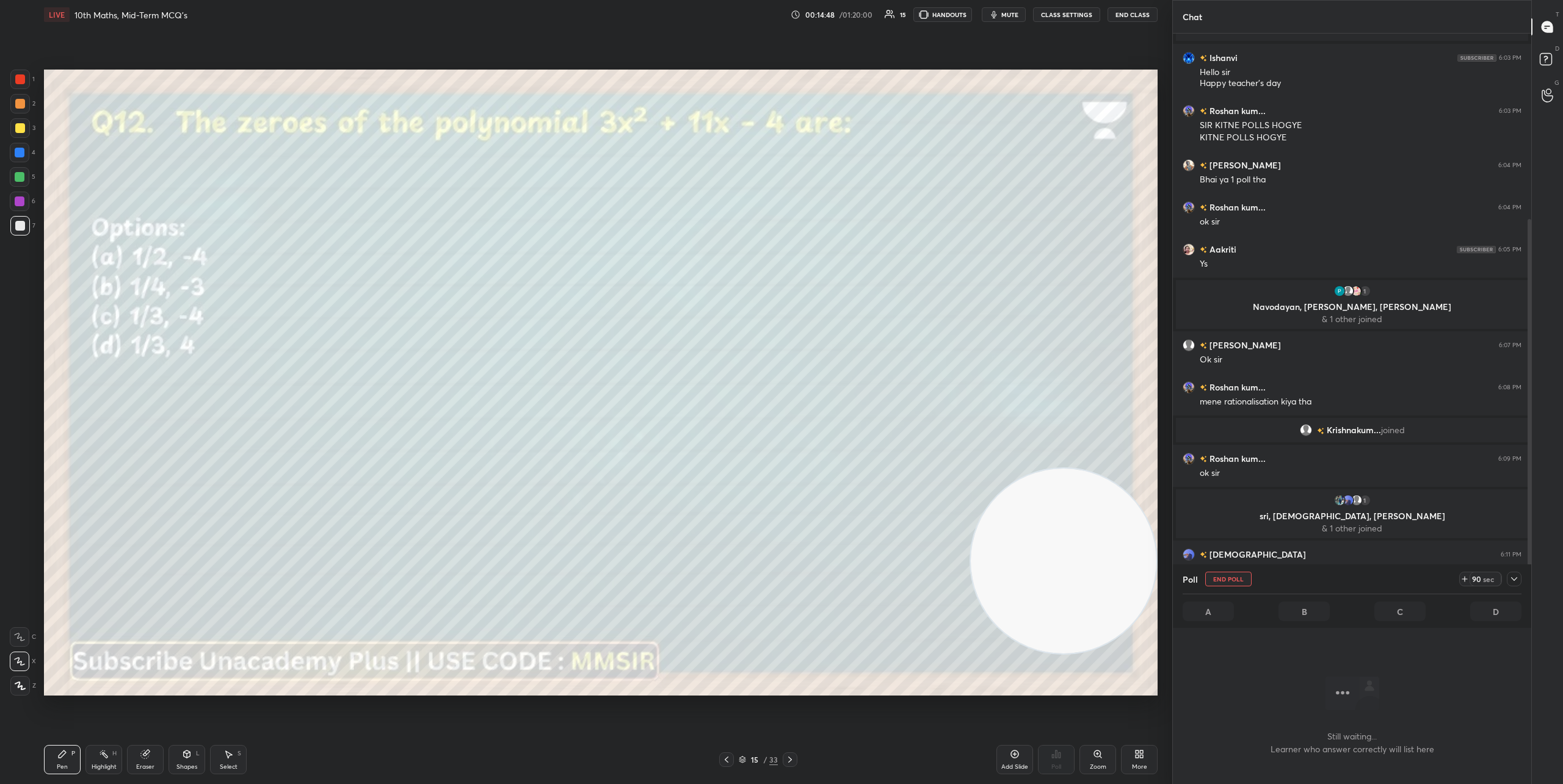
scroll to position [684, 355]
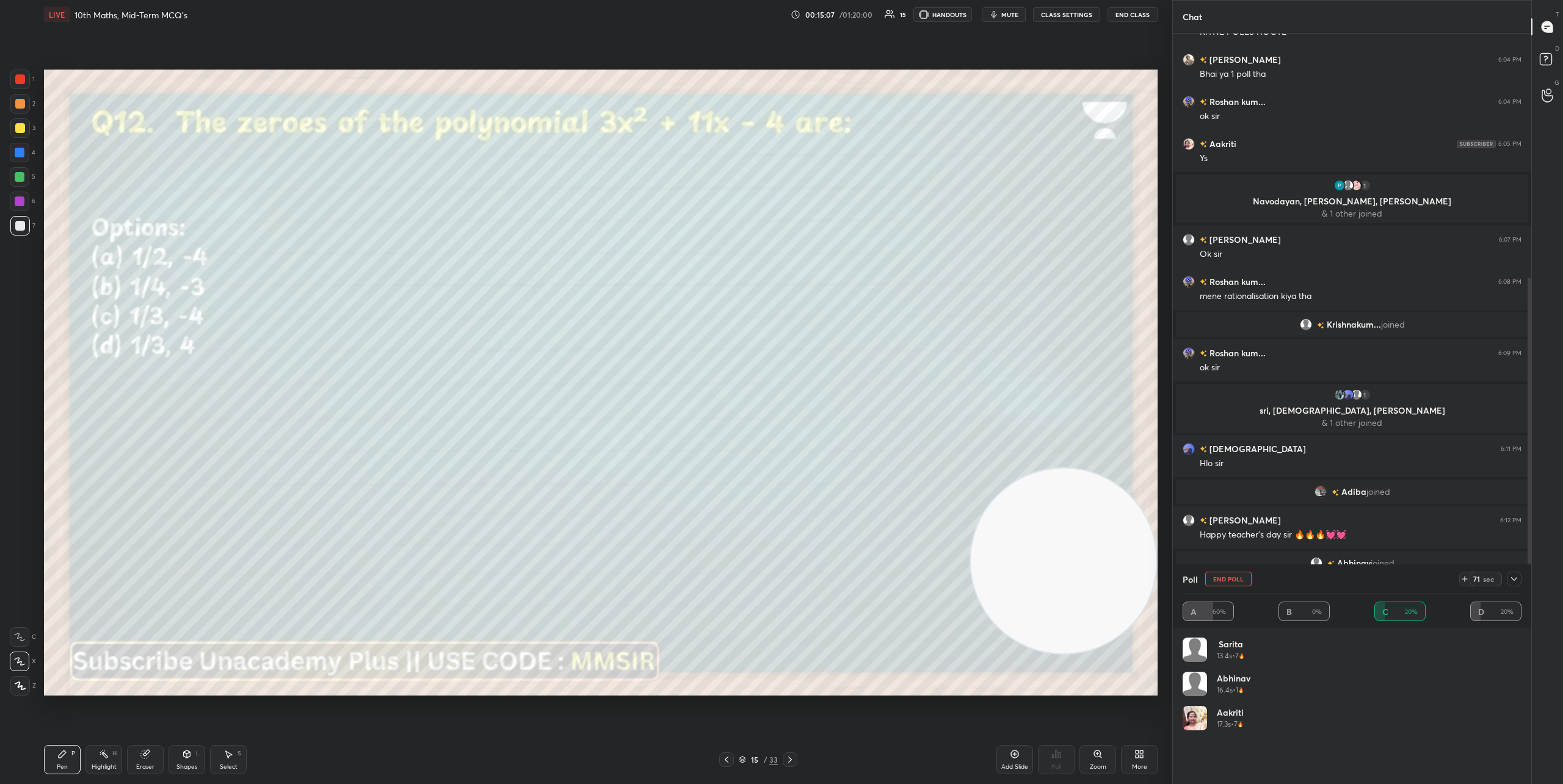
click at [1510, 579] on icon at bounding box center [1515, 579] width 10 height 10
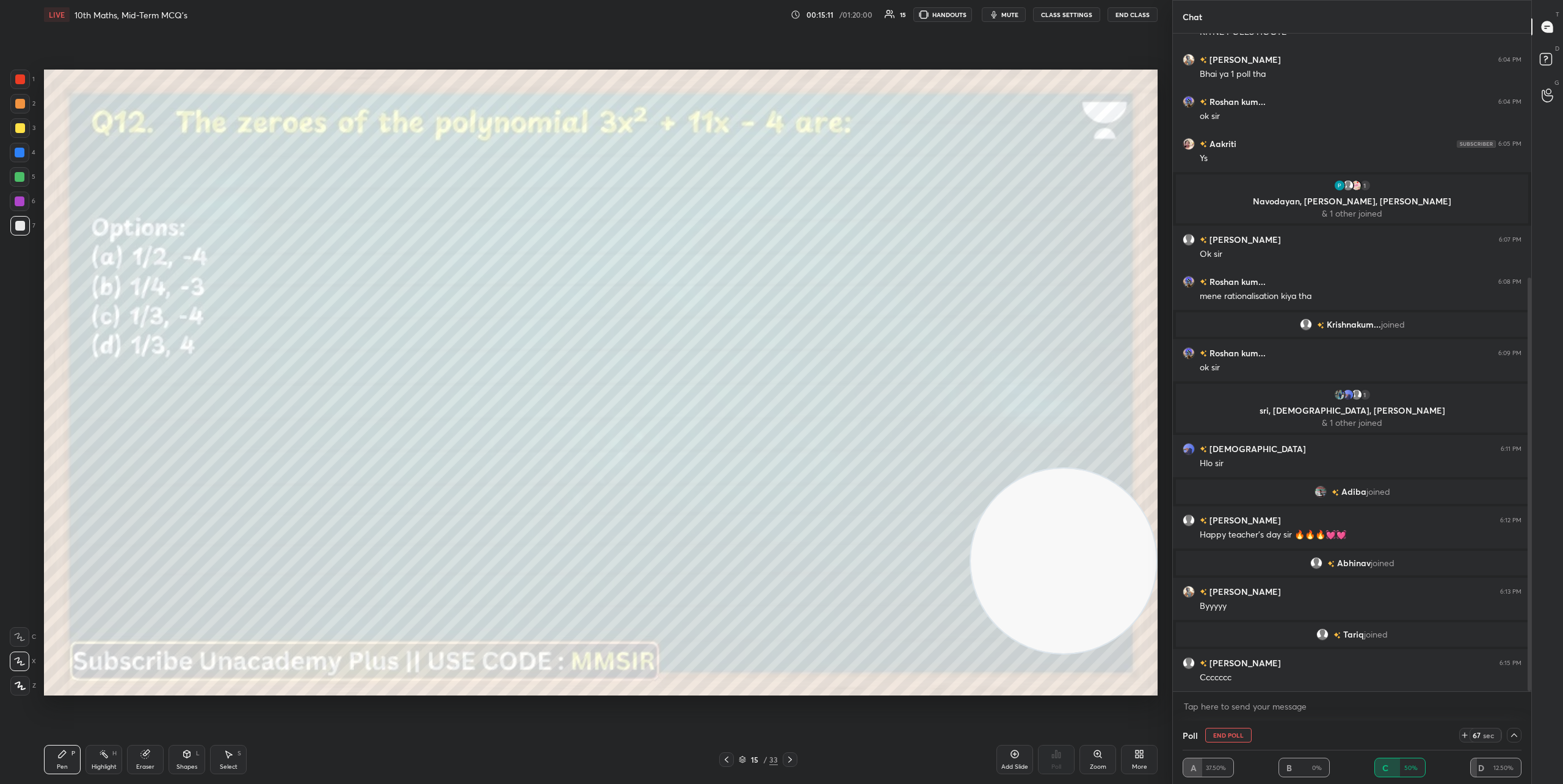
click at [1513, 733] on icon at bounding box center [1515, 736] width 10 height 10
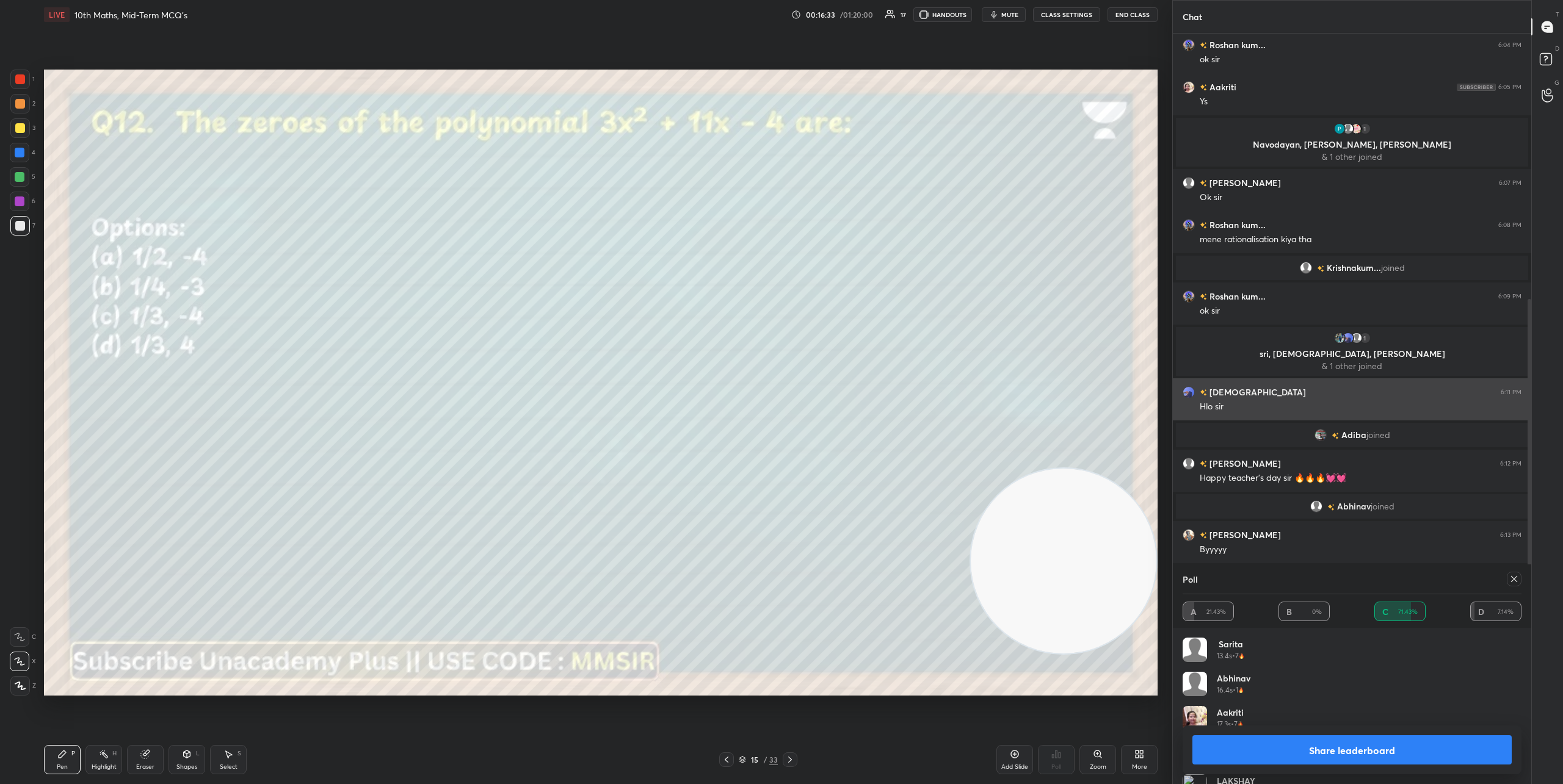
scroll to position [488, 0]
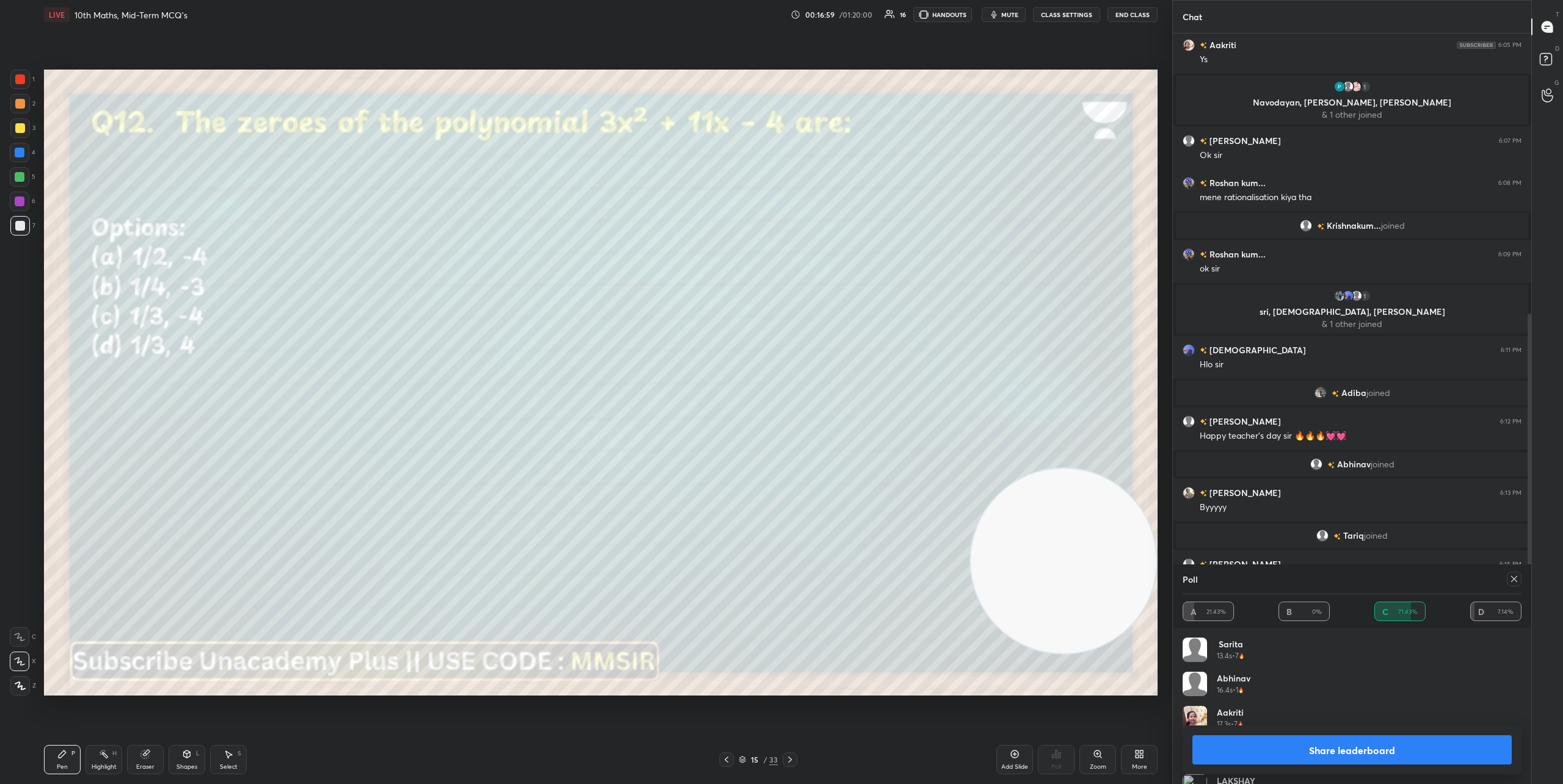
click at [1383, 755] on button "Share leaderboard" at bounding box center [1352, 750] width 319 height 29
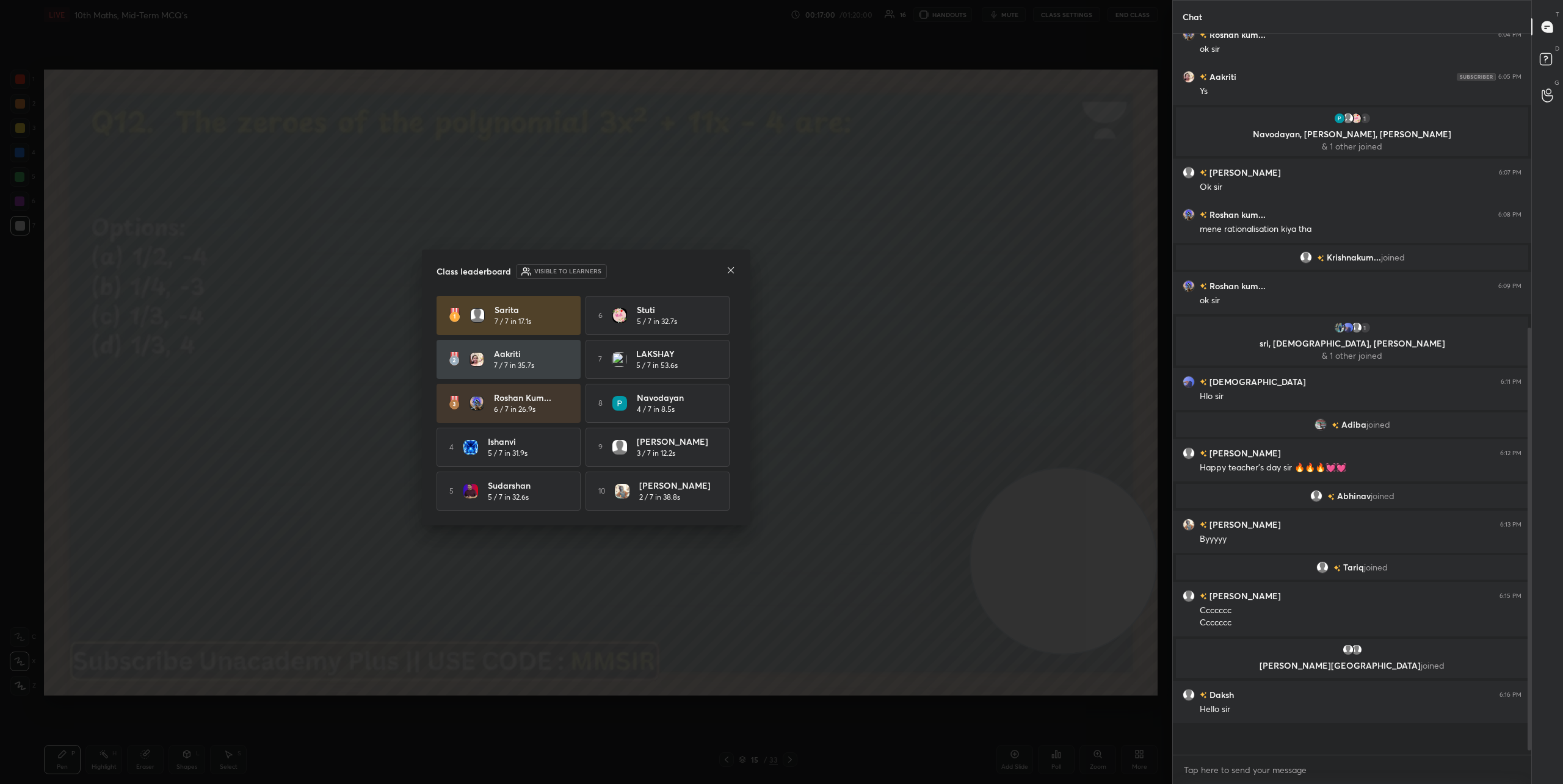
scroll to position [718, 355]
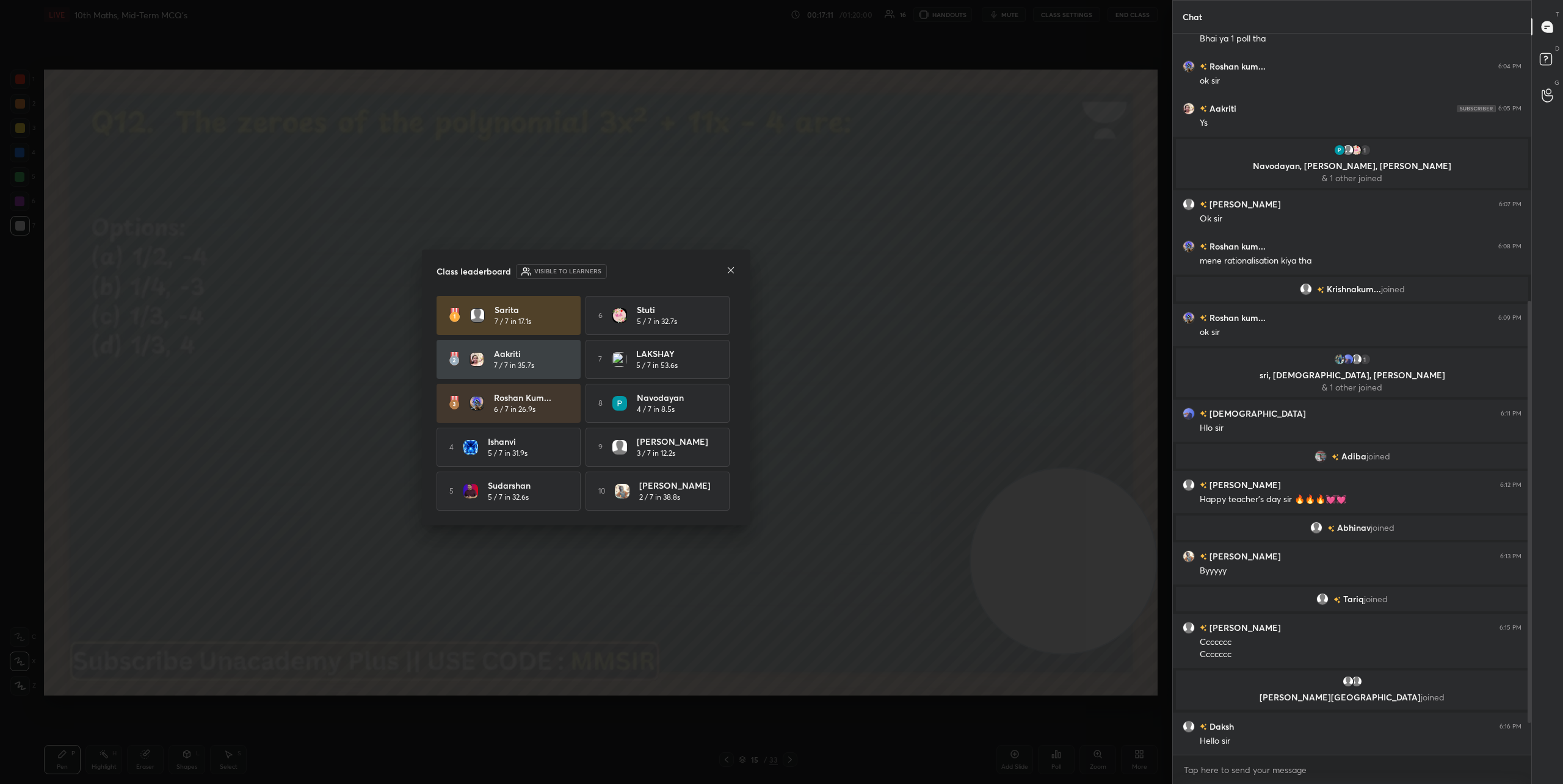
click at [733, 270] on icon at bounding box center [731, 270] width 6 height 6
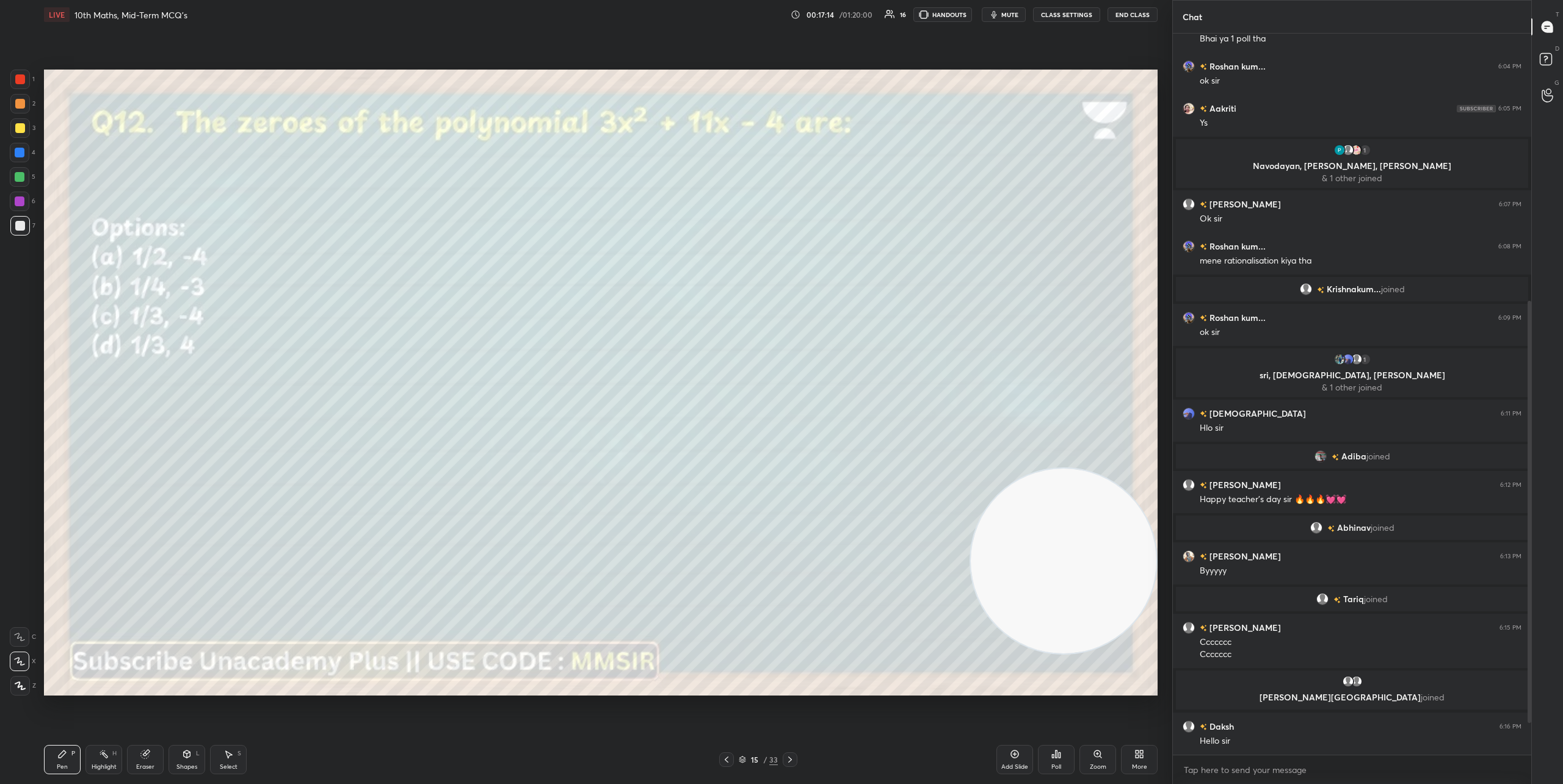
click at [787, 762] on icon at bounding box center [790, 760] width 10 height 10
click at [1062, 759] on div "Poll" at bounding box center [1056, 760] width 37 height 29
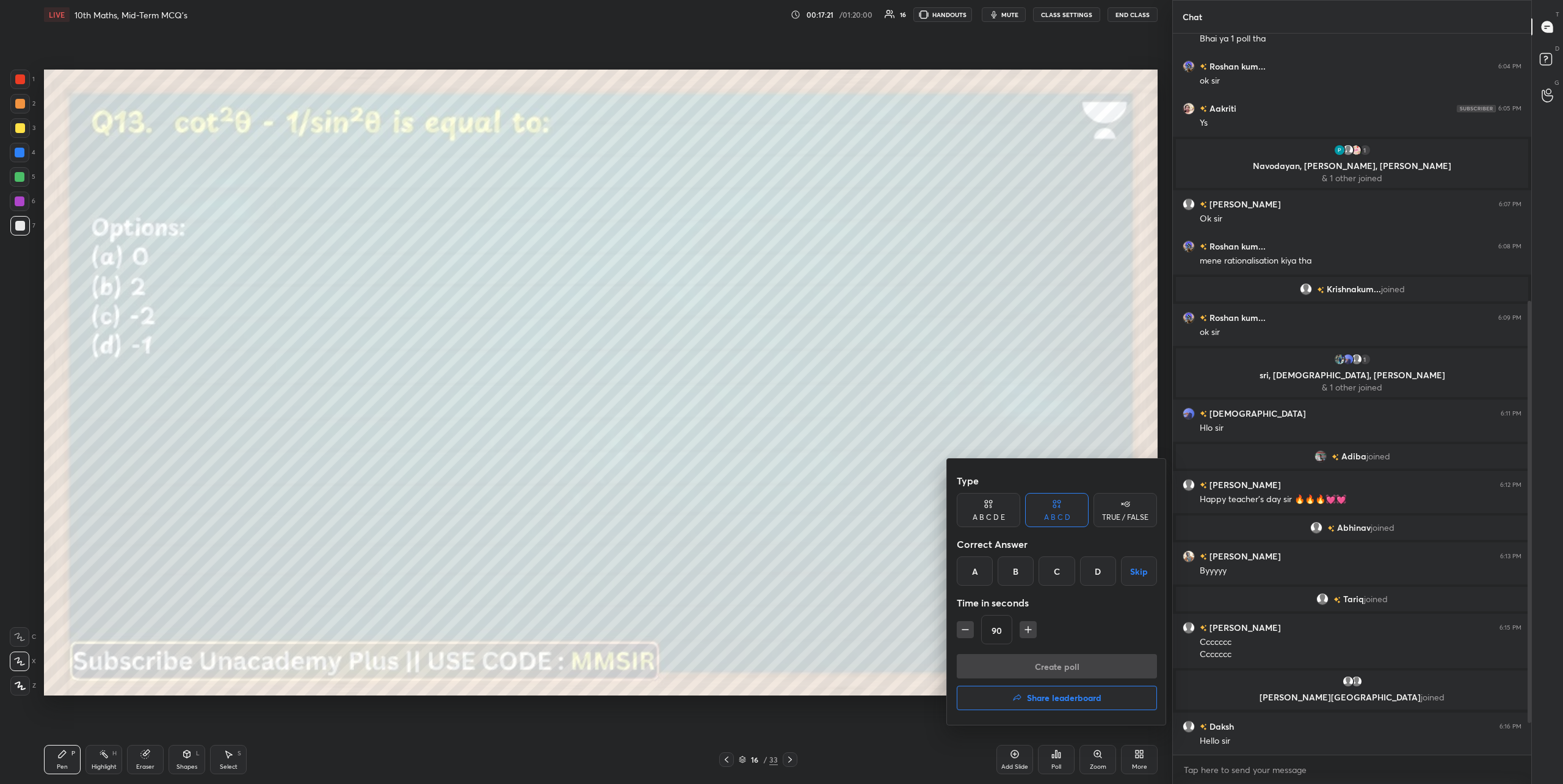
click at [1102, 569] on div "D" at bounding box center [1097, 571] width 36 height 29
click at [1060, 658] on button "Create poll" at bounding box center [1057, 666] width 200 height 25
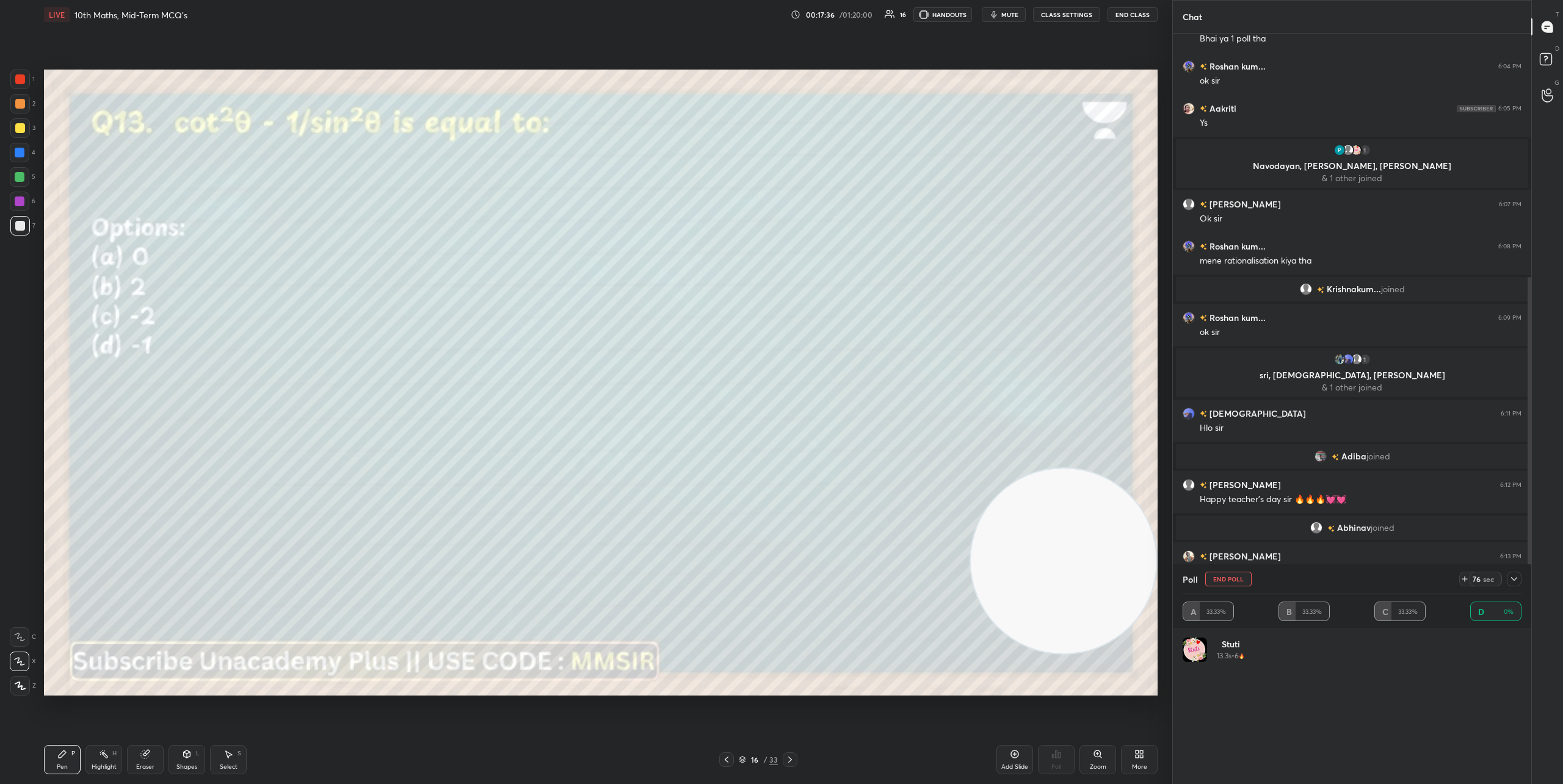
scroll to position [142, 335]
click at [1512, 580] on icon at bounding box center [1515, 579] width 10 height 10
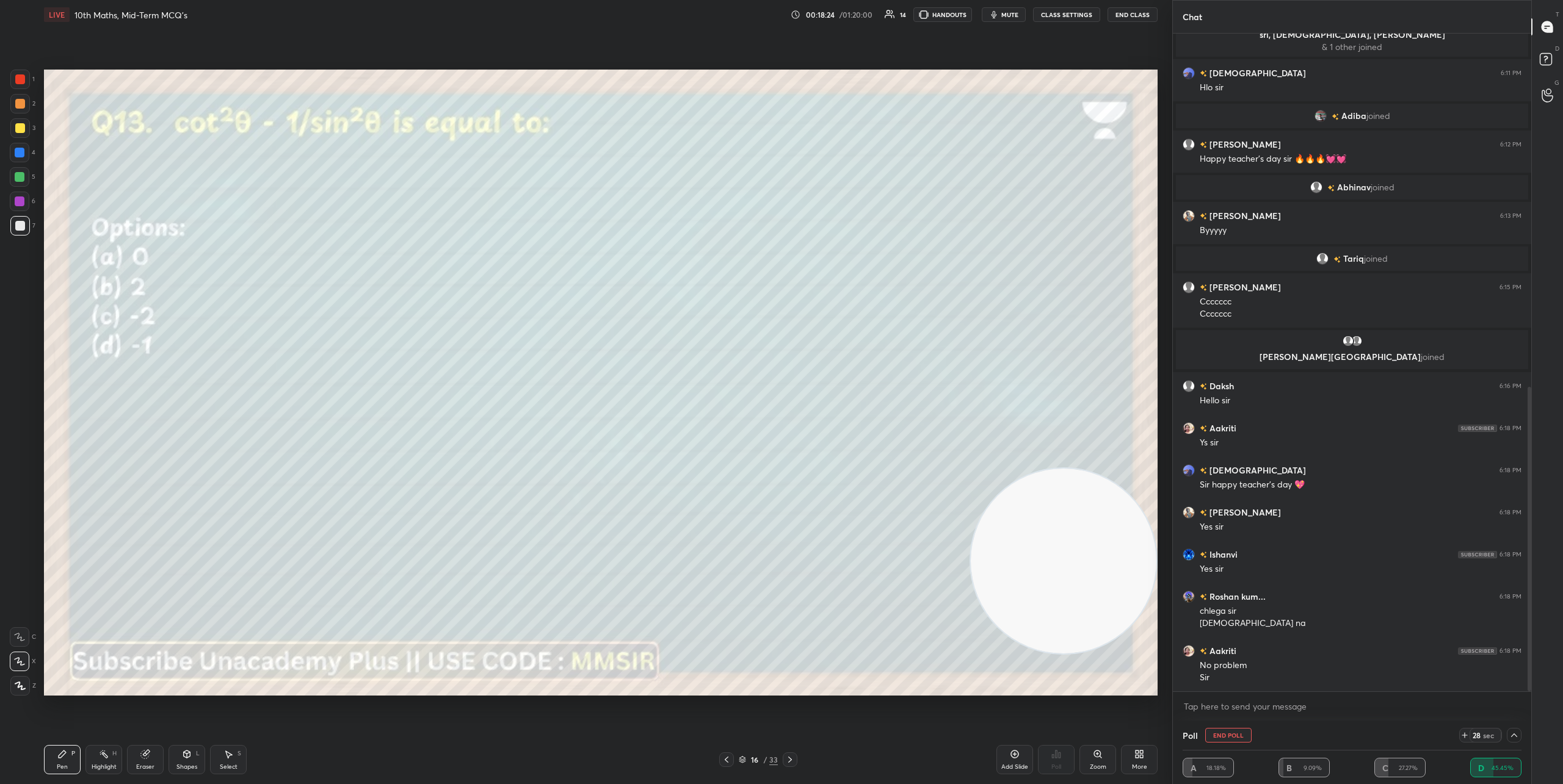
scroll to position [777, 0]
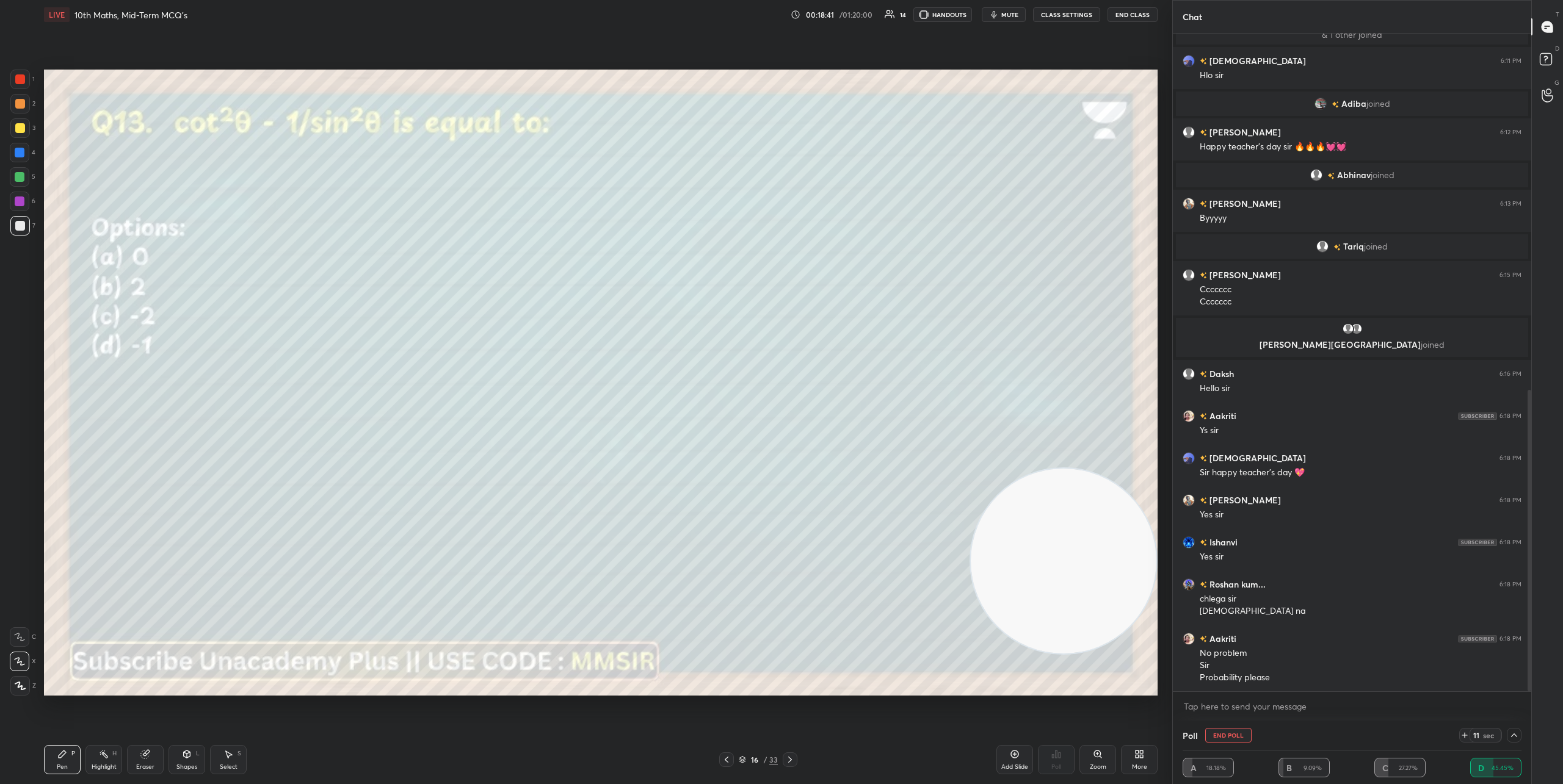
click at [1512, 735] on icon at bounding box center [1515, 736] width 10 height 10
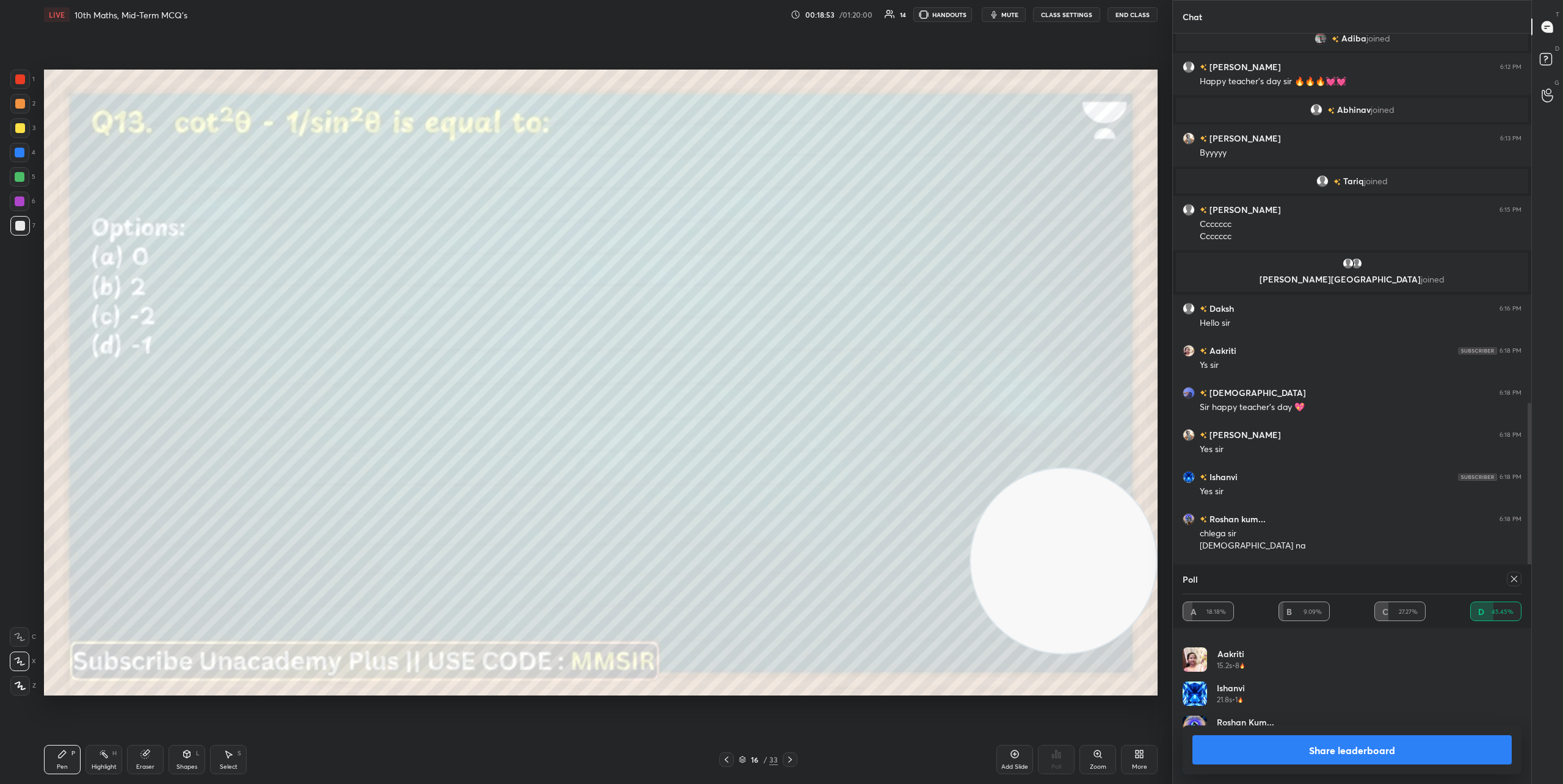
scroll to position [884, 0]
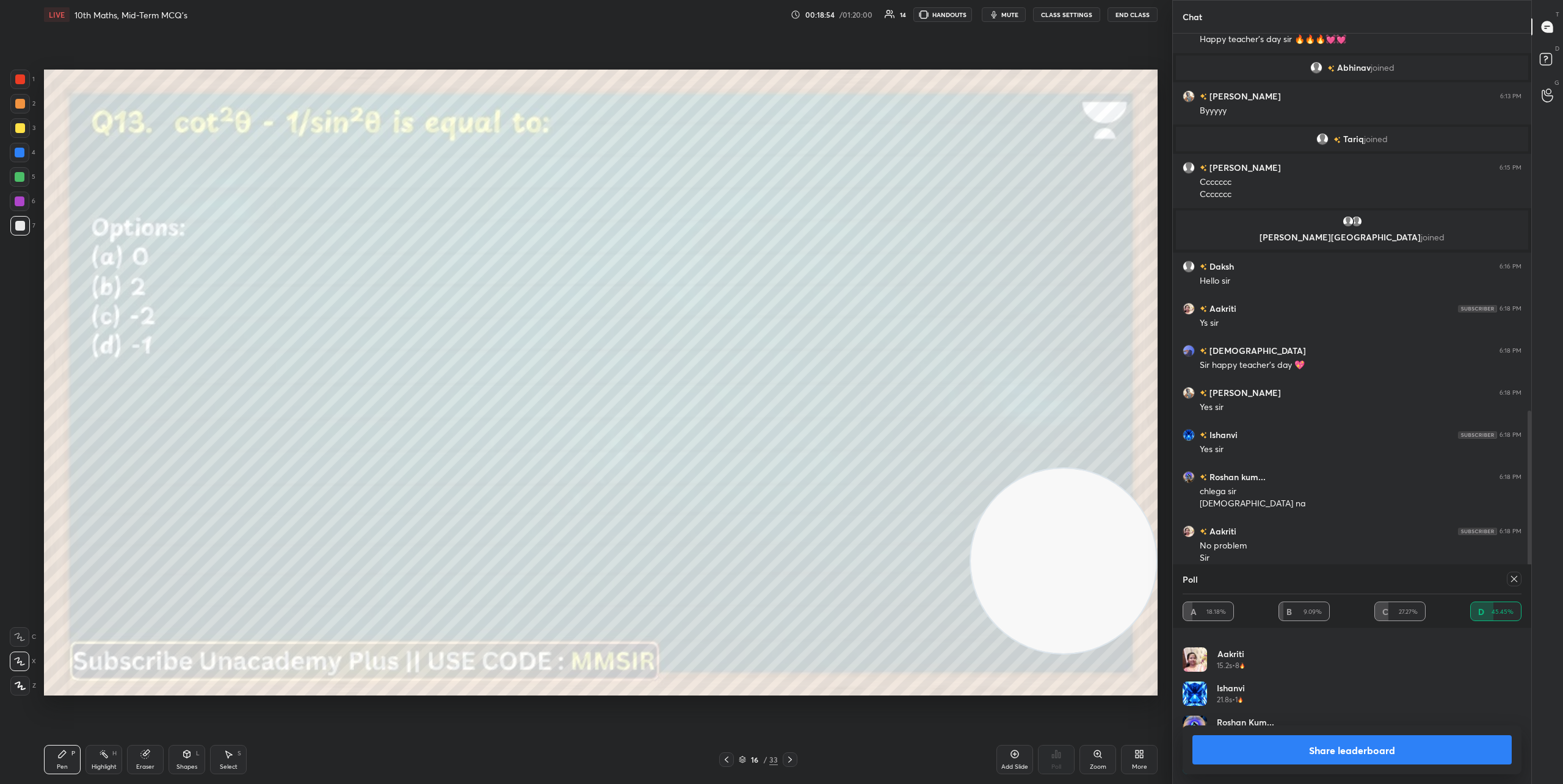
click at [1314, 744] on button "Share leaderboard" at bounding box center [1352, 750] width 319 height 29
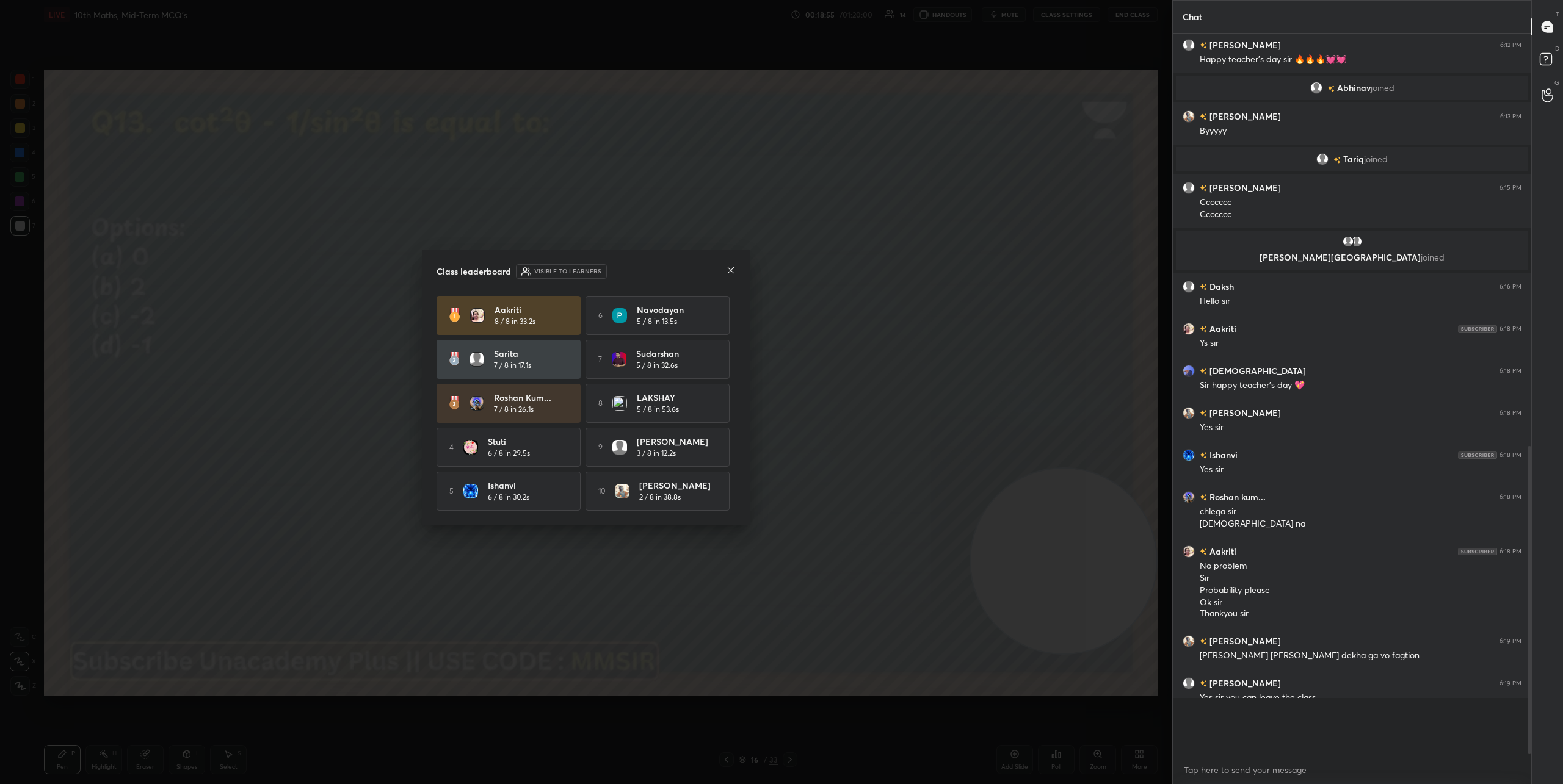
scroll to position [741, 355]
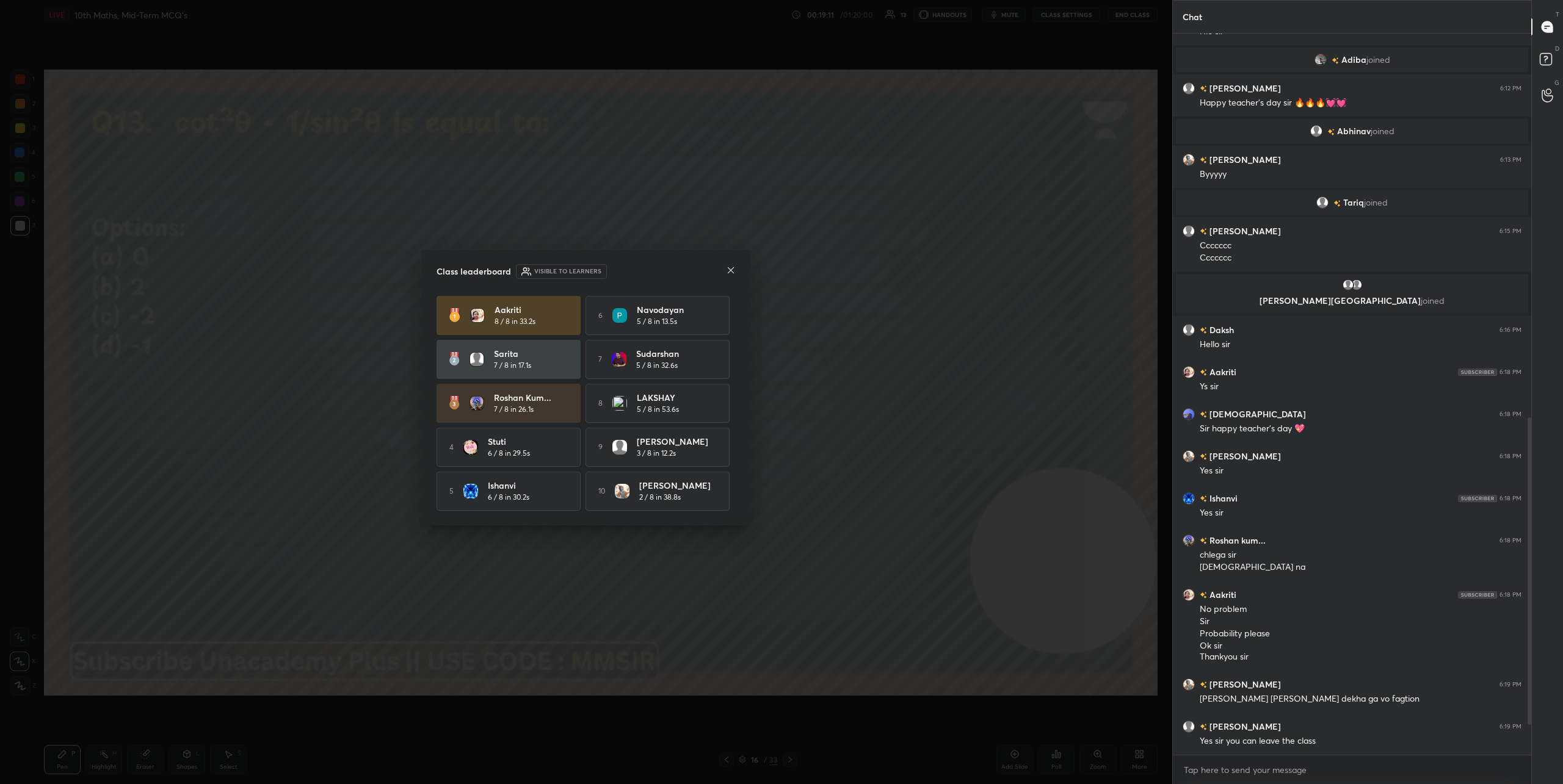
click at [732, 269] on icon at bounding box center [731, 270] width 6 height 6
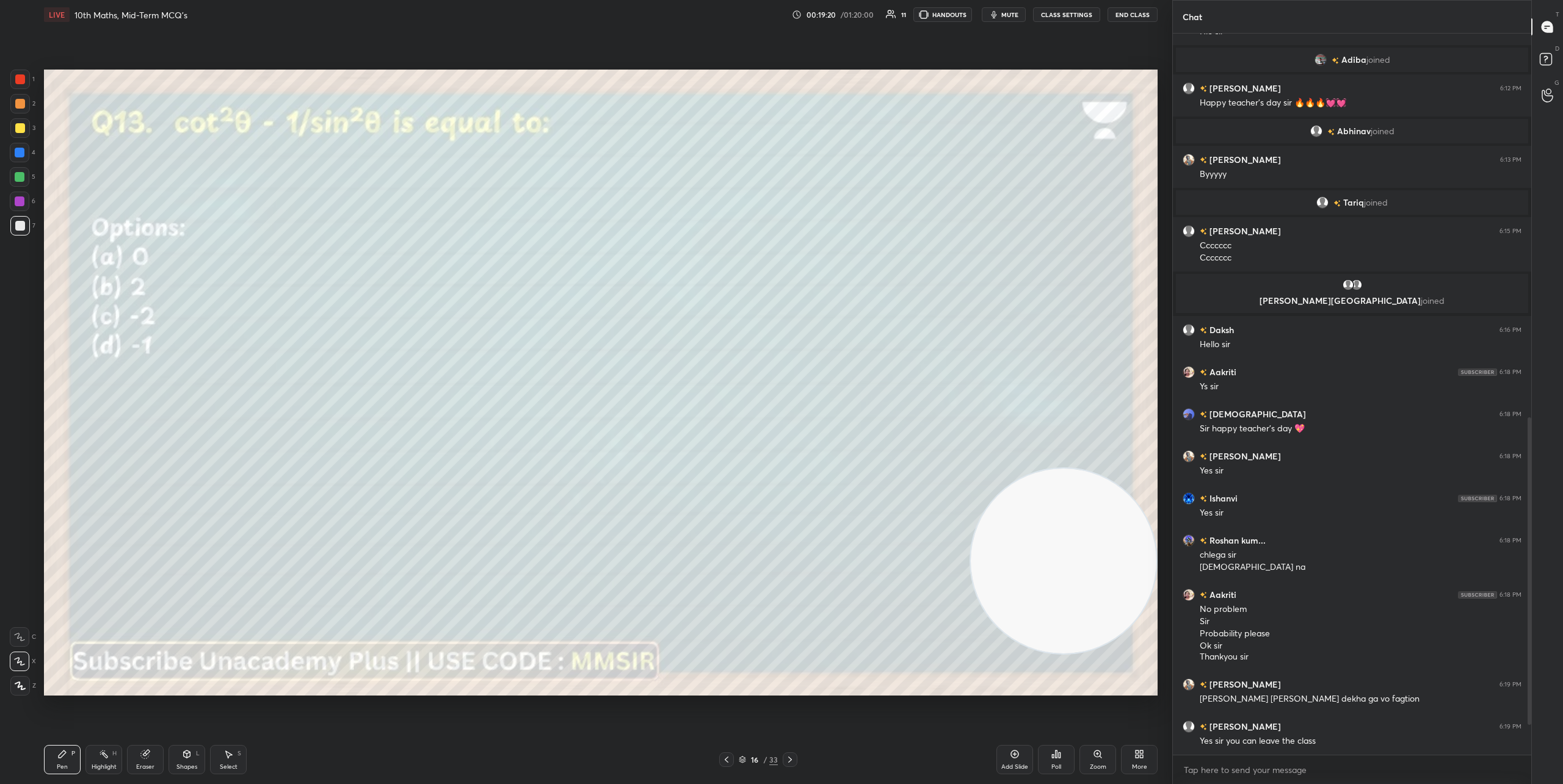
click at [1123, 13] on button "End Class" at bounding box center [1132, 14] width 50 height 15
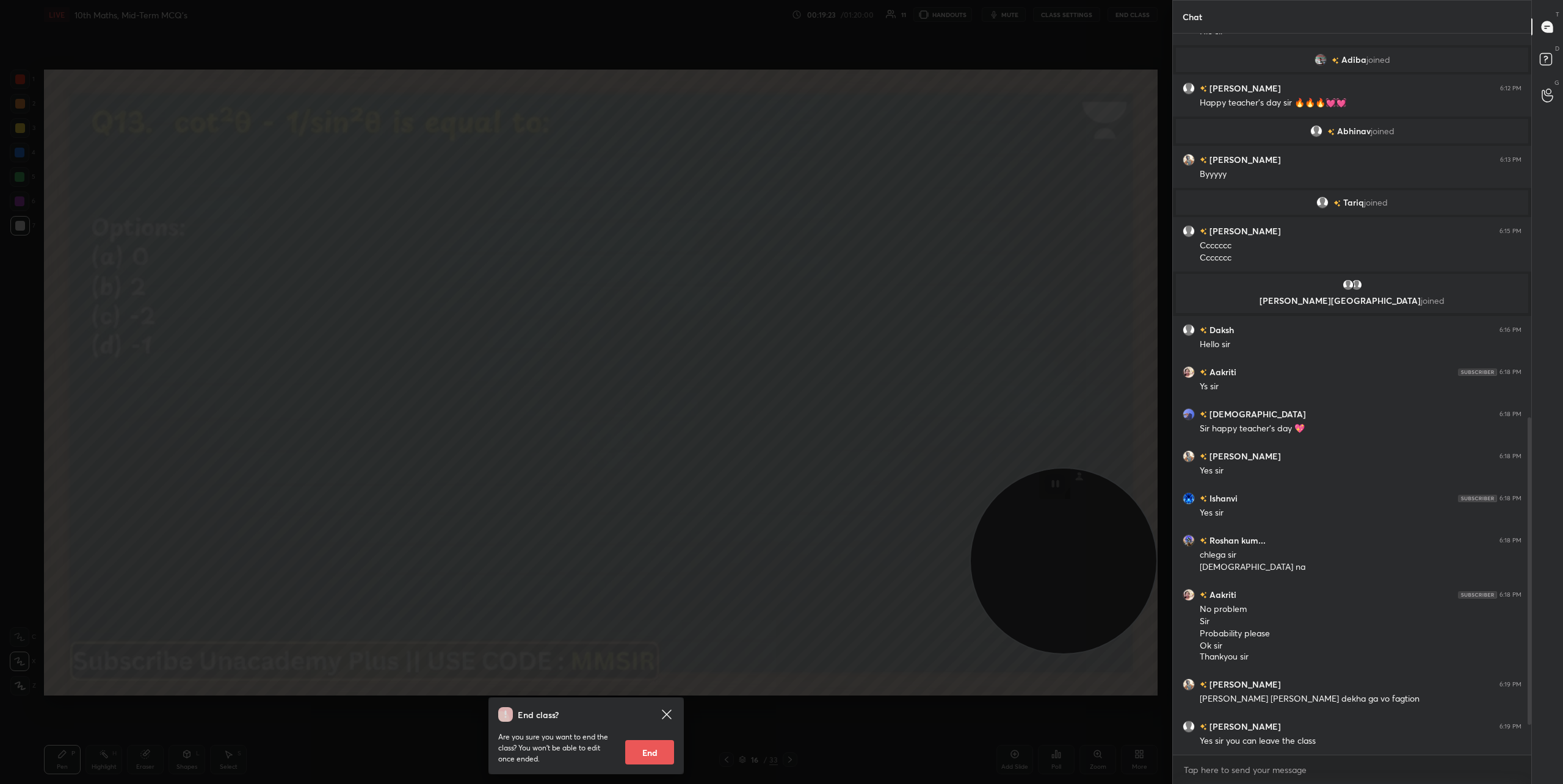
click at [653, 751] on button "End" at bounding box center [649, 752] width 49 height 25
type textarea "x"
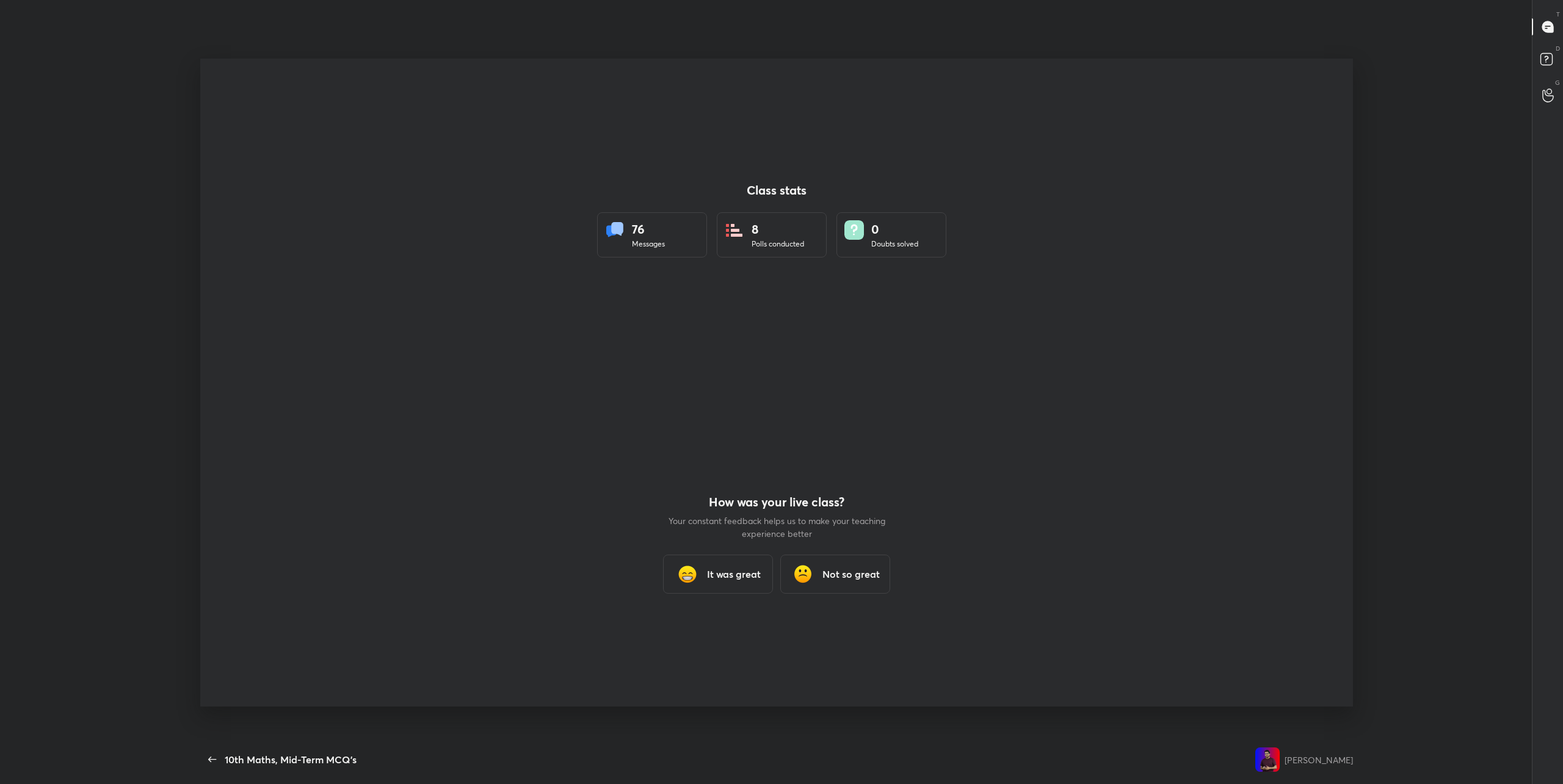
scroll to position [706, 1273]
